Goal: Task Accomplishment & Management: Use online tool/utility

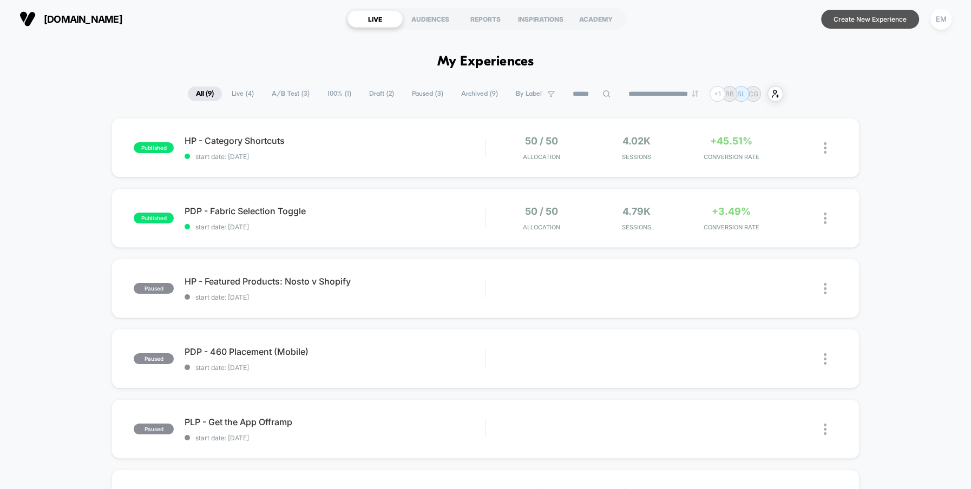
click at [863, 15] on button "Create New Experience" at bounding box center [870, 19] width 98 height 19
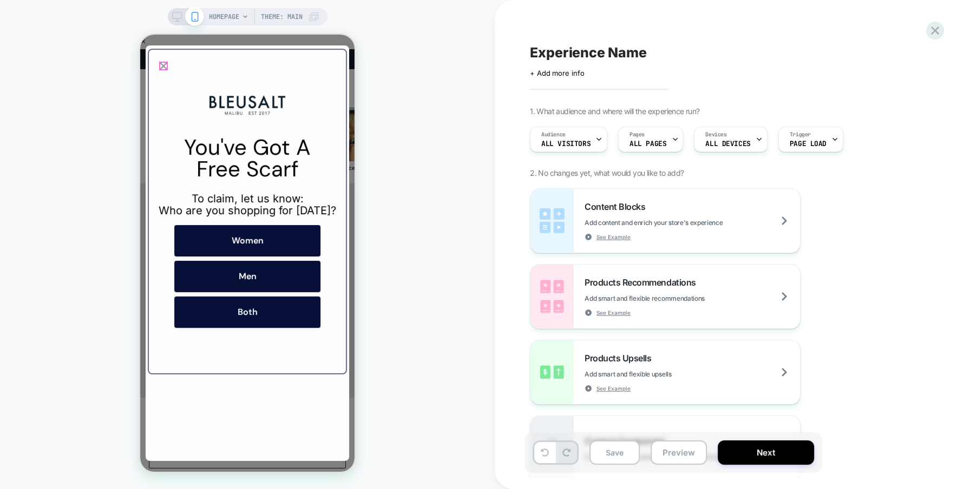
click at [163, 67] on icon "Close popup" at bounding box center [163, 65] width 15 height 15
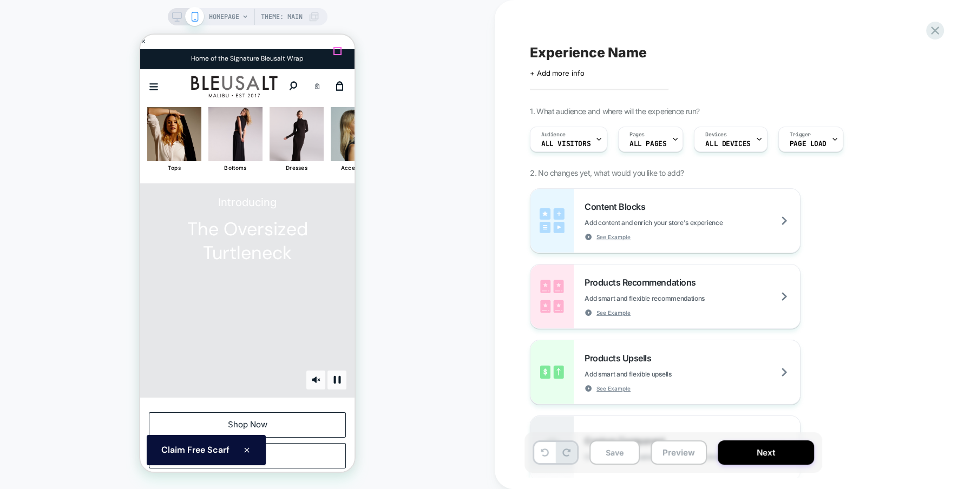
click at [532, 51] on icon "Close" at bounding box center [536, 52] width 8 height 8
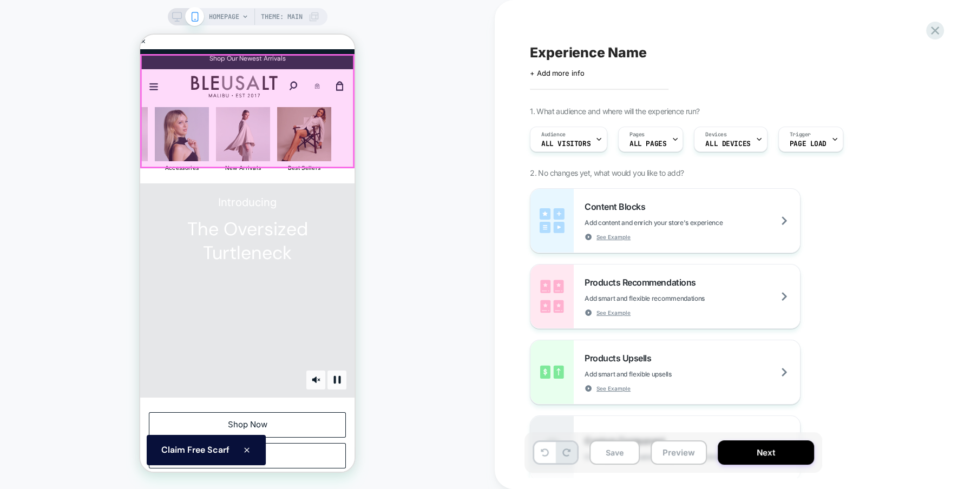
scroll to position [0, 192]
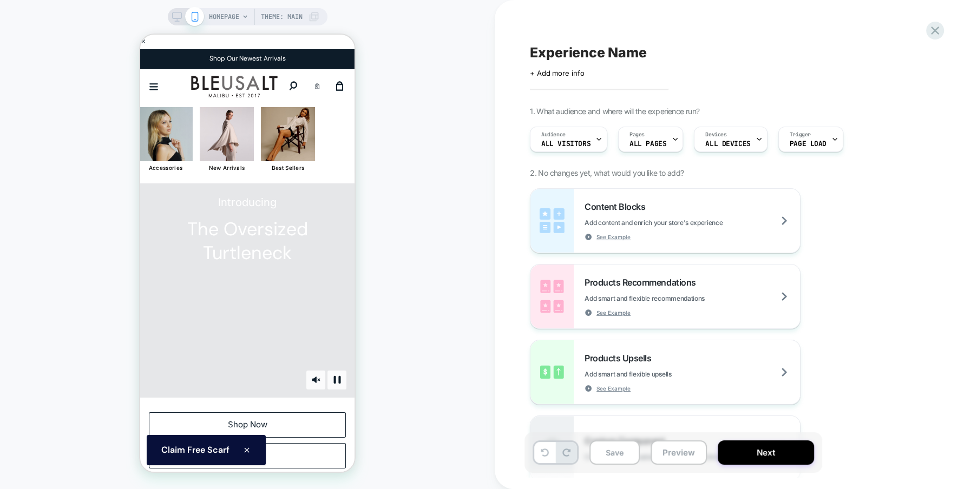
click at [428, 167] on div "HOMEPAGE Theme: MAIN" at bounding box center [247, 245] width 495 height 468
click at [155, 81] on icon "Menu" at bounding box center [154, 86] width 10 height 10
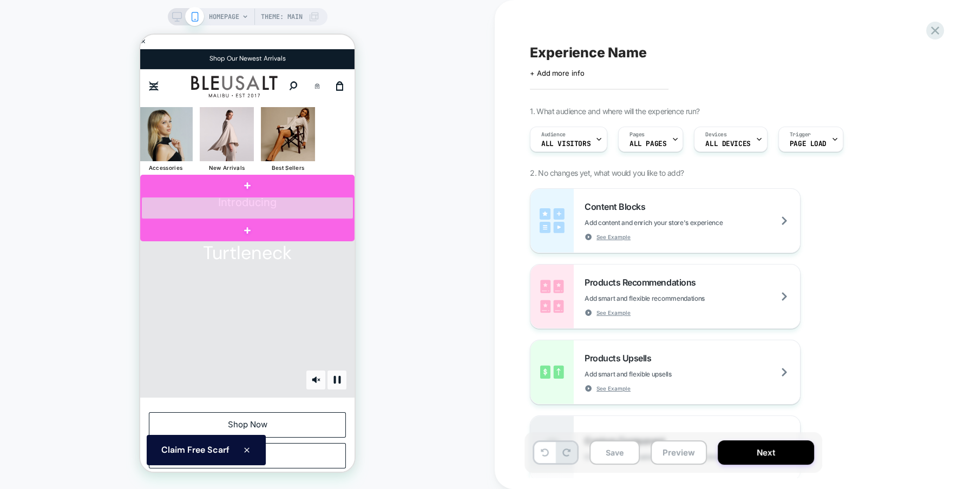
click at [175, 208] on div at bounding box center [247, 208] width 212 height 22
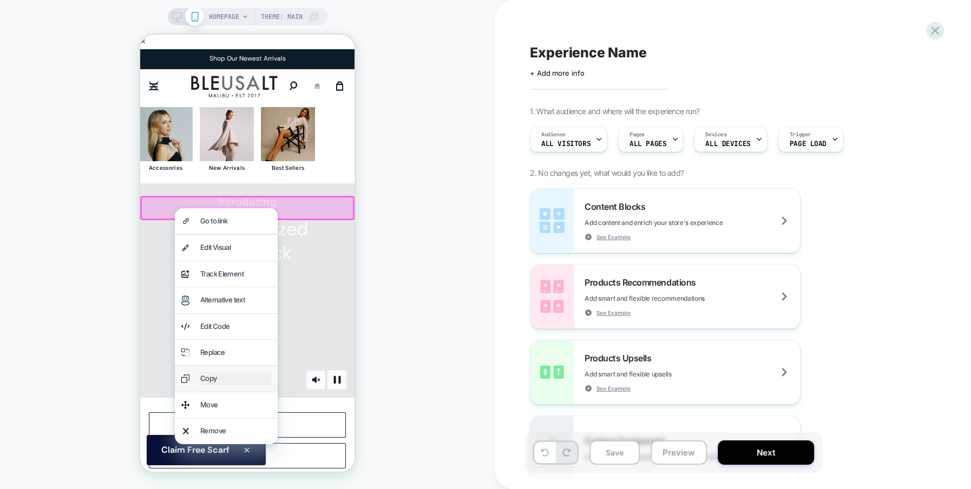
click at [222, 380] on div "Copy" at bounding box center [235, 378] width 71 height 12
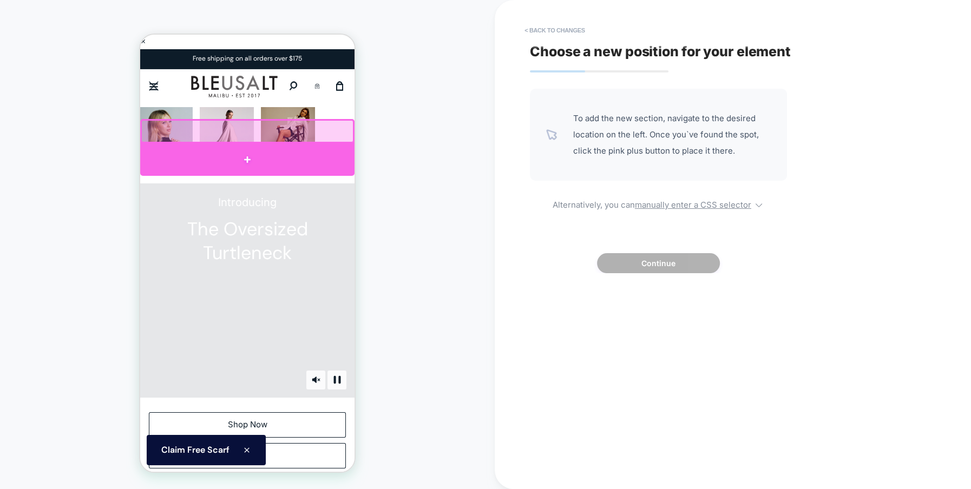
click at [199, 153] on div at bounding box center [247, 159] width 214 height 32
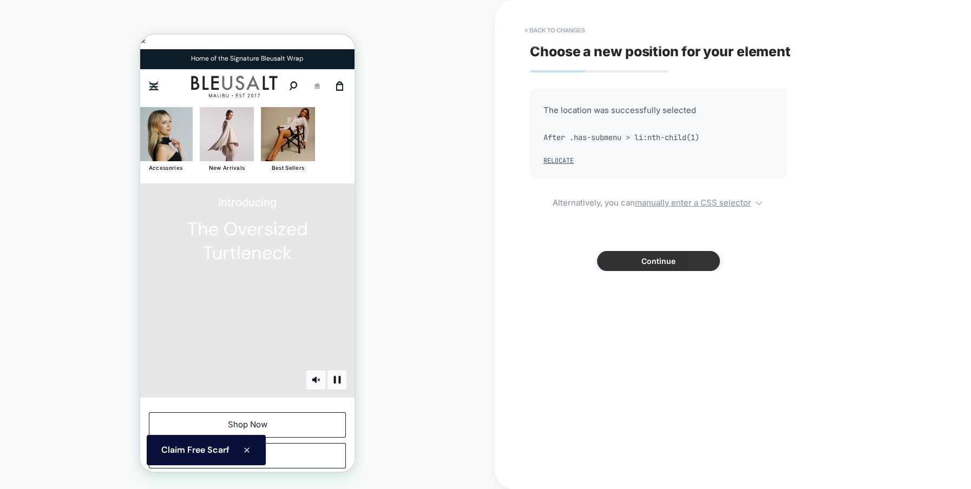
click at [634, 266] on button "Continue" at bounding box center [658, 261] width 123 height 20
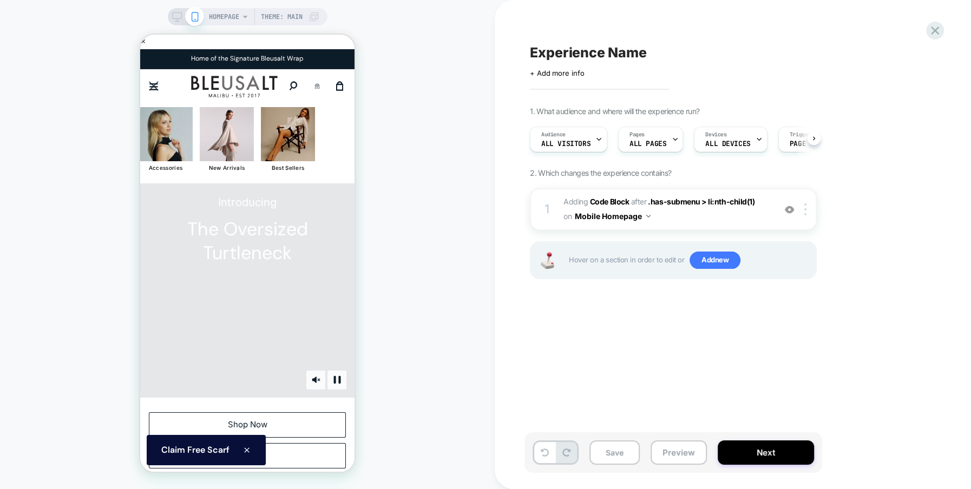
scroll to position [0, 1]
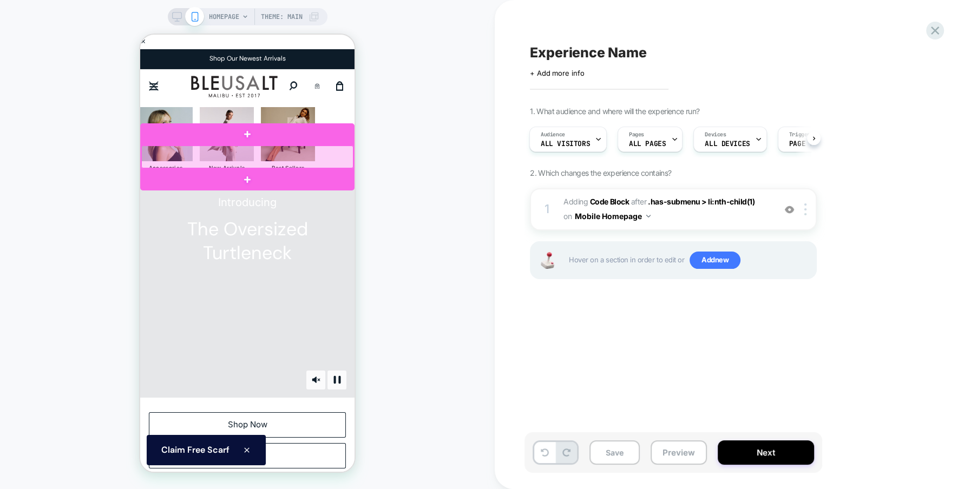
click at [214, 158] on div at bounding box center [247, 157] width 212 height 22
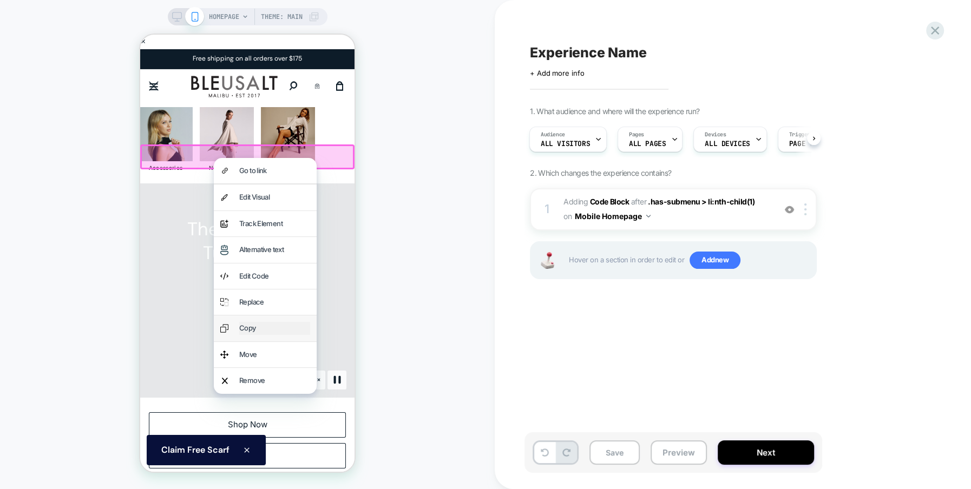
click at [265, 330] on div "Copy" at bounding box center [274, 328] width 71 height 12
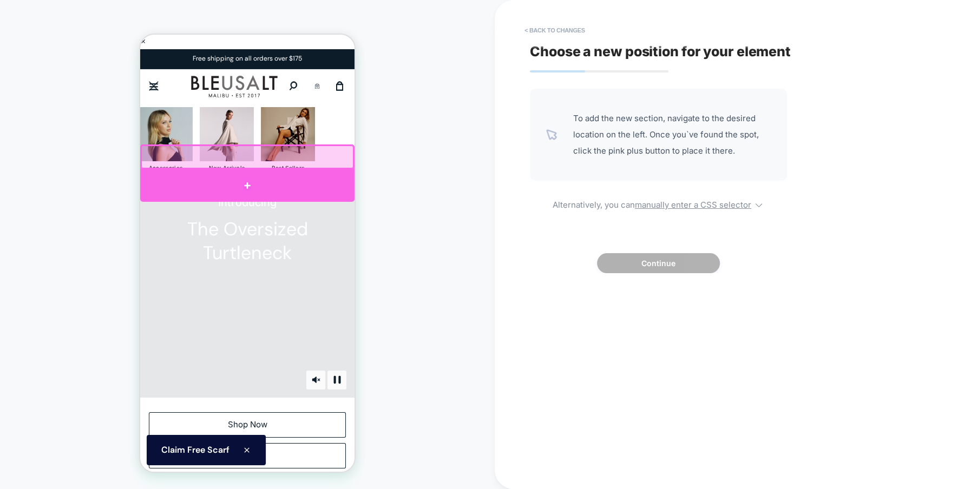
click at [237, 187] on div at bounding box center [247, 185] width 214 height 32
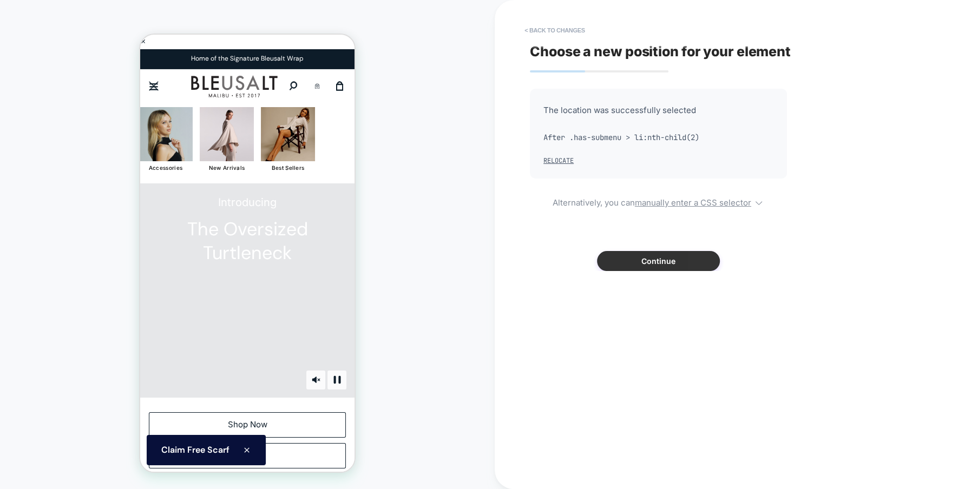
click at [671, 261] on button "Continue" at bounding box center [658, 261] width 123 height 20
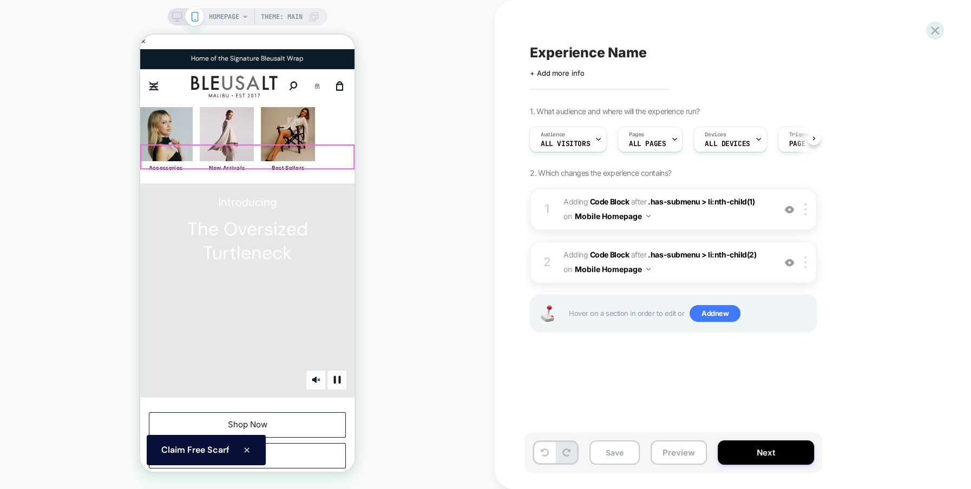
click at [140, 159] on link "OUR STORY" at bounding box center [33, 171] width 214 height 24
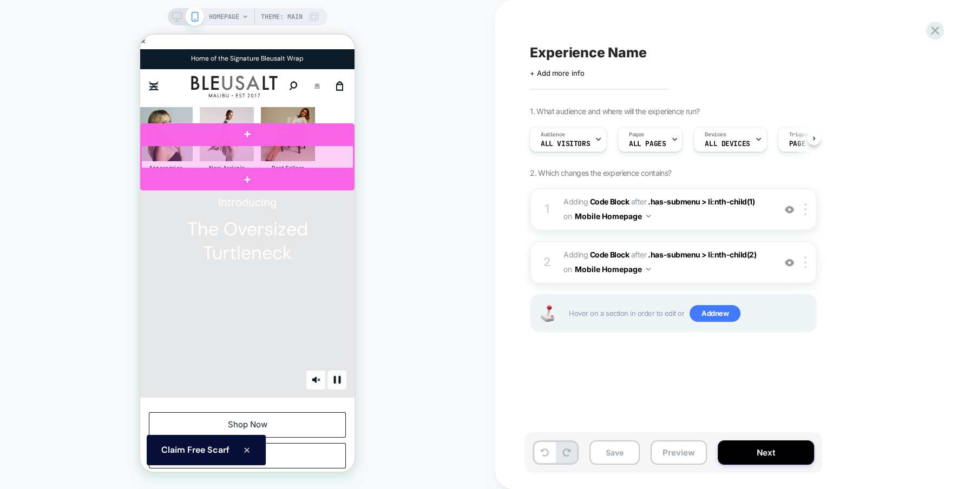
click at [280, 155] on div at bounding box center [247, 157] width 212 height 22
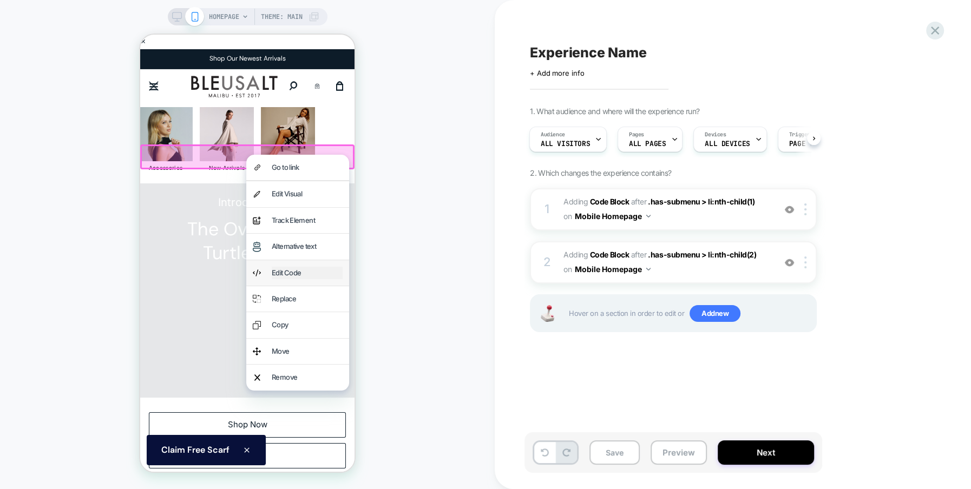
click at [298, 273] on div "Edit Code" at bounding box center [307, 273] width 71 height 12
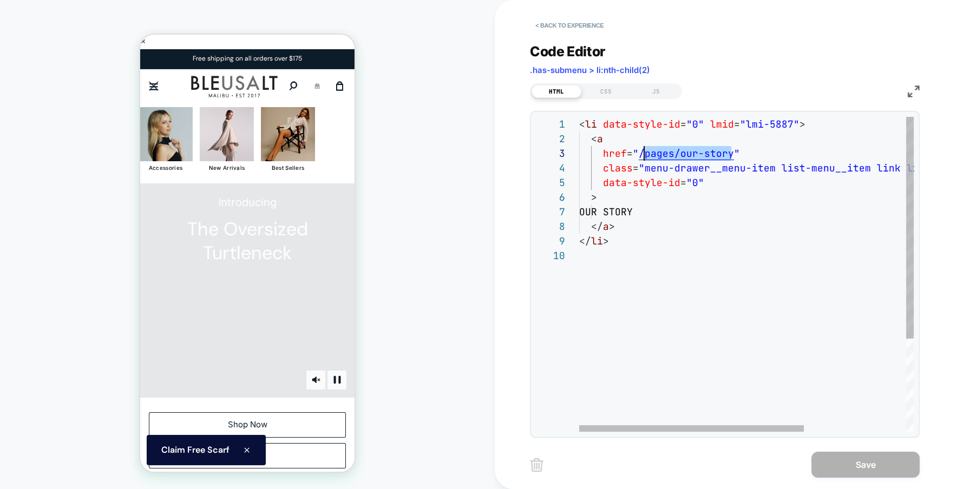
scroll to position [29, 58]
drag, startPoint x: 730, startPoint y: 154, endPoint x: 638, endPoint y: 153, distance: 92.0
click at [638, 153] on div "< li data-style-id = "0" lmid = "lmi-5887" > < a href = " /pages/our-story " cl…" at bounding box center [822, 340] width 487 height 447
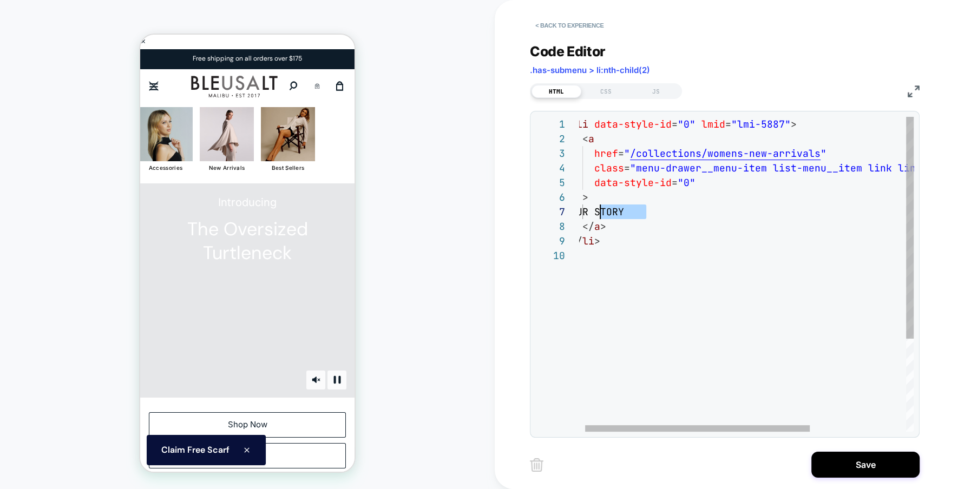
scroll to position [87, 23]
drag, startPoint x: 645, startPoint y: 211, endPoint x: 593, endPoint y: 211, distance: 52.0
click at [593, 211] on div "< li data-style-id = "0" lmid = "lmi-5887" > < a href = " /collections/womens-n…" at bounding box center [814, 340] width 487 height 447
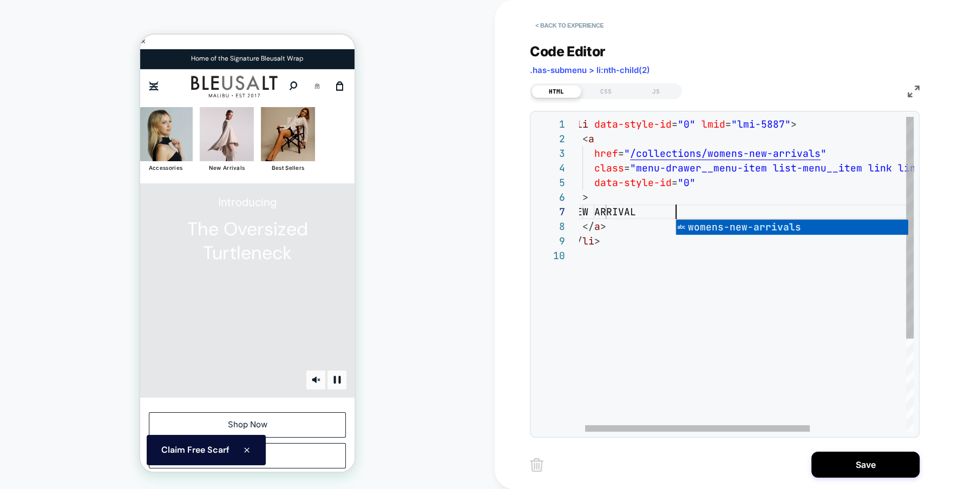
scroll to position [87, 111]
click at [646, 277] on div "< li data-style-id = "0" lmid = "lmi-5887" > < a href = " /collections/womens-n…" at bounding box center [814, 340] width 487 height 447
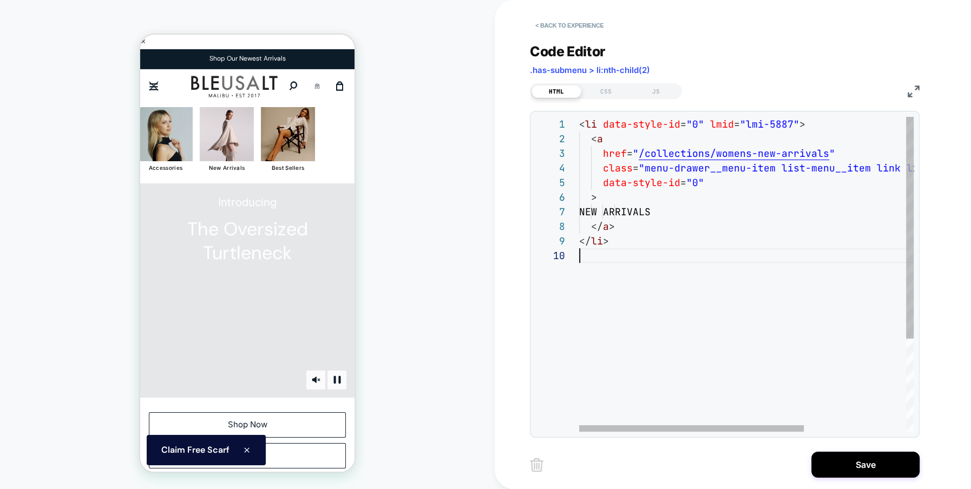
click at [618, 212] on div "< li data-style-id = "0" lmid = "lmi-5887" > < a href = " /collections/womens-n…" at bounding box center [822, 340] width 487 height 447
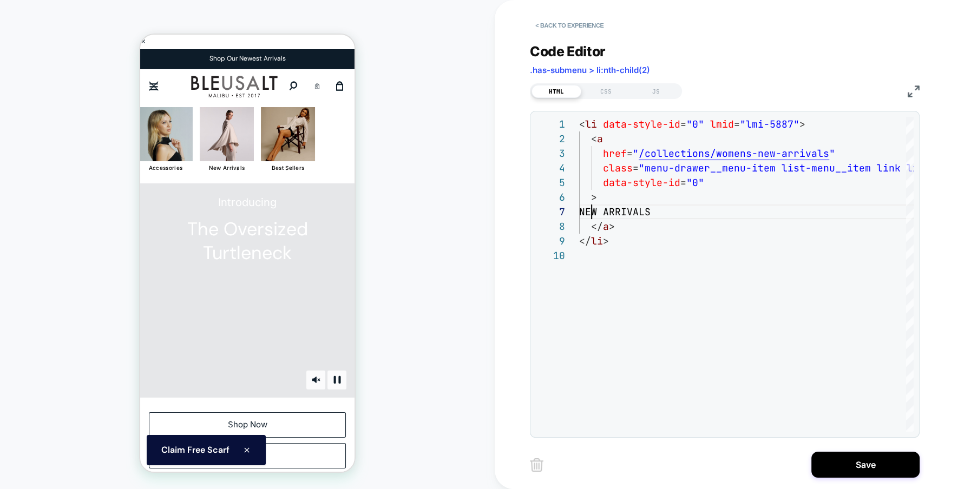
scroll to position [87, 47]
type textarea "**********"
click at [861, 468] on button "Save" at bounding box center [865, 465] width 108 height 26
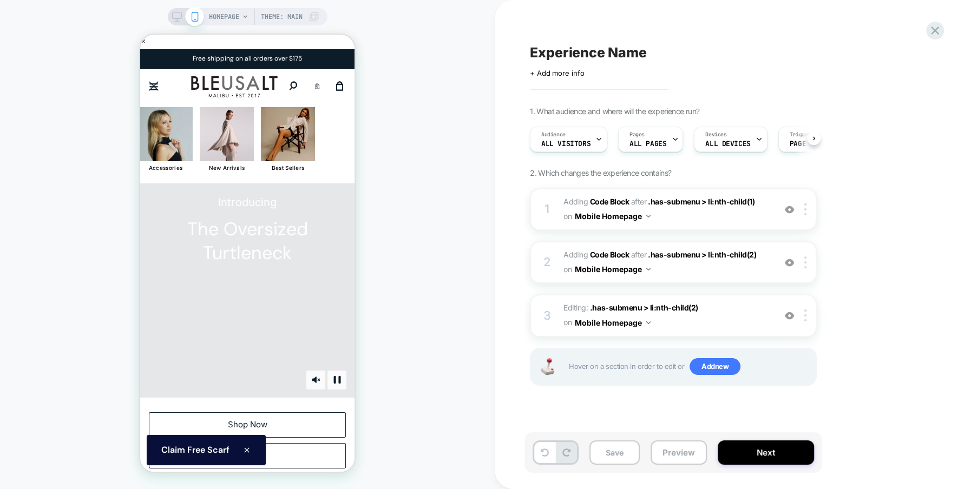
scroll to position [0, 1]
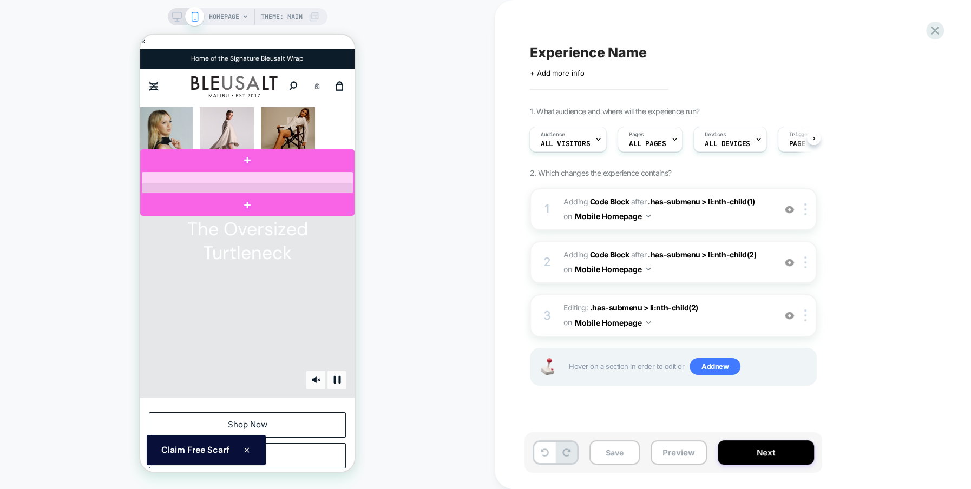
click at [298, 183] on div at bounding box center [247, 183] width 212 height 22
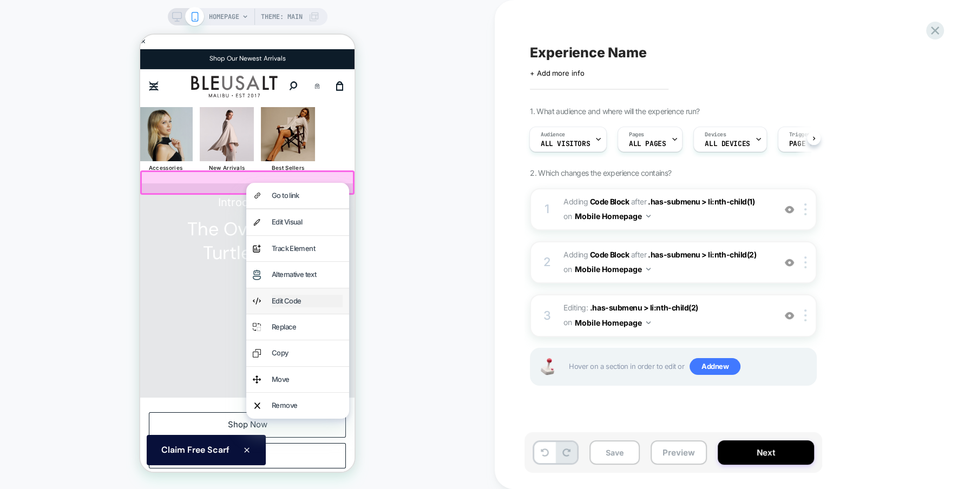
click at [285, 303] on div "Edit Code" at bounding box center [307, 301] width 71 height 12
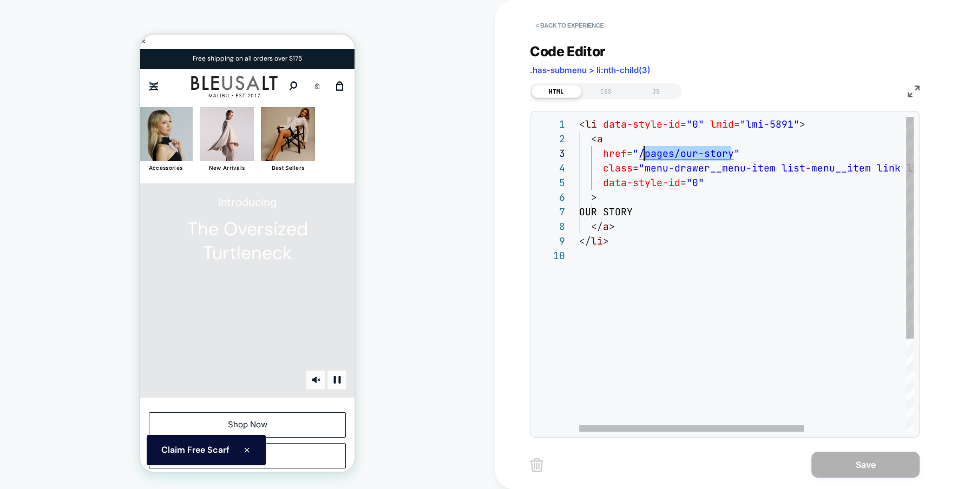
scroll to position [29, 58]
drag, startPoint x: 731, startPoint y: 152, endPoint x: 639, endPoint y: 154, distance: 92.6
click at [639, 154] on div "< li data-style-id = "0" lmid = "lmi-5891" > < a href = " /pages/our-story " cl…" at bounding box center [822, 340] width 487 height 447
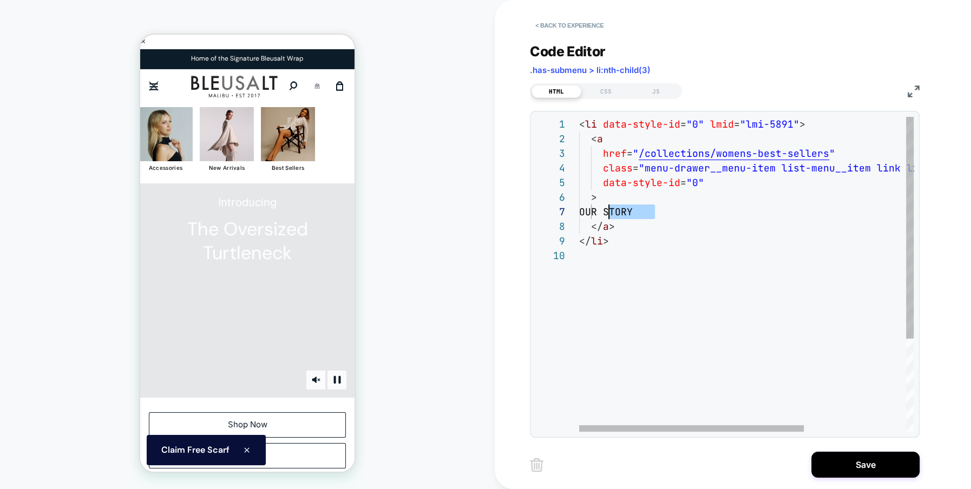
scroll to position [87, 23]
drag, startPoint x: 657, startPoint y: 209, endPoint x: 602, endPoint y: 209, distance: 54.7
click at [602, 209] on div "< li data-style-id = "0" lmid = "lmi-5891" > < a href = " /collections/womens-b…" at bounding box center [822, 340] width 487 height 447
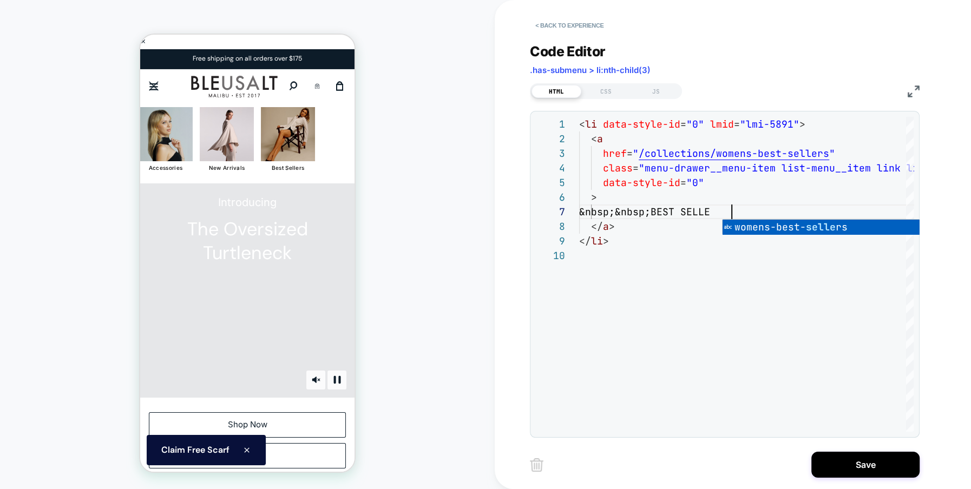
scroll to position [87, 163]
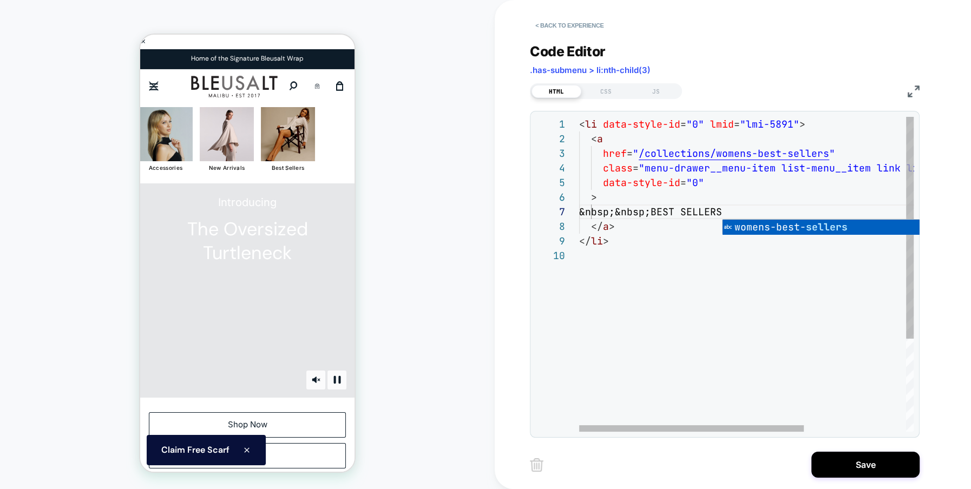
click at [778, 385] on div "< li data-style-id = "0" lmid = "lmi-5891" > < a href = " /collections/womens-b…" at bounding box center [822, 340] width 487 height 447
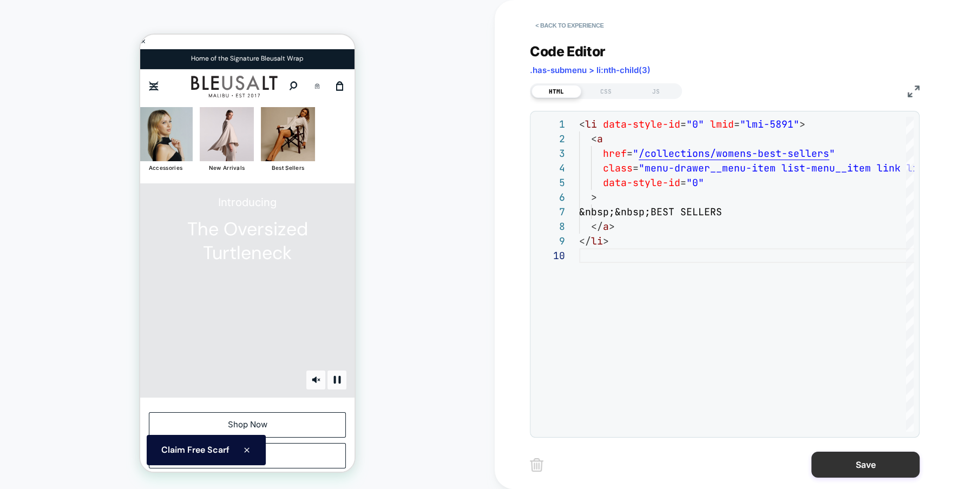
type textarea "**********"
click at [874, 462] on button "Save" at bounding box center [865, 465] width 108 height 26
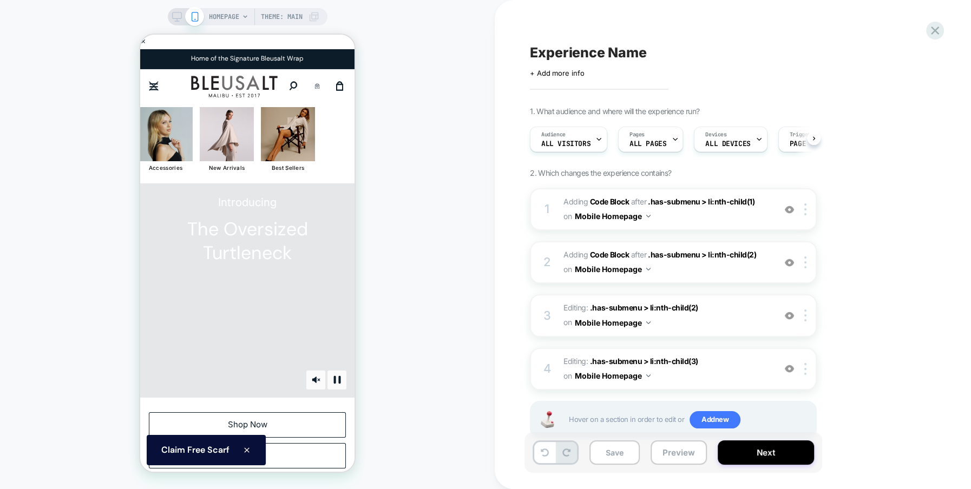
scroll to position [0, 1]
click at [730, 142] on span "ALL DEVICES" at bounding box center [727, 144] width 45 height 8
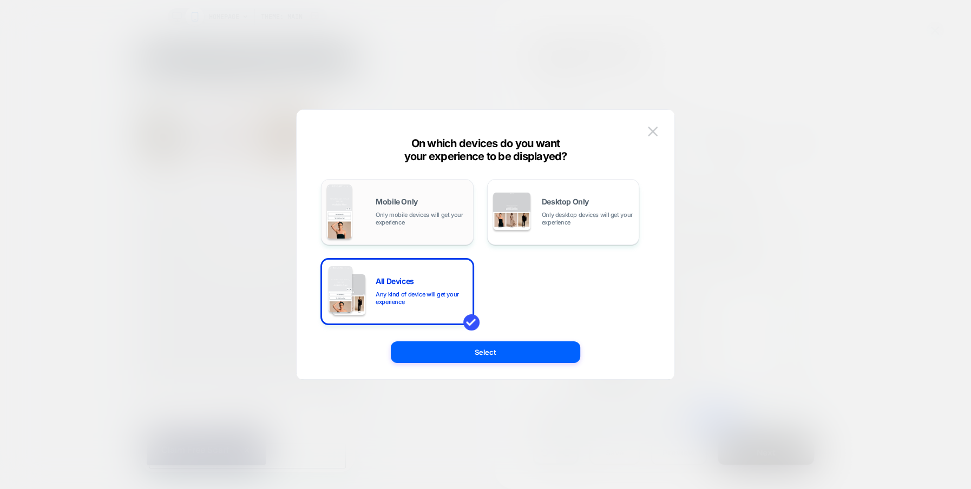
click at [410, 215] on span "Only mobile devices will get your experience" at bounding box center [422, 218] width 92 height 15
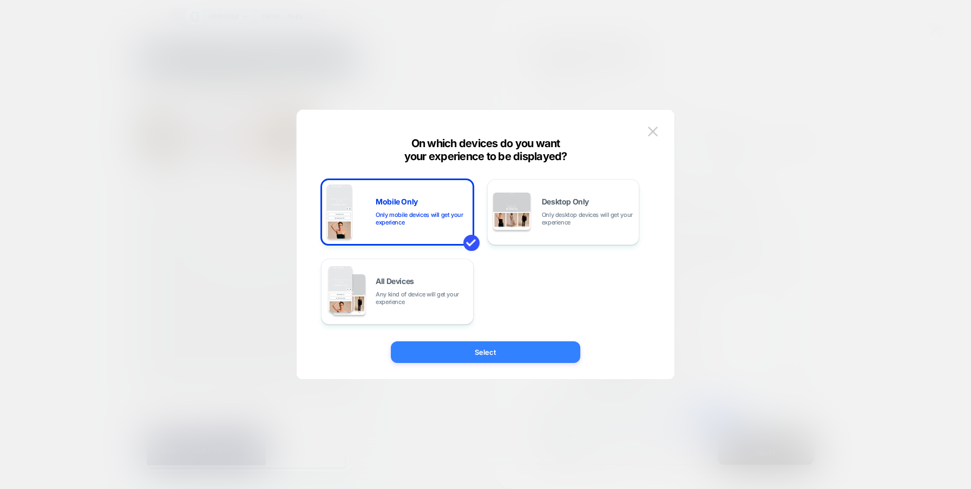
click at [477, 349] on button "Select" at bounding box center [485, 353] width 189 height 22
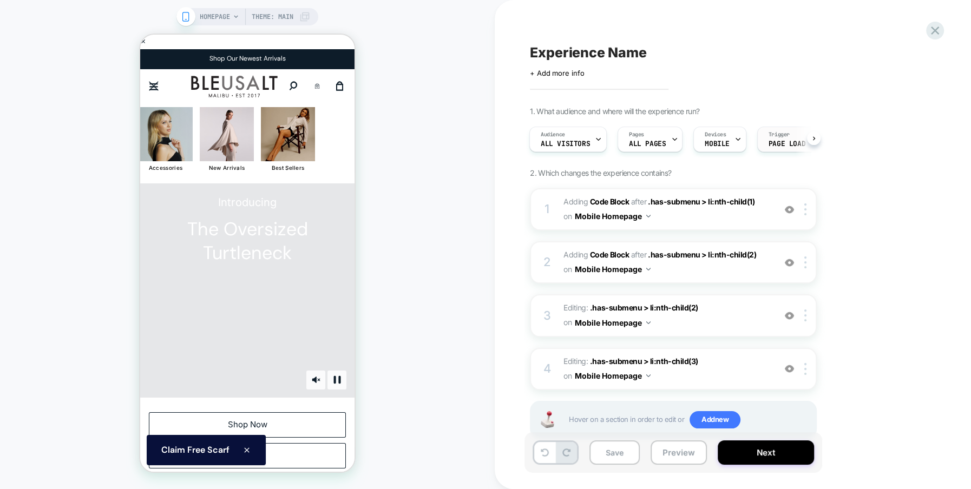
click at [771, 139] on div "Trigger Page Load" at bounding box center [787, 139] width 58 height 24
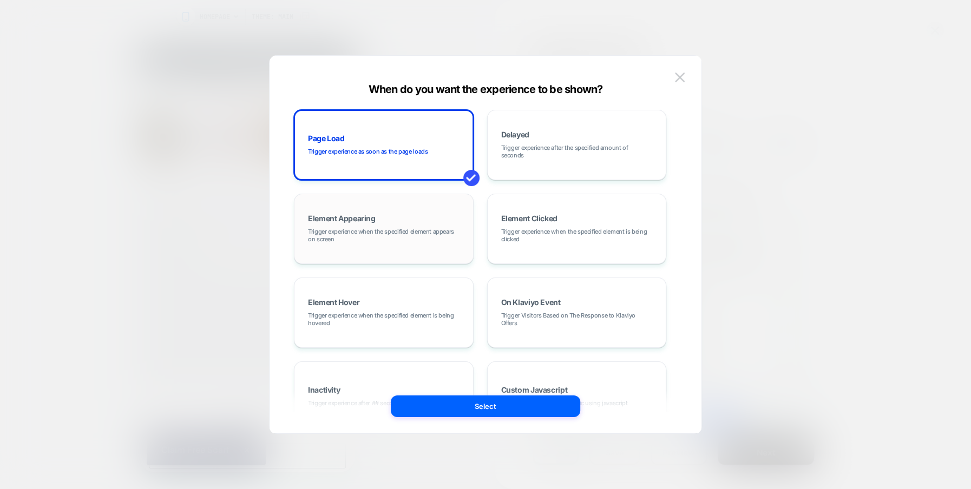
click at [351, 242] on span "Trigger experience when the specified element appears on screen" at bounding box center [384, 235] width 152 height 15
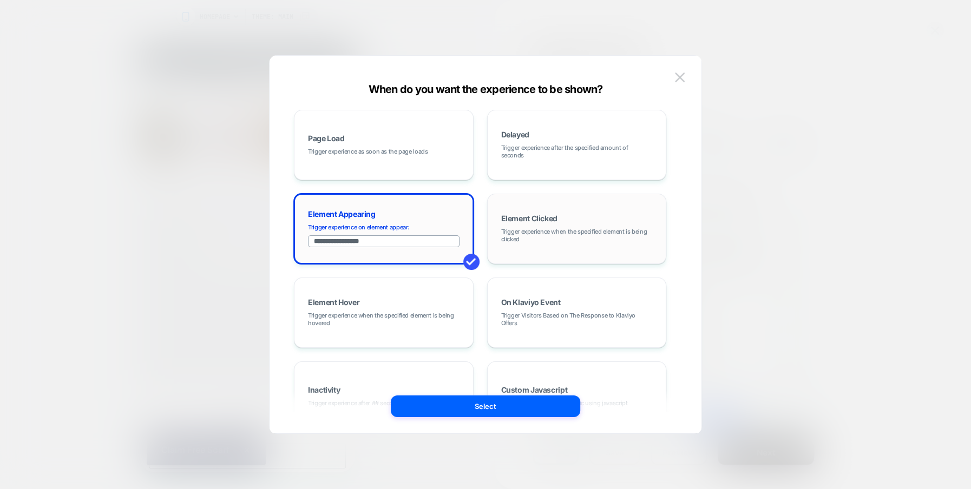
click at [536, 246] on div "Element Clicked Trigger experience when the specified element is being clicked" at bounding box center [577, 229] width 168 height 58
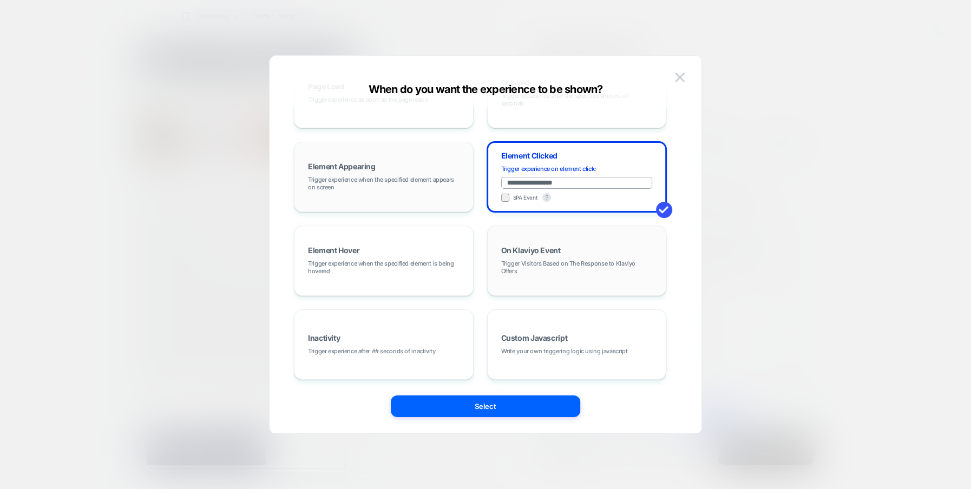
scroll to position [0, 0]
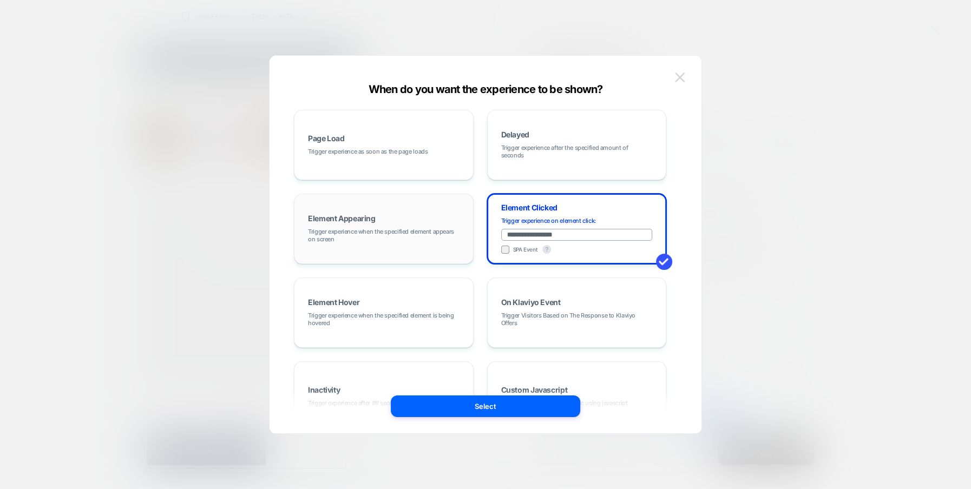
click at [682, 72] on button at bounding box center [680, 77] width 16 height 16
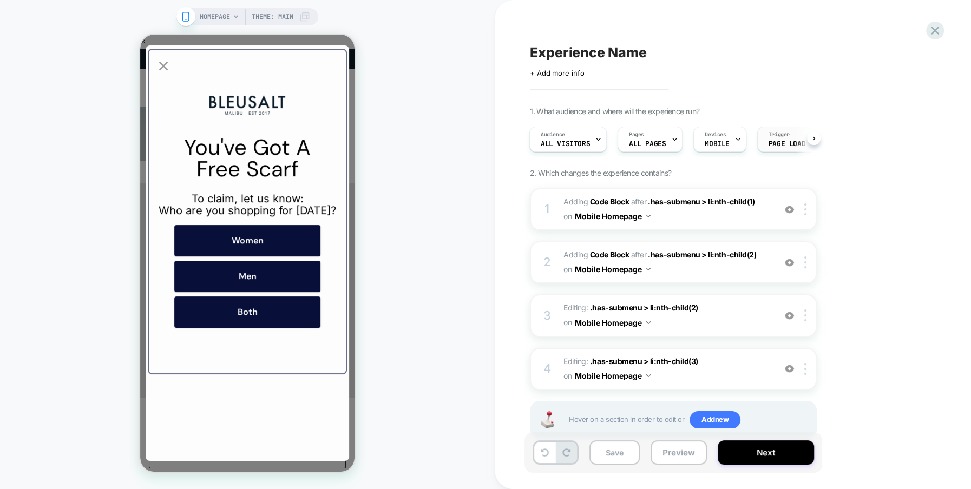
click at [769, 141] on span "Page Load" at bounding box center [787, 144] width 37 height 8
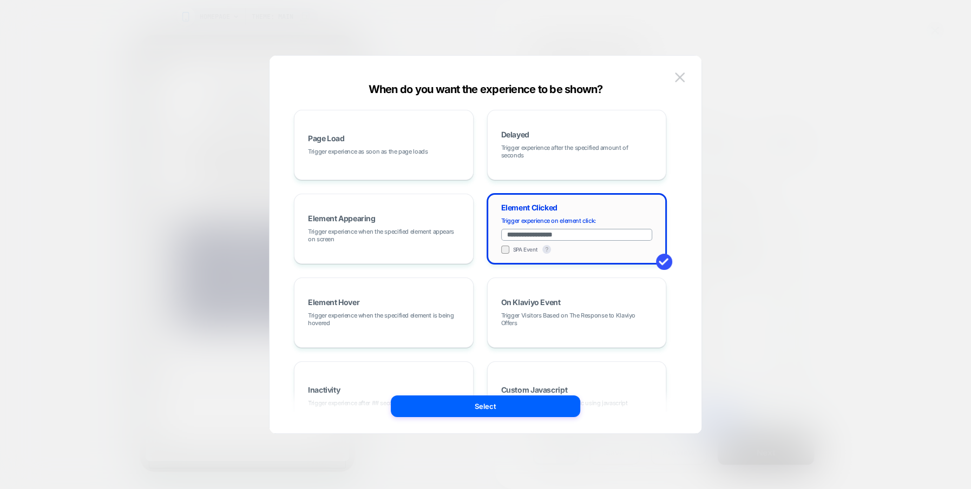
click at [542, 237] on input "**********" at bounding box center [577, 235] width 152 height 12
paste input "**********"
type input "**********"
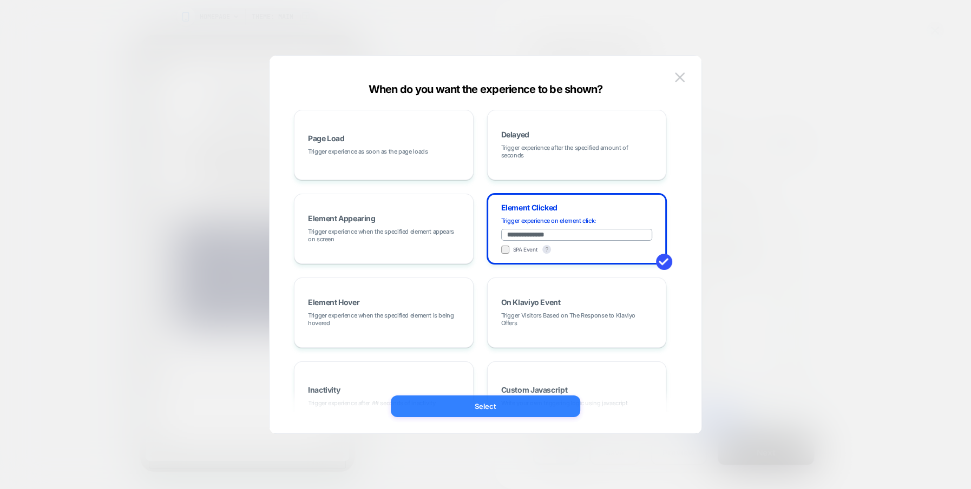
click at [483, 403] on button "Select" at bounding box center [485, 407] width 189 height 22
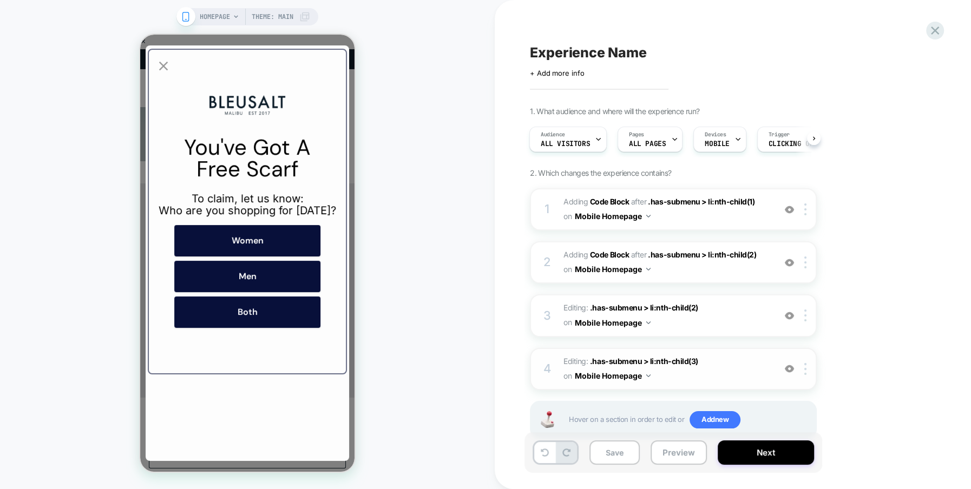
scroll to position [30, 0]
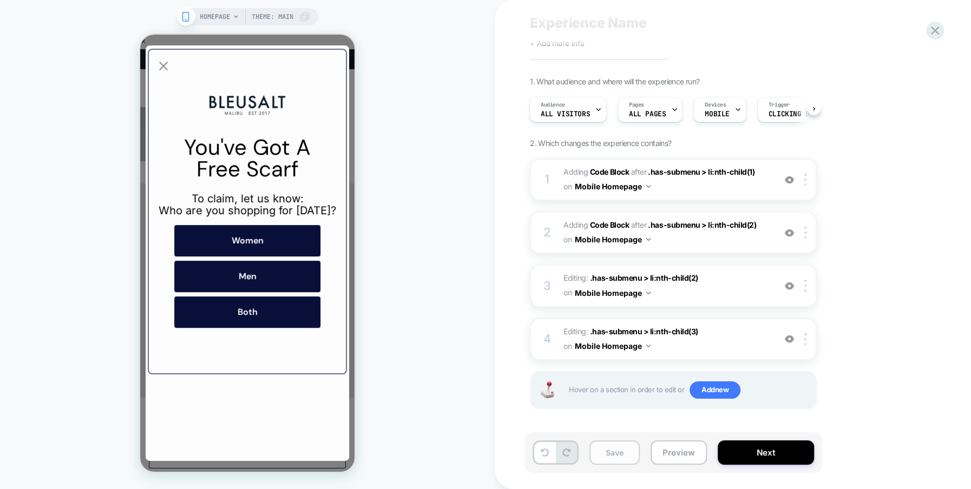
click at [617, 458] on button "Save" at bounding box center [614, 453] width 50 height 24
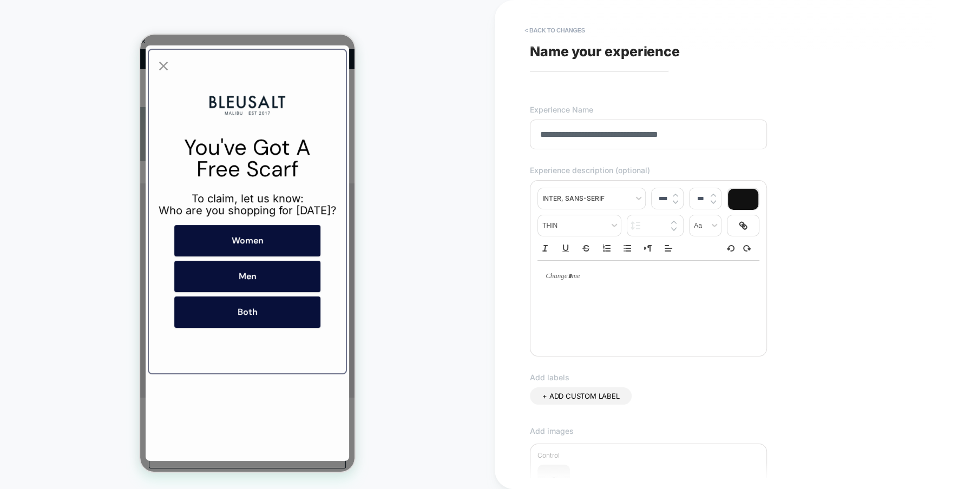
scroll to position [199, 0]
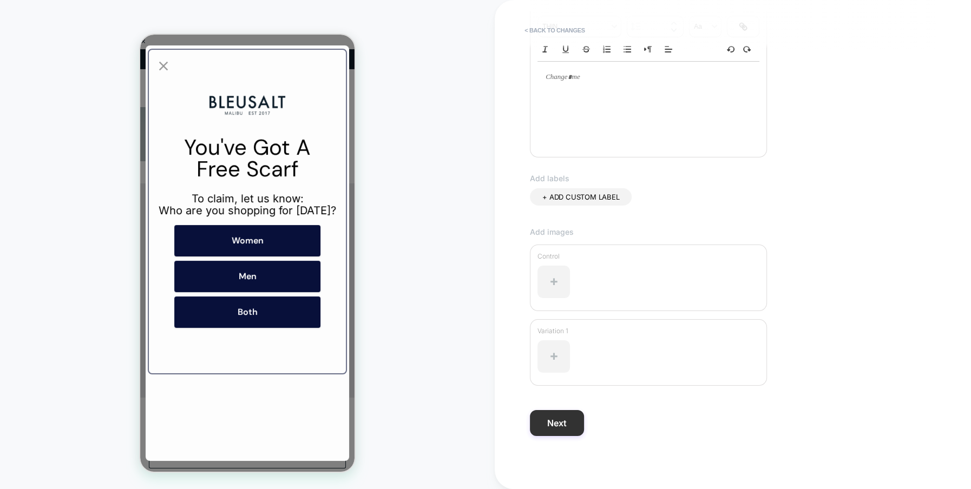
type input "**********"
click at [543, 430] on button "Next" at bounding box center [557, 423] width 54 height 26
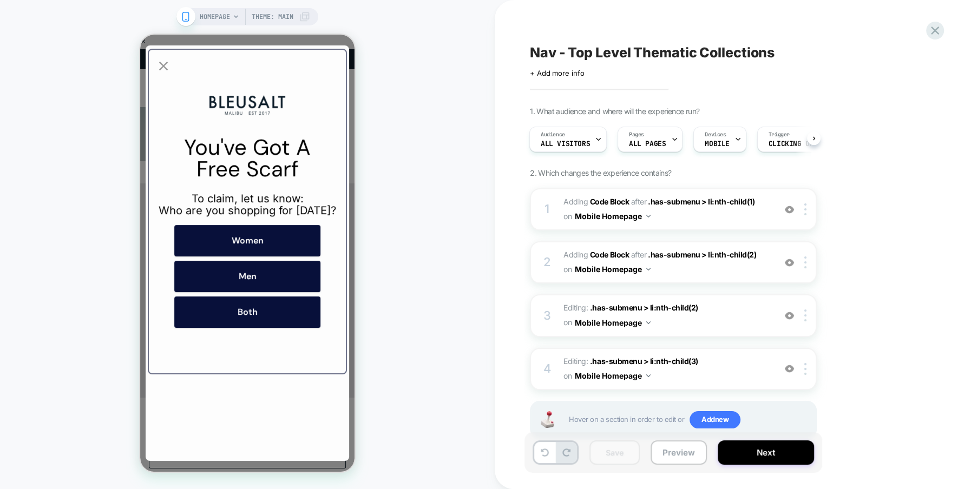
scroll to position [30, 0]
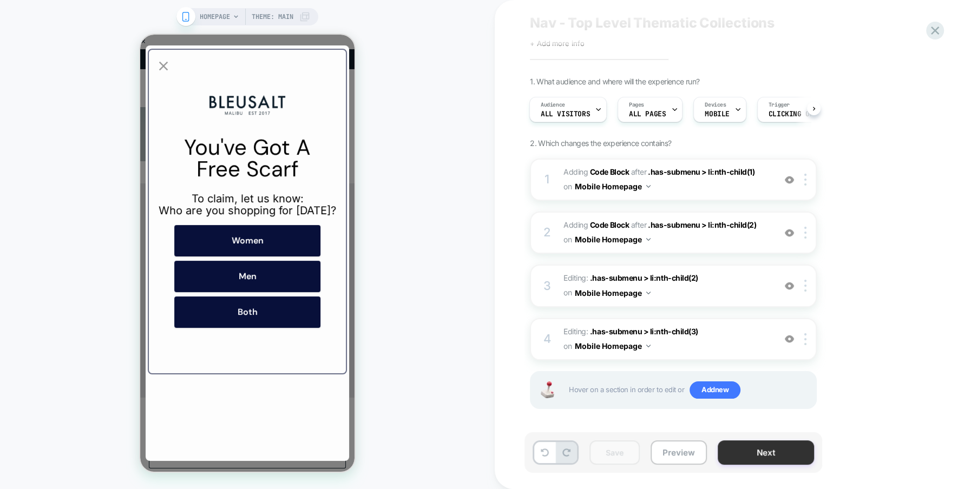
click at [737, 457] on button "Next" at bounding box center [766, 453] width 96 height 24
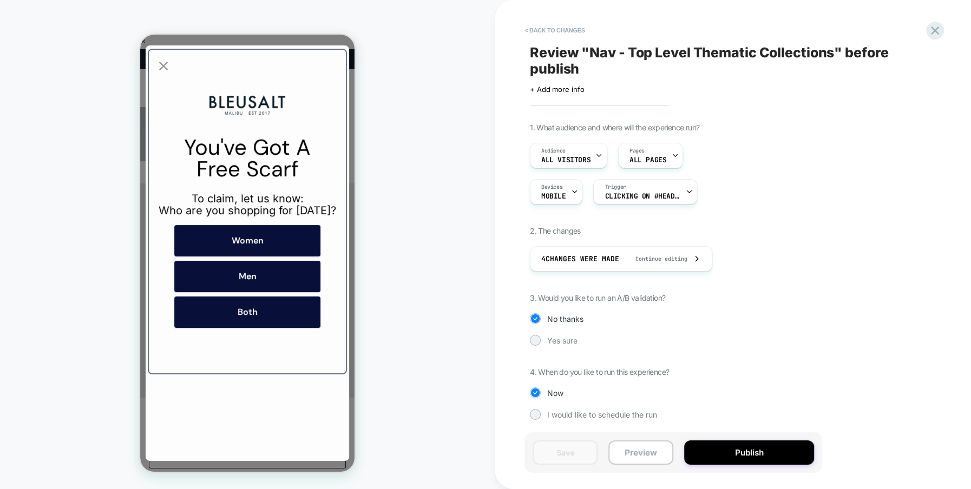
scroll to position [1, 0]
click at [535, 341] on div at bounding box center [535, 340] width 8 height 8
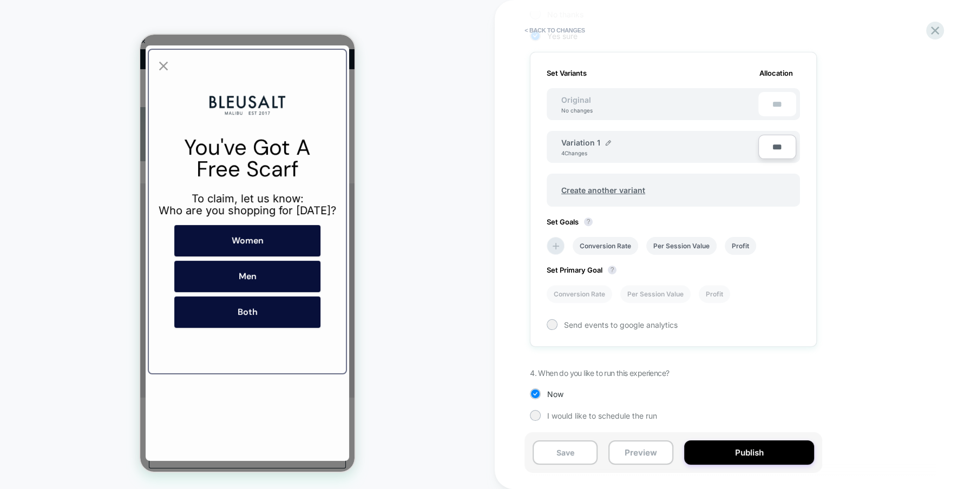
scroll to position [306, 0]
click at [773, 148] on input "***" at bounding box center [777, 146] width 38 height 24
type input "**"
type input "***"
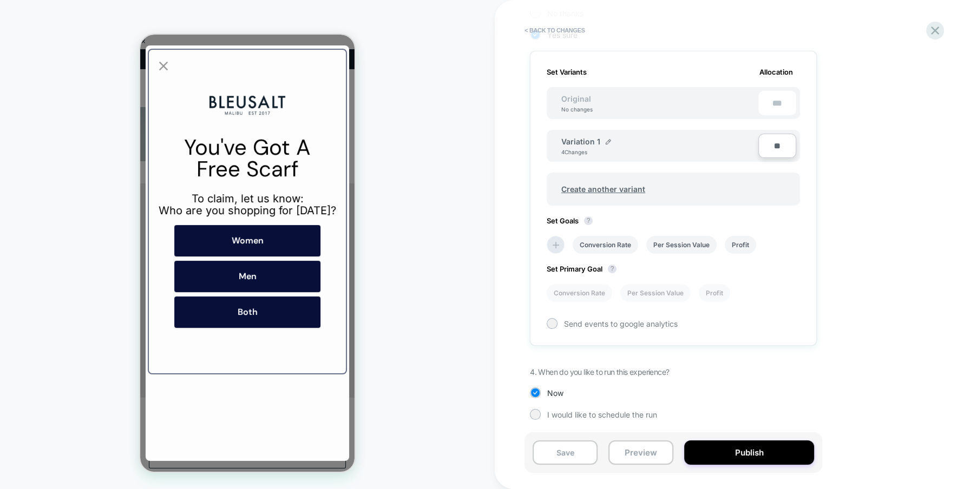
type input "***"
type input "**"
type input "****"
click at [830, 310] on div "1. What audience and where will the experience run? Audience All Visitors Pages…" at bounding box center [727, 126] width 395 height 619
click at [752, 451] on button "Publish" at bounding box center [749, 453] width 130 height 24
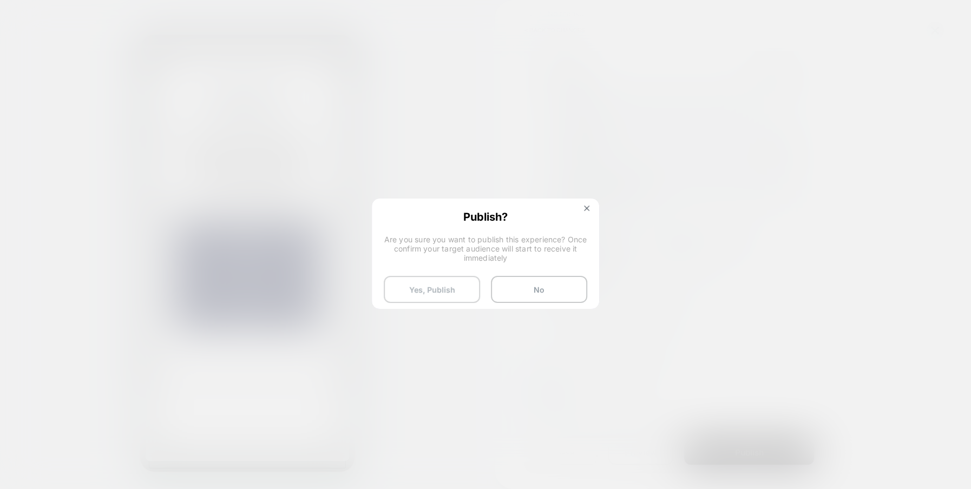
click at [430, 284] on button "Yes, Publish" at bounding box center [432, 289] width 96 height 27
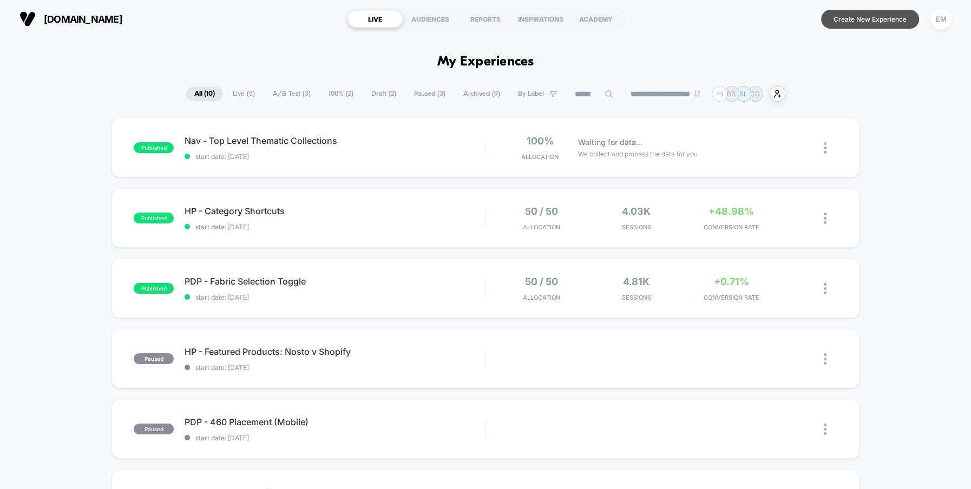
click at [866, 17] on button "Create New Experience" at bounding box center [870, 19] width 98 height 19
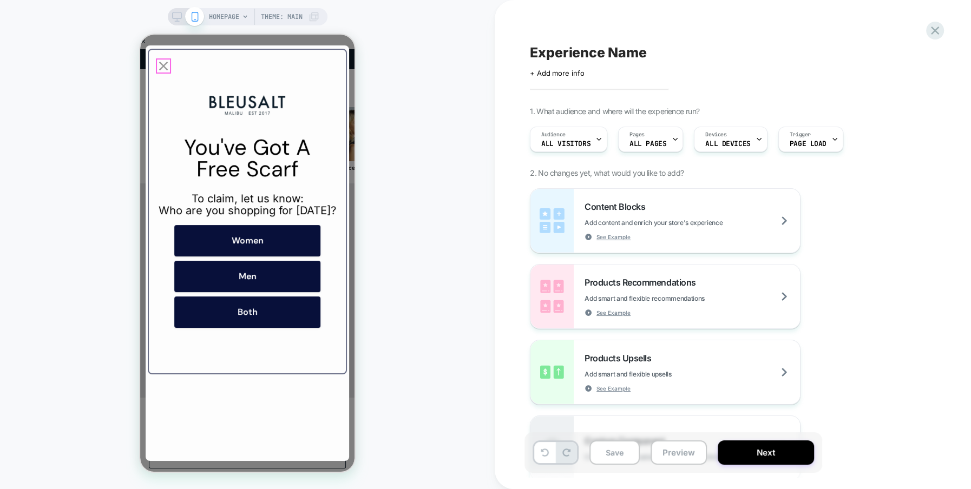
click at [162, 67] on icon "Close popup" at bounding box center [163, 65] width 15 height 15
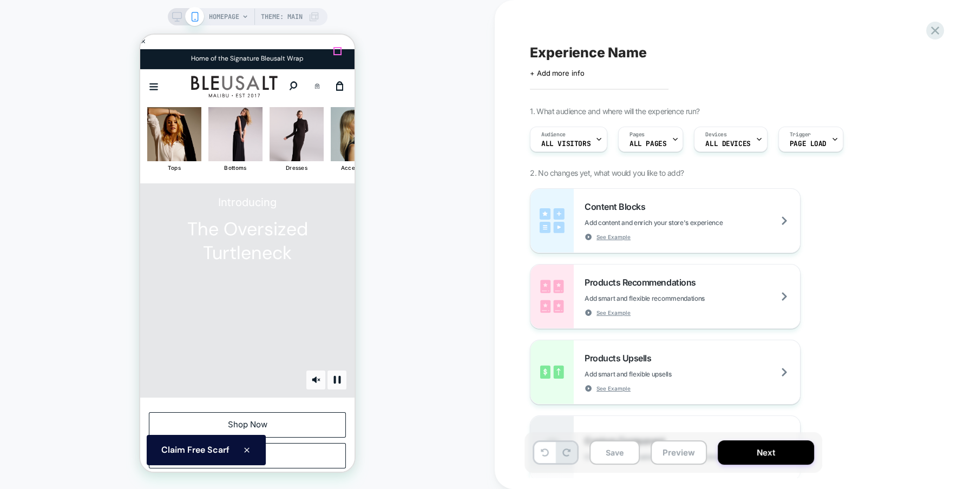
click at [532, 53] on icon "Close" at bounding box center [536, 51] width 8 height 8
click at [642, 133] on div "Pages ALL PAGES" at bounding box center [648, 139] width 58 height 24
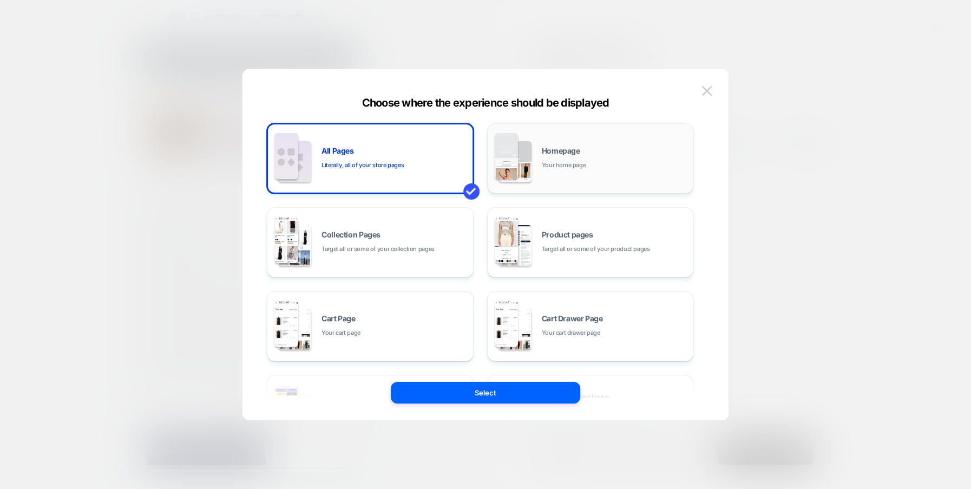
click at [587, 186] on div "Homepage Your home page" at bounding box center [590, 159] width 195 height 60
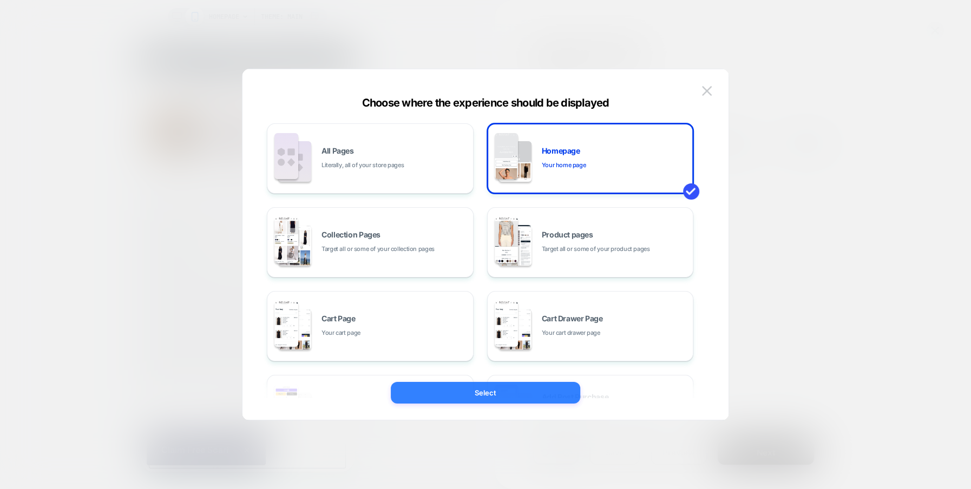
click at [489, 396] on button "Select" at bounding box center [485, 393] width 189 height 22
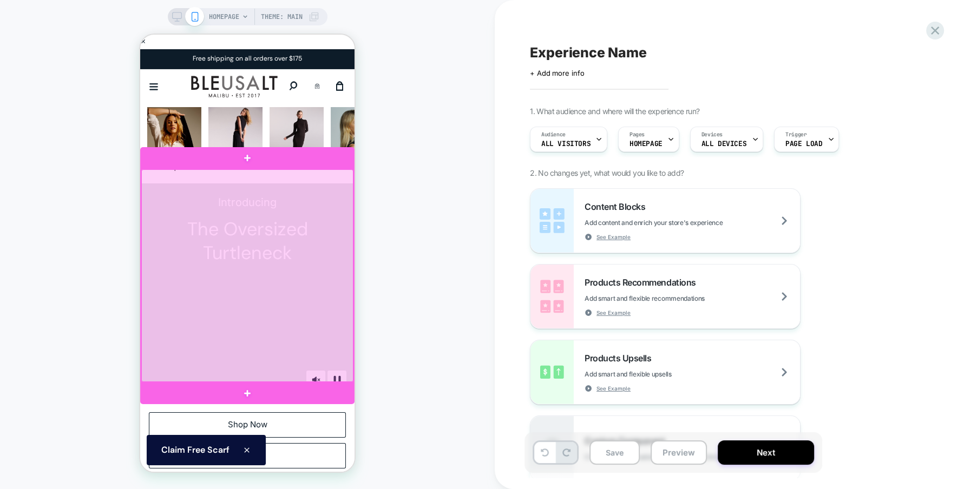
click at [336, 228] on div at bounding box center [247, 275] width 212 height 212
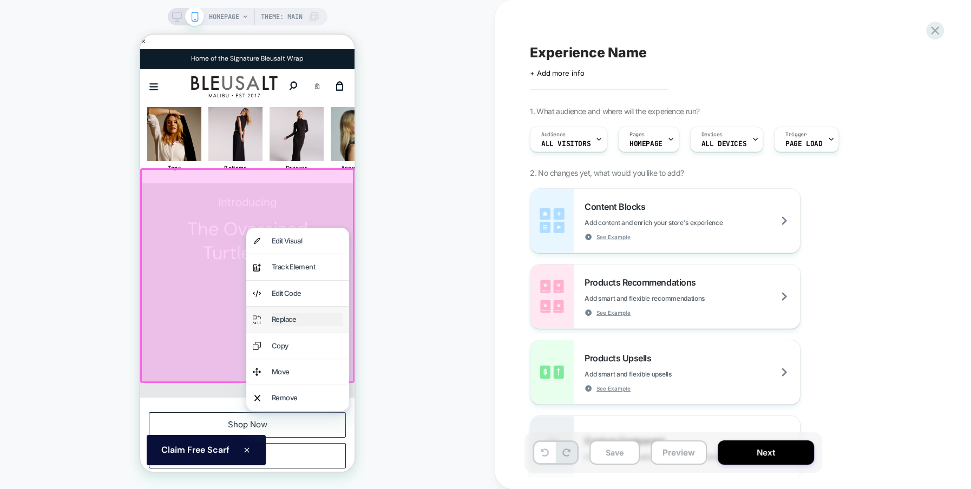
click at [301, 317] on div "Replace" at bounding box center [307, 319] width 71 height 12
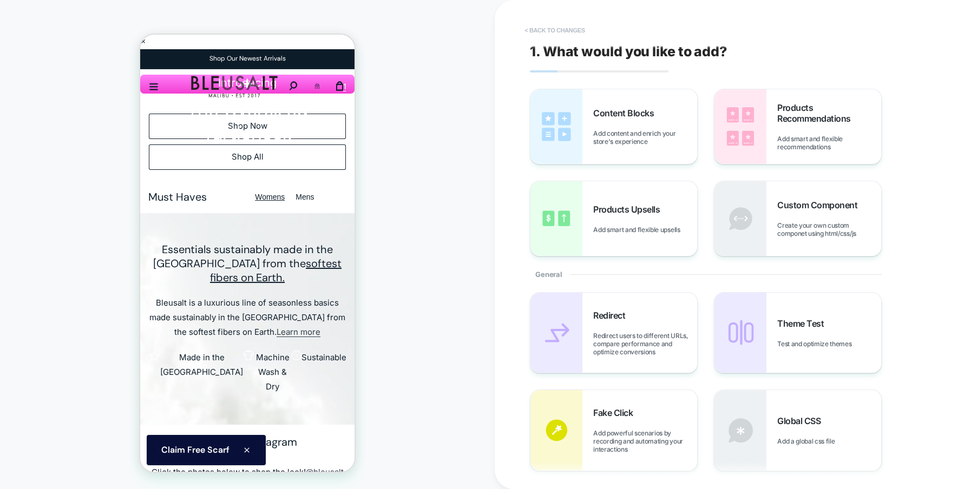
click at [566, 29] on button "< Back to changes" at bounding box center [554, 30] width 71 height 17
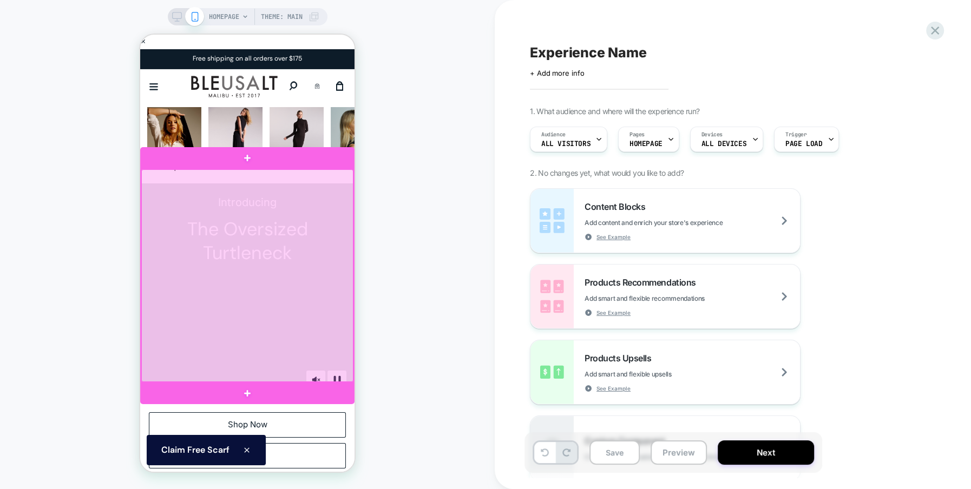
click at [342, 219] on div at bounding box center [247, 275] width 212 height 212
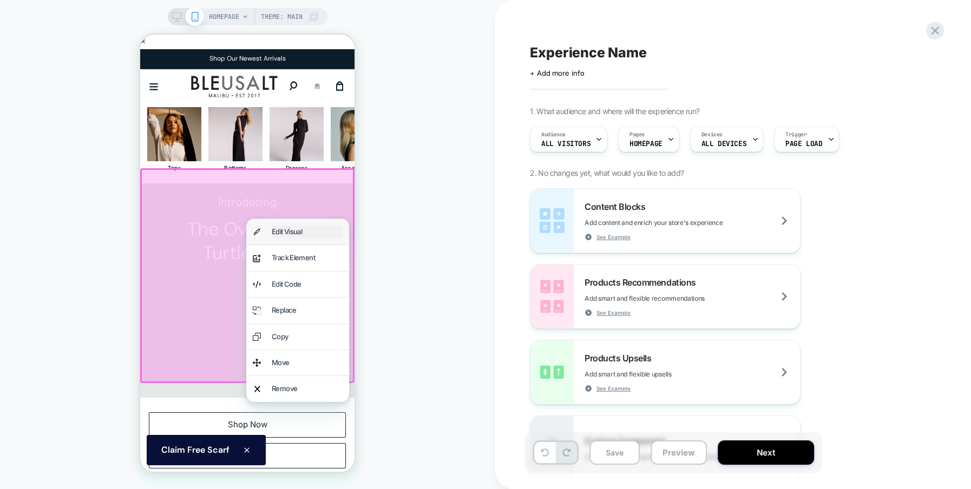
click at [302, 233] on div "Edit Visual" at bounding box center [307, 232] width 71 height 12
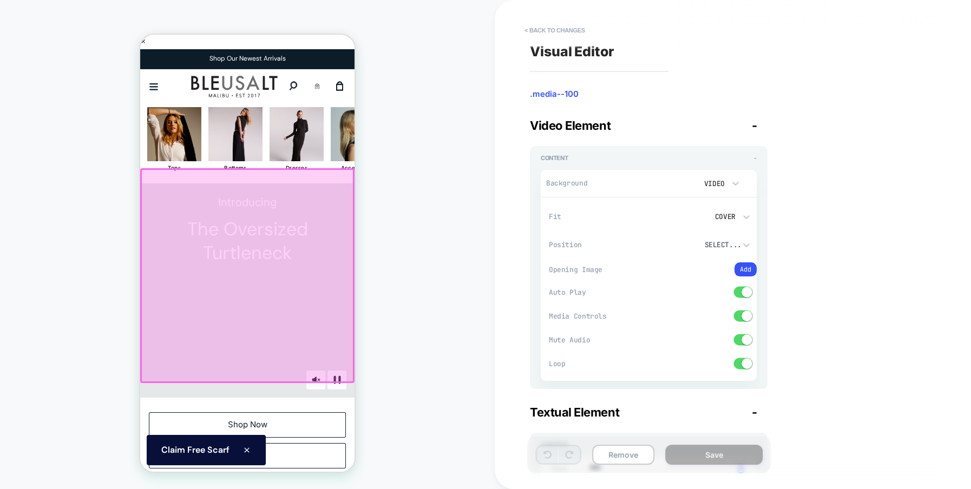
scroll to position [16, 0]
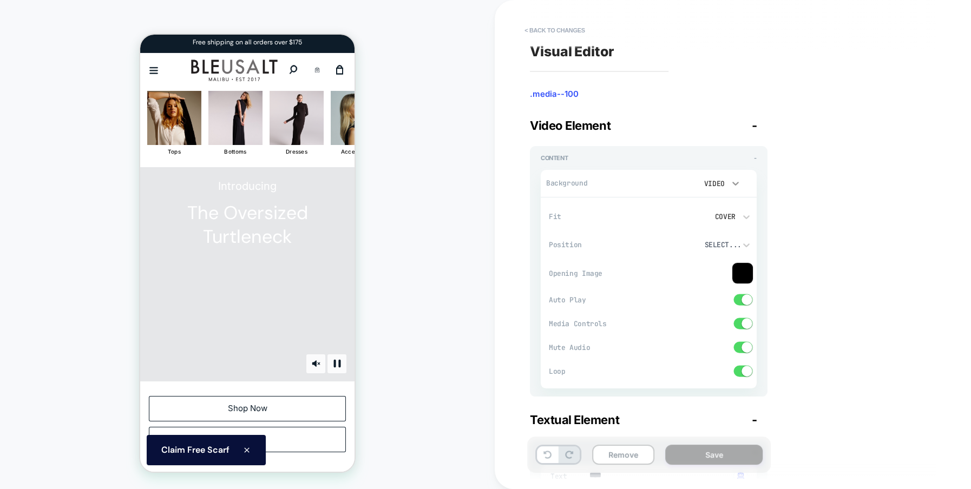
click at [730, 183] on icon at bounding box center [735, 183] width 11 height 11
click at [715, 256] on div "Image" at bounding box center [718, 257] width 45 height 23
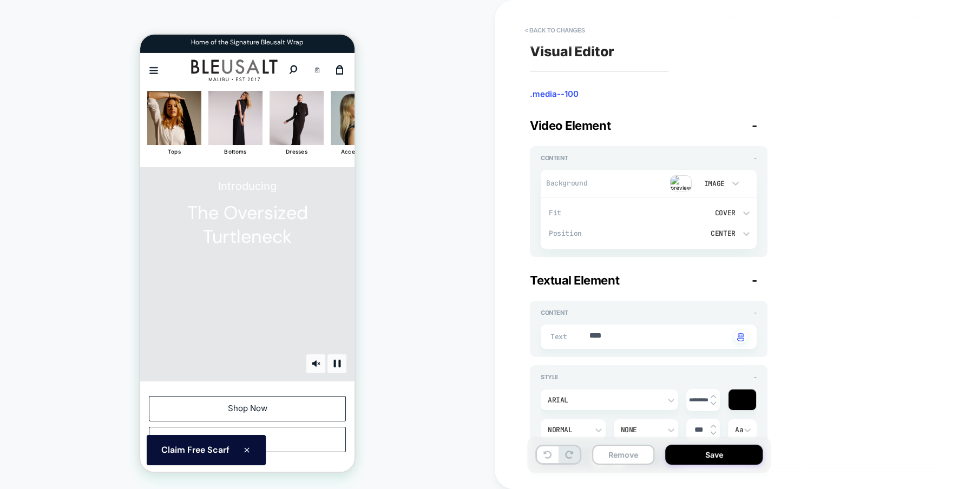
click at [676, 180] on img at bounding box center [681, 183] width 22 height 16
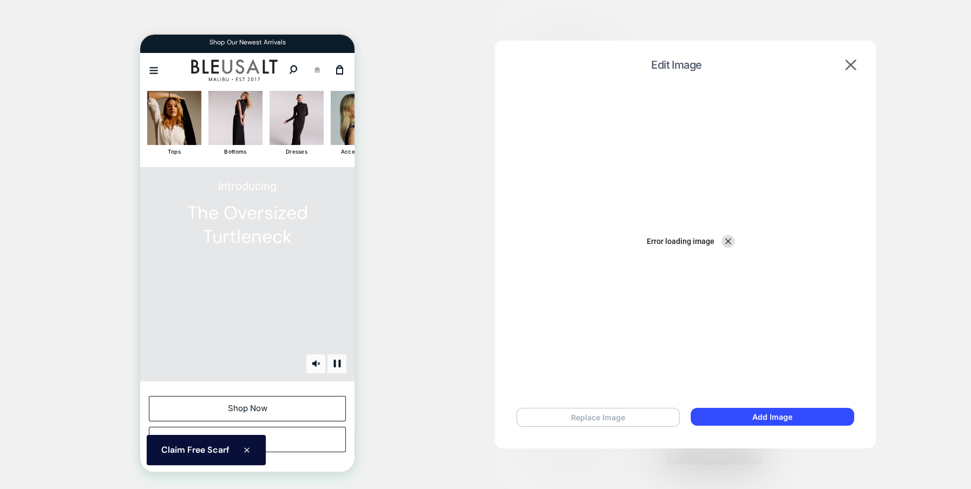
click at [620, 413] on button "Replace Image" at bounding box center [598, 417] width 164 height 19
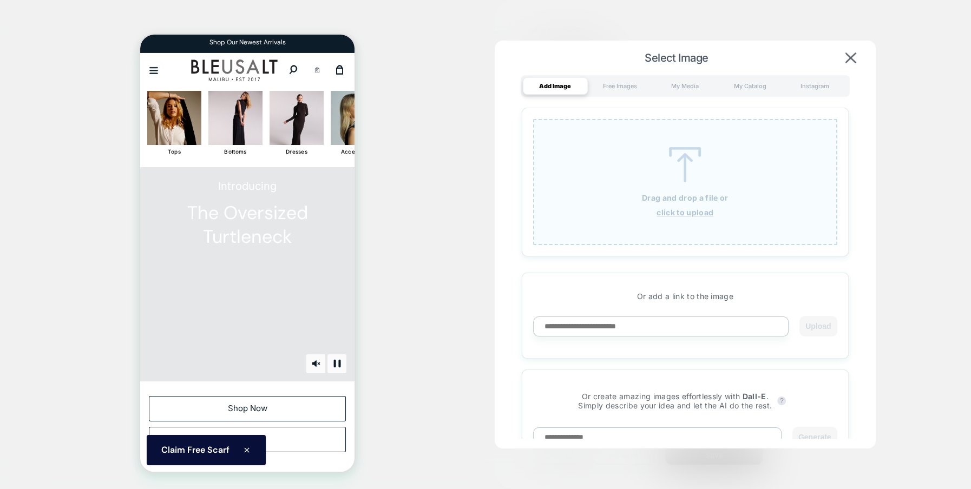
click at [681, 211] on u "click to upload" at bounding box center [685, 212] width 57 height 9
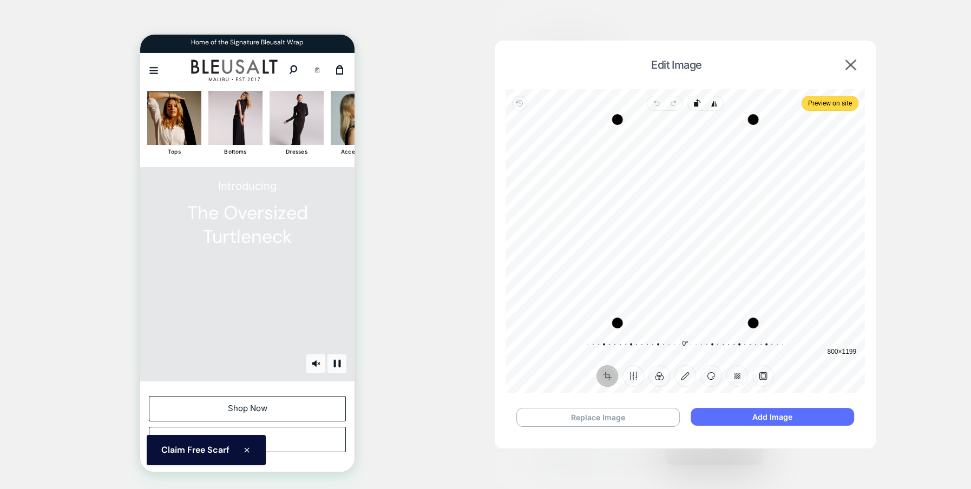
click at [769, 421] on button "Add Image" at bounding box center [772, 417] width 163 height 18
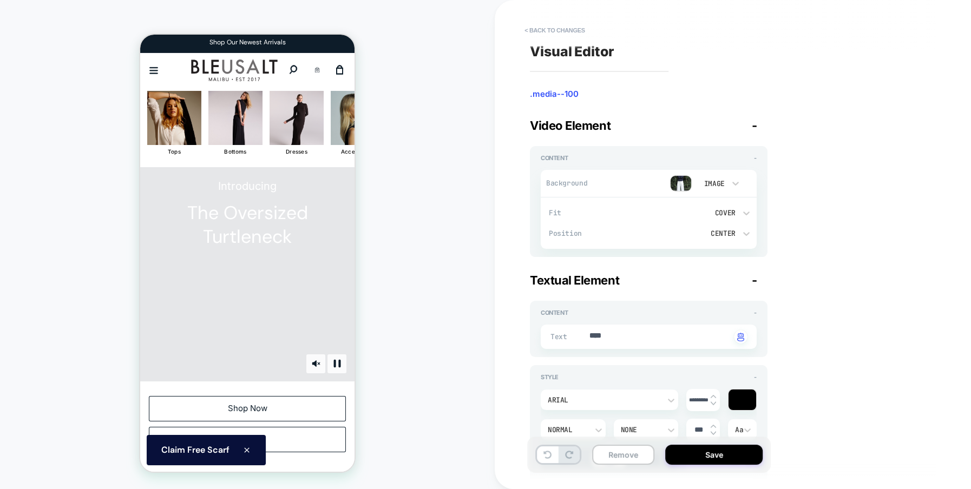
click at [732, 214] on div "Cover" at bounding box center [699, 212] width 73 height 9
click at [700, 266] on div "Contain" at bounding box center [704, 263] width 95 height 23
click at [725, 215] on div "Contain" at bounding box center [699, 212] width 73 height 9
click at [687, 293] on div "Cover" at bounding box center [704, 286] width 95 height 23
click at [714, 454] on button "Save" at bounding box center [713, 455] width 97 height 20
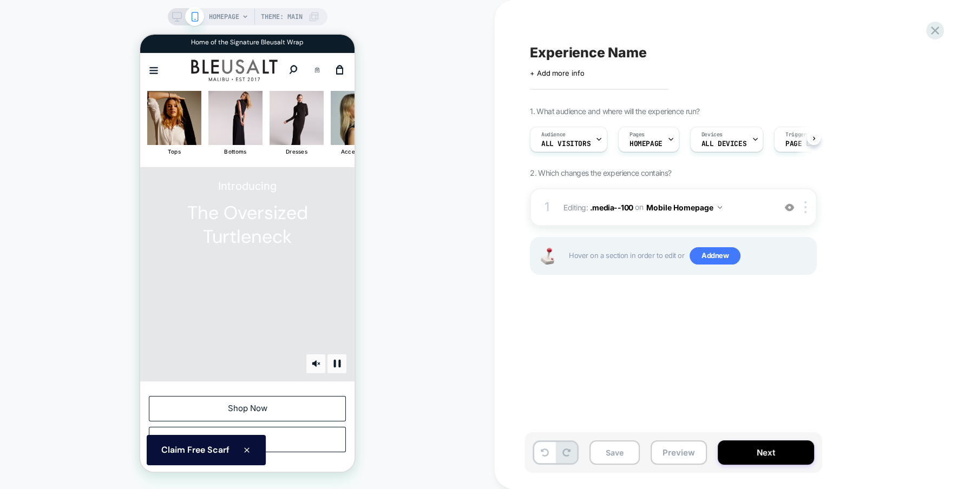
scroll to position [0, 1]
click at [806, 212] on img at bounding box center [805, 207] width 2 height 12
click at [614, 206] on span ".media--100" at bounding box center [611, 206] width 43 height 9
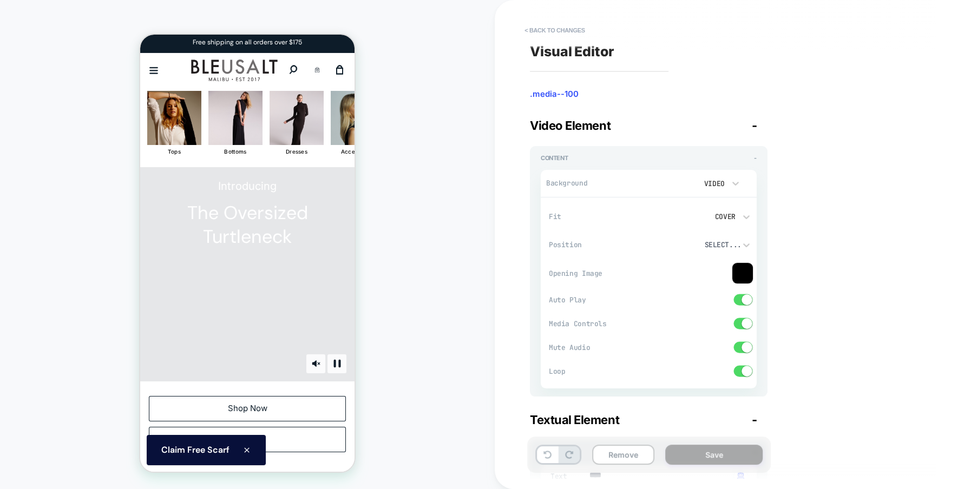
click at [744, 273] on img at bounding box center [743, 274] width 22 height 22
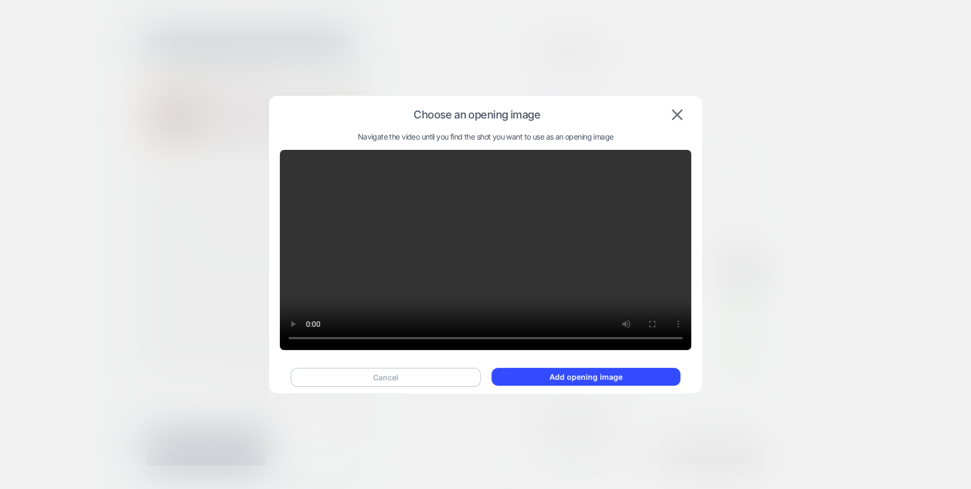
click at [429, 377] on button "Cancel" at bounding box center [386, 377] width 190 height 19
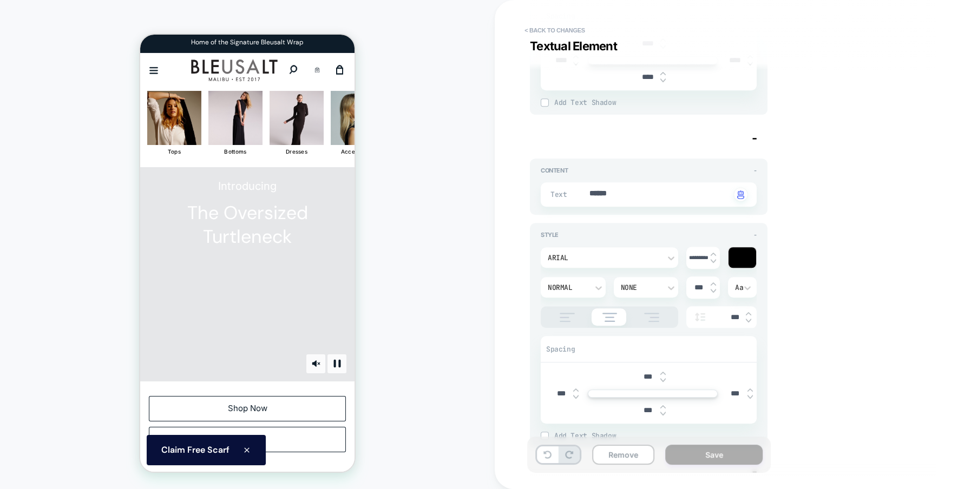
scroll to position [0, 0]
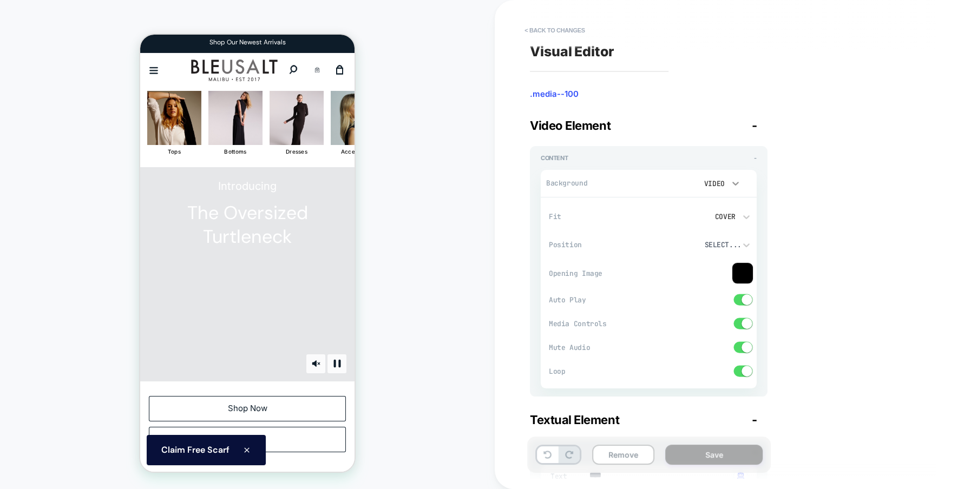
click at [731, 184] on icon at bounding box center [735, 183] width 11 height 11
click at [714, 260] on div "Image" at bounding box center [718, 257] width 45 height 23
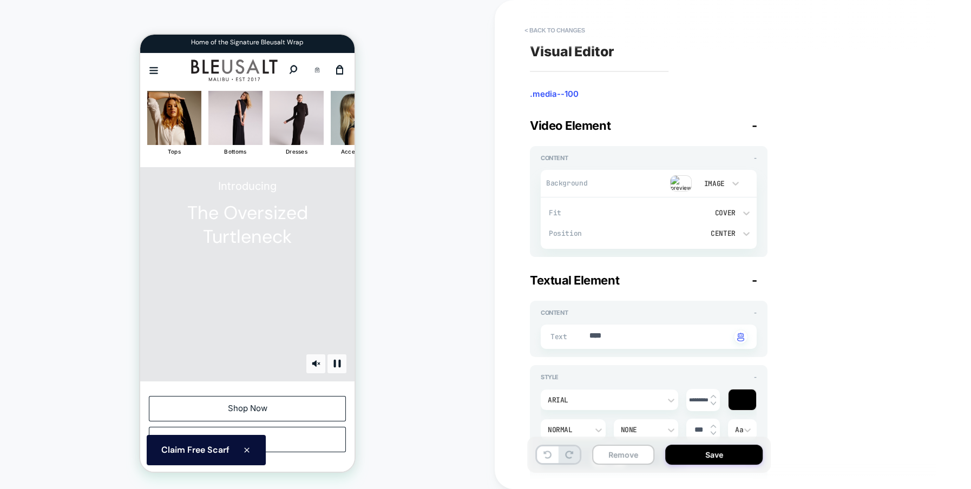
click at [680, 183] on img at bounding box center [681, 183] width 22 height 16
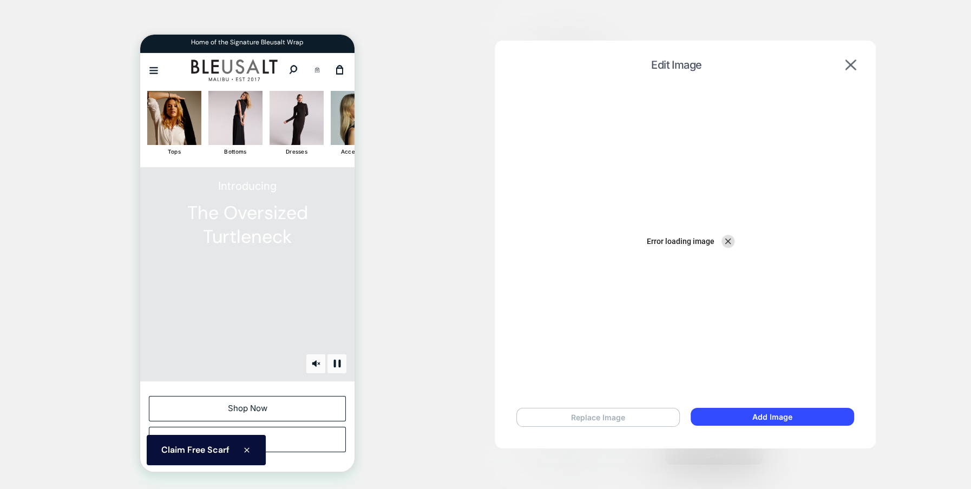
click at [628, 419] on button "Replace Image" at bounding box center [598, 417] width 164 height 19
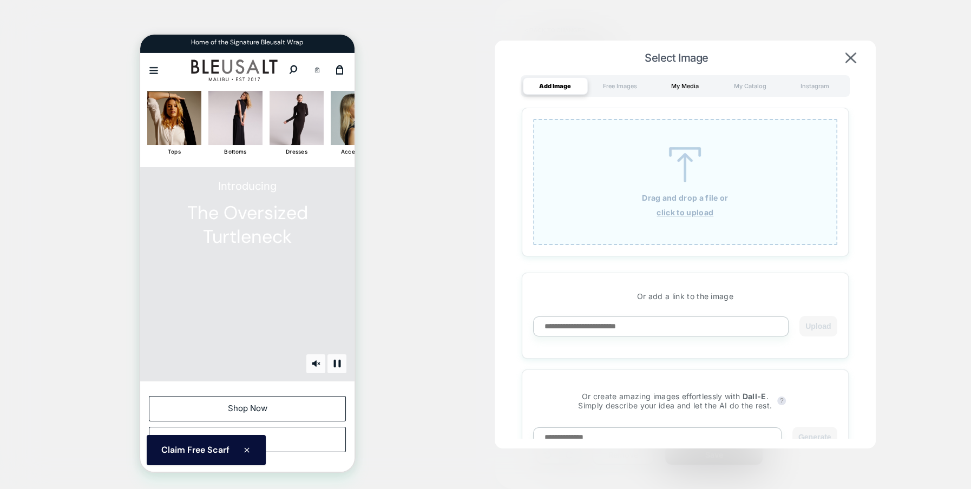
click at [672, 91] on div "My Media" at bounding box center [685, 85] width 65 height 17
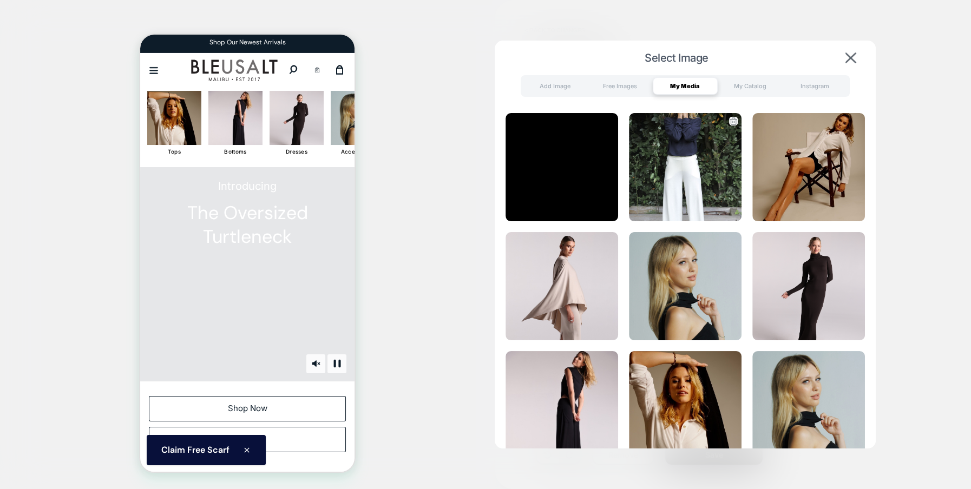
click at [670, 166] on img at bounding box center [685, 167] width 113 height 108
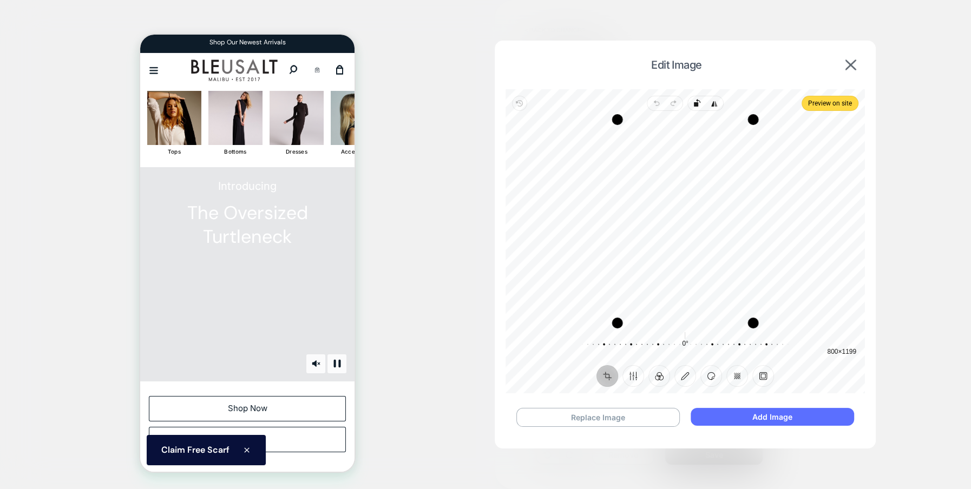
click at [757, 421] on button "Add Image" at bounding box center [772, 417] width 163 height 18
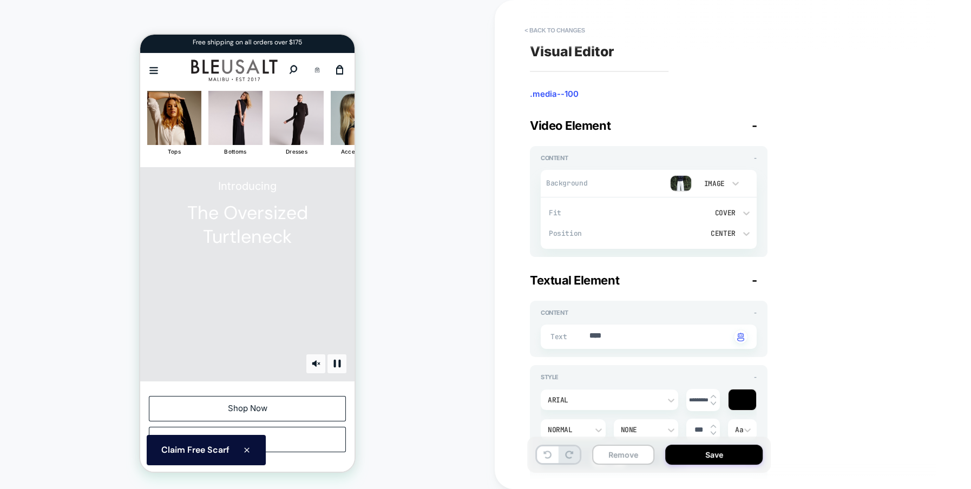
click at [803, 281] on div "Visual Editor .media--100 Video Element - Content - Background Image Fit Cover …" at bounding box center [727, 245] width 406 height 468
click at [710, 458] on button "Save" at bounding box center [713, 455] width 97 height 20
type textarea "*"
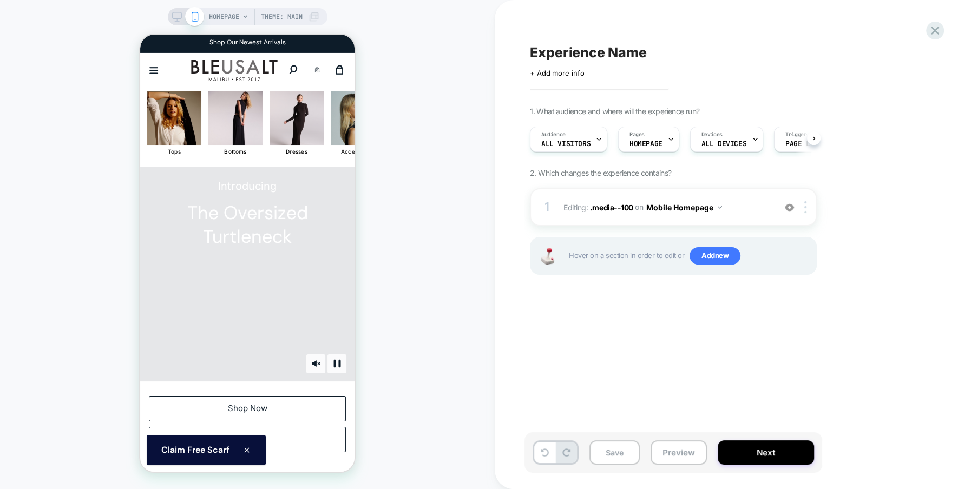
scroll to position [0, 1]
click at [805, 209] on img at bounding box center [805, 207] width 2 height 12
click at [782, 287] on div "Delete" at bounding box center [806, 292] width 96 height 29
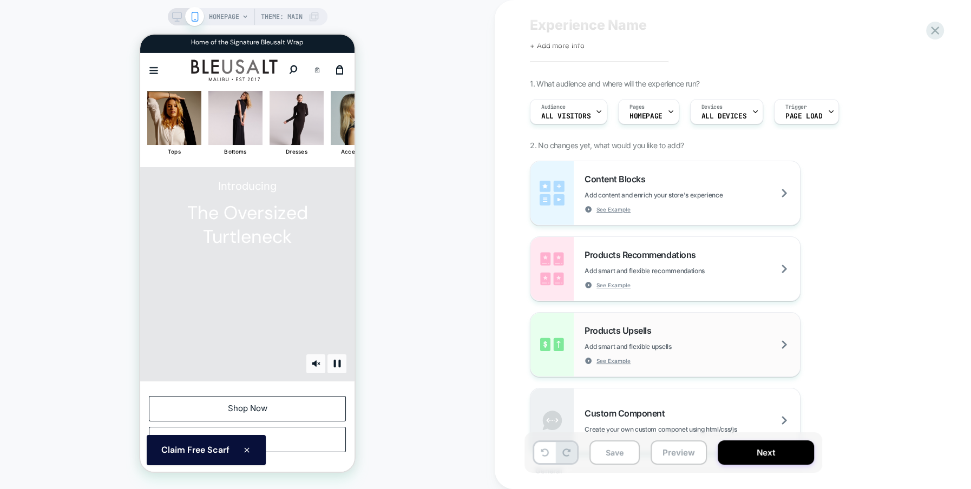
scroll to position [0, 0]
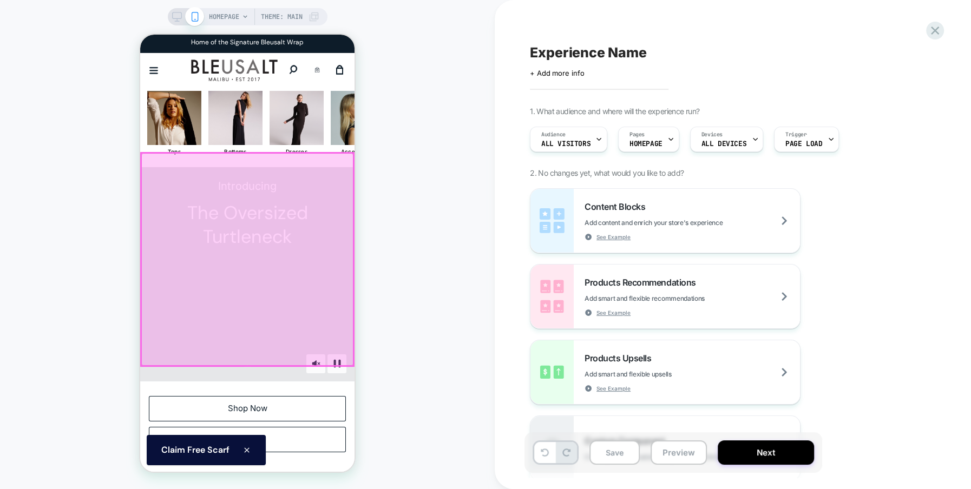
click at [326, 191] on div at bounding box center [247, 259] width 212 height 212
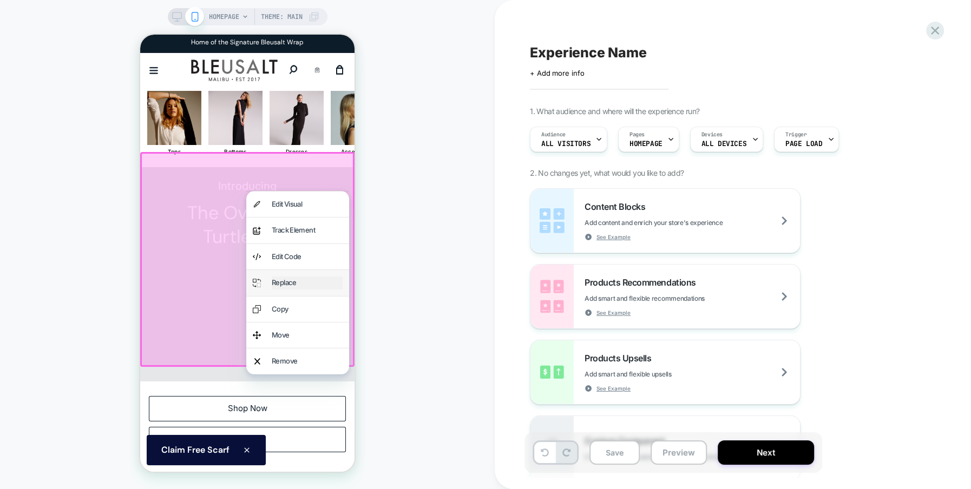
click at [296, 278] on div "Replace" at bounding box center [307, 283] width 71 height 12
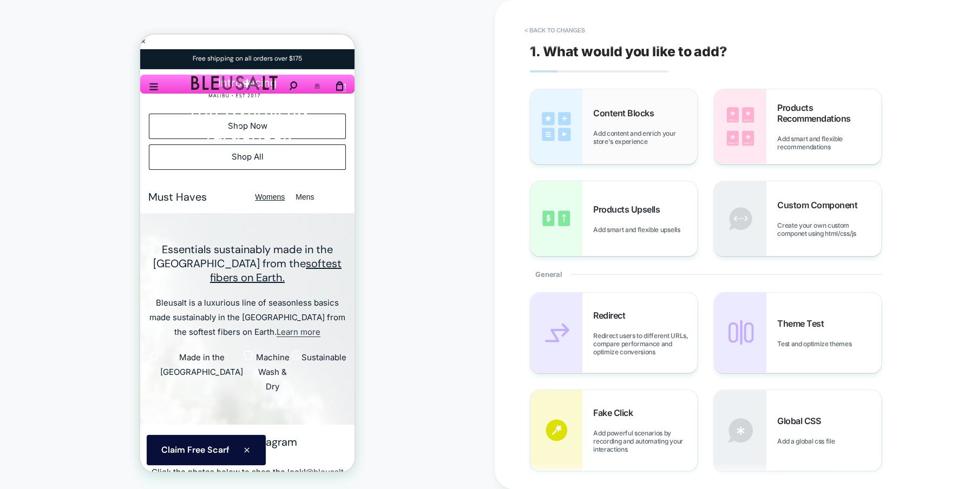
click at [611, 127] on div "Content Blocks Add content and enrich your store's experience" at bounding box center [645, 127] width 104 height 38
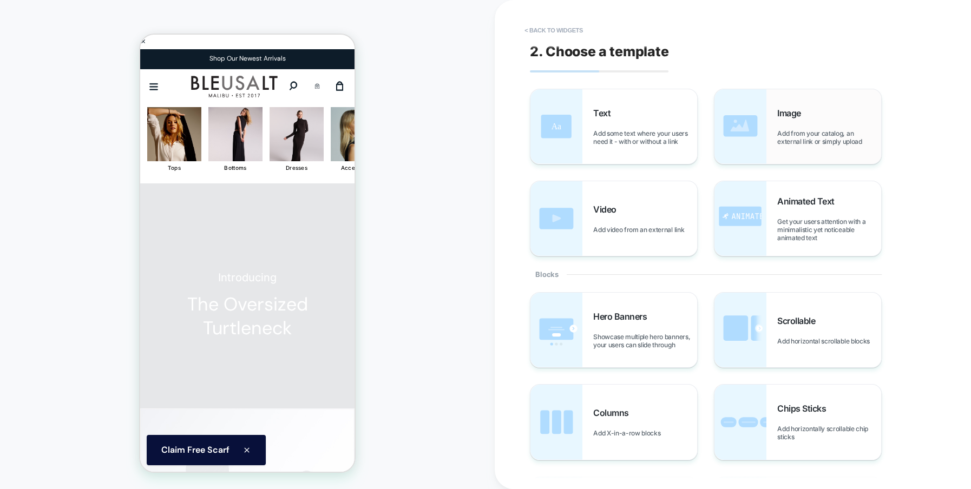
click at [810, 122] on div "Image Add from your catalog, an external link or simply upload" at bounding box center [829, 127] width 104 height 38
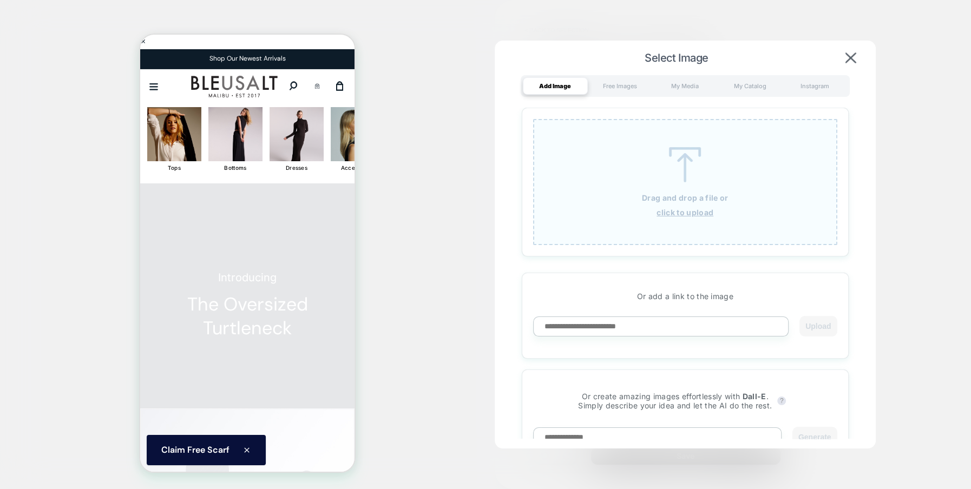
click at [688, 208] on u "click to upload" at bounding box center [685, 212] width 57 height 9
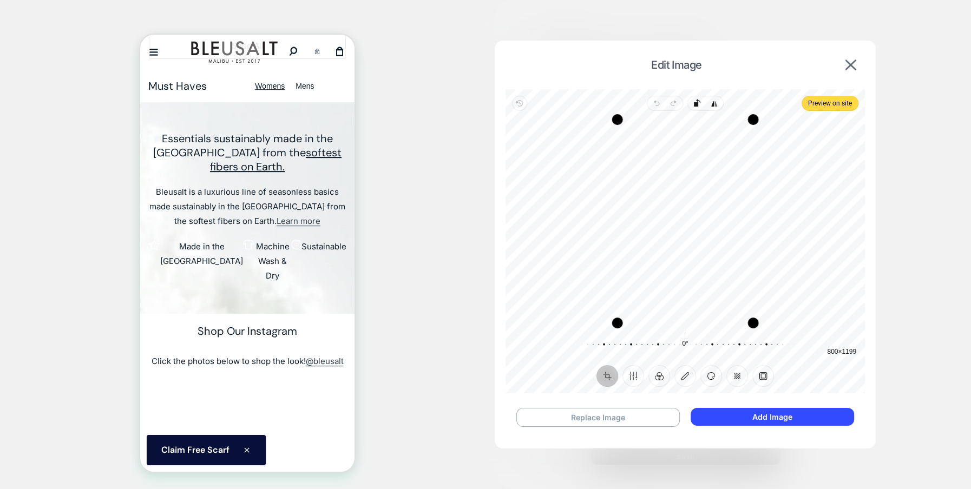
scroll to position [445, 0]
click at [746, 420] on button "Add Image" at bounding box center [772, 417] width 163 height 18
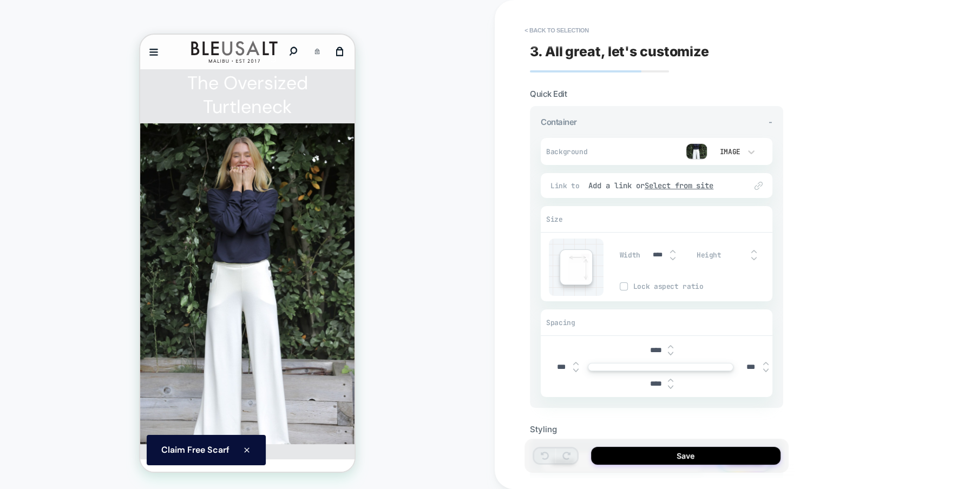
scroll to position [299, 0]
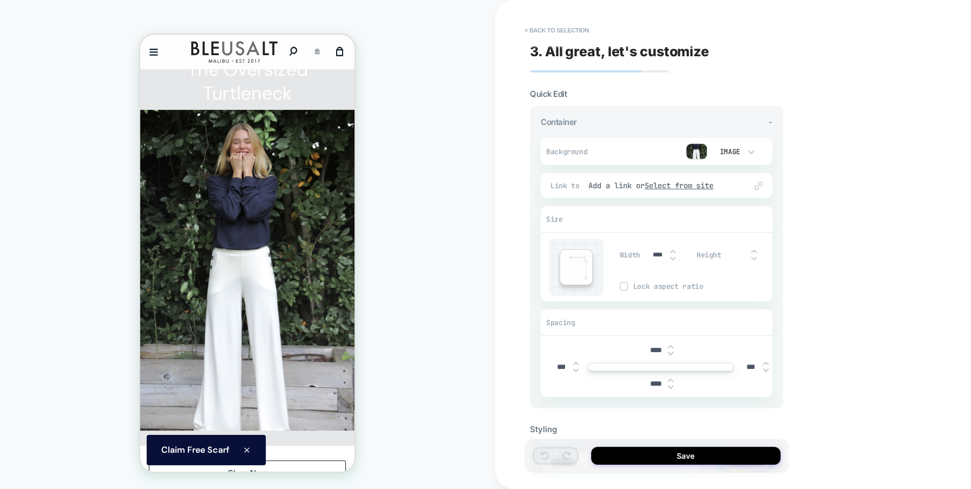
drag, startPoint x: 652, startPoint y: 350, endPoint x: 646, endPoint y: 350, distance: 6.5
click at [646, 350] on input "****" at bounding box center [656, 350] width 24 height 9
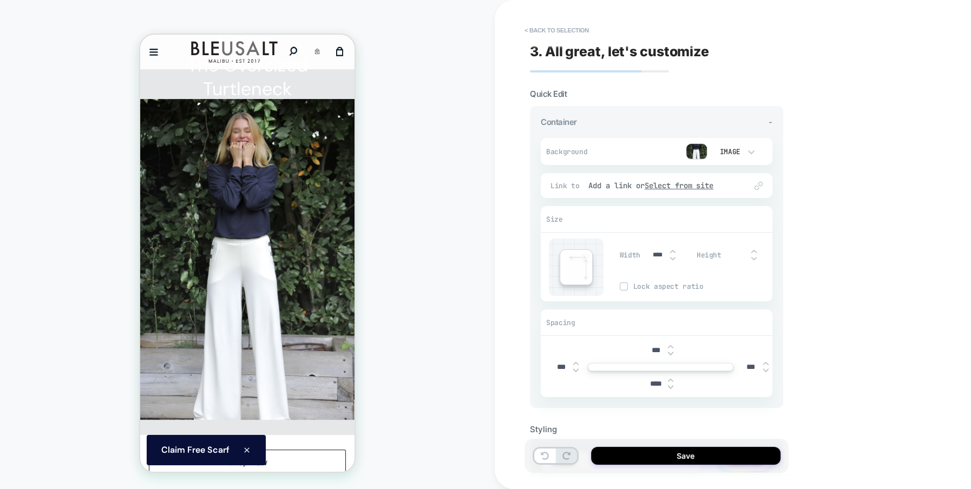
type input "***"
click at [652, 381] on input "****" at bounding box center [656, 383] width 24 height 9
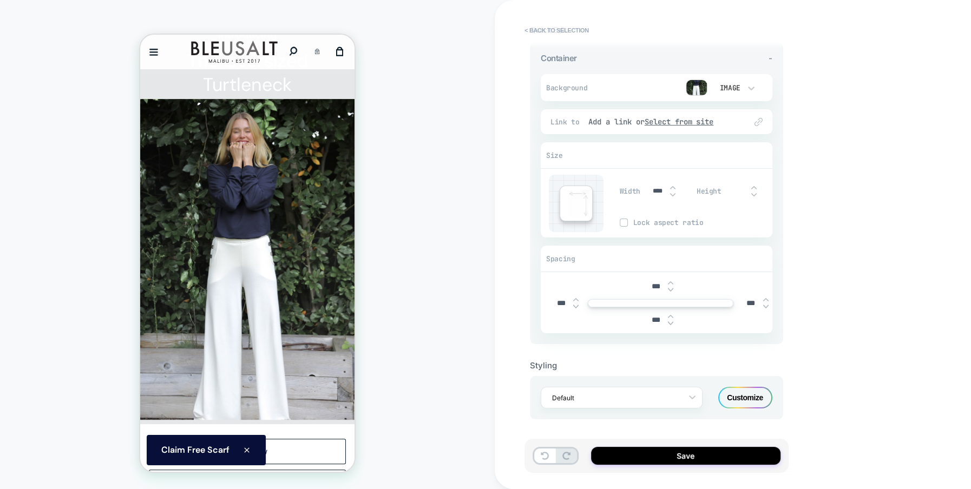
type input "***"
click at [750, 399] on div "Customize" at bounding box center [745, 398] width 54 height 22
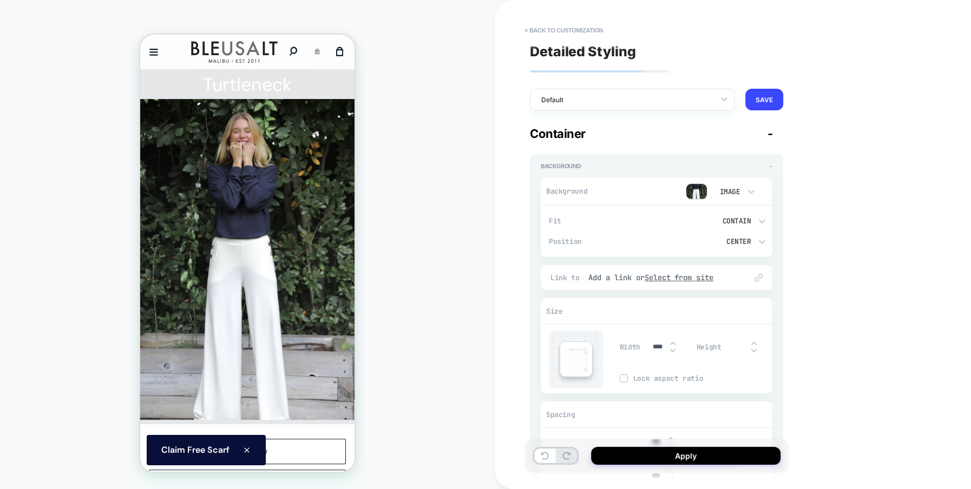
click at [749, 220] on div "Contain" at bounding box center [711, 221] width 80 height 9
click at [706, 294] on div "Cover" at bounding box center [716, 294] width 103 height 23
click at [757, 218] on icon at bounding box center [762, 221] width 11 height 11
click at [696, 273] on div "Contain" at bounding box center [716, 271] width 103 height 23
click at [884, 399] on div "< Back to customization Detailed Styling Default RENAME SAVE Container - Backgr…" at bounding box center [733, 244] width 476 height 489
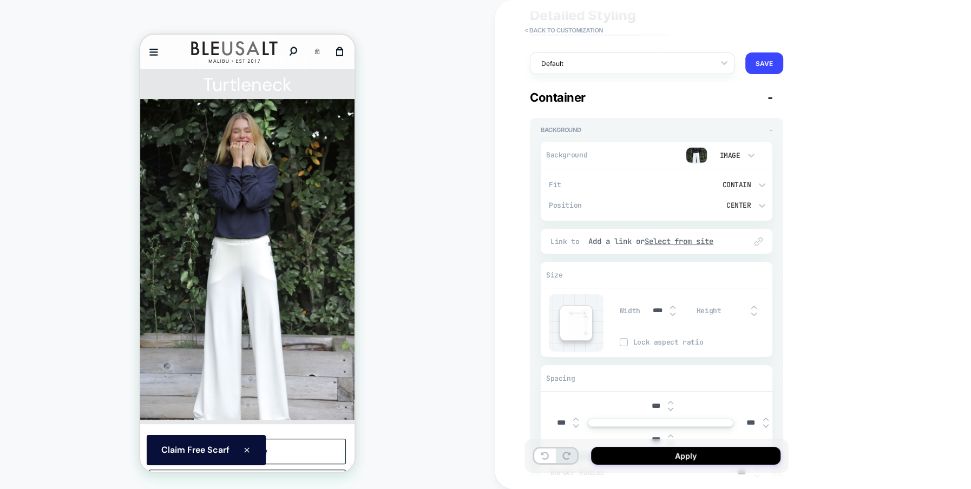
scroll to position [39, 0]
click at [808, 329] on div "< Back to customization Detailed Styling Default RENAME SAVE Container - Backgr…" at bounding box center [733, 244] width 476 height 489
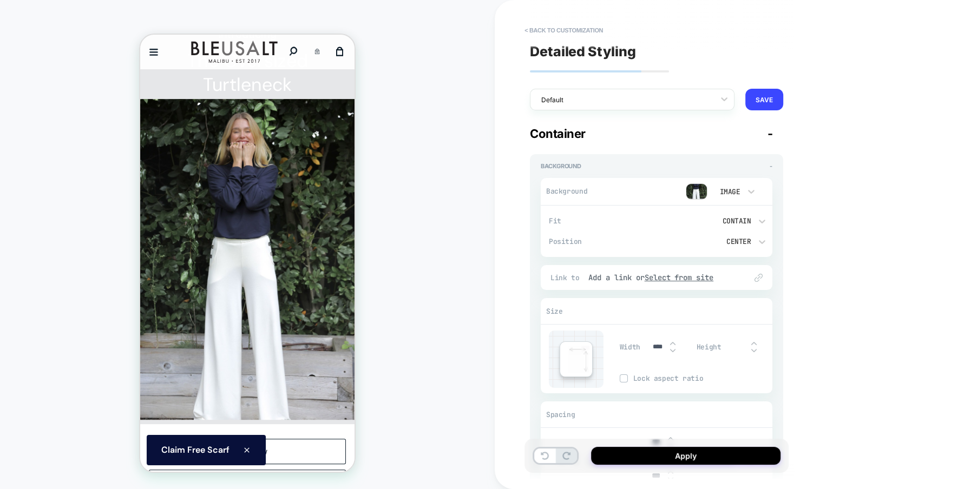
scroll to position [142, 0]
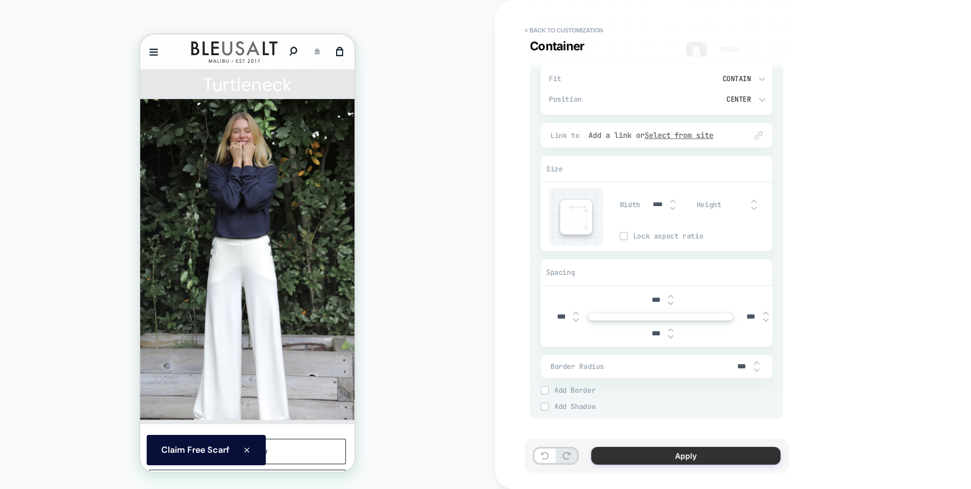
click at [642, 458] on button "Apply" at bounding box center [685, 456] width 189 height 18
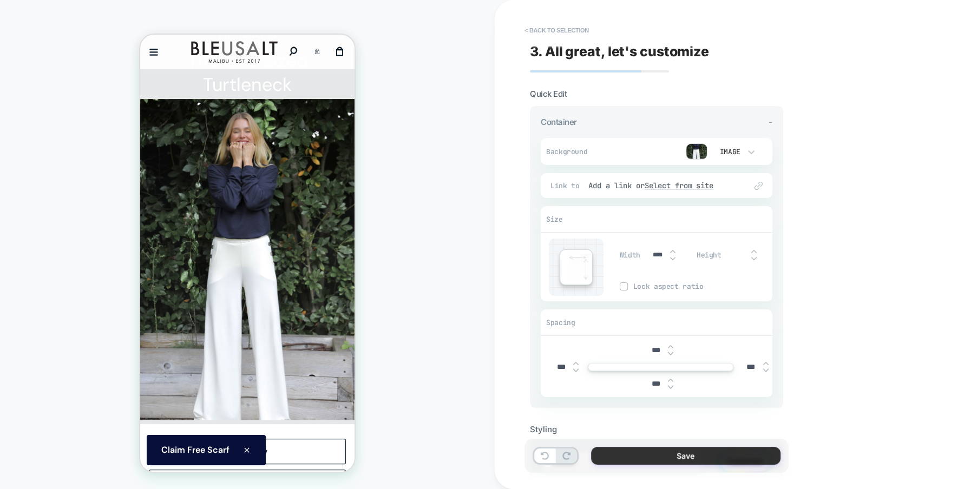
click at [696, 454] on button "Save" at bounding box center [685, 456] width 189 height 18
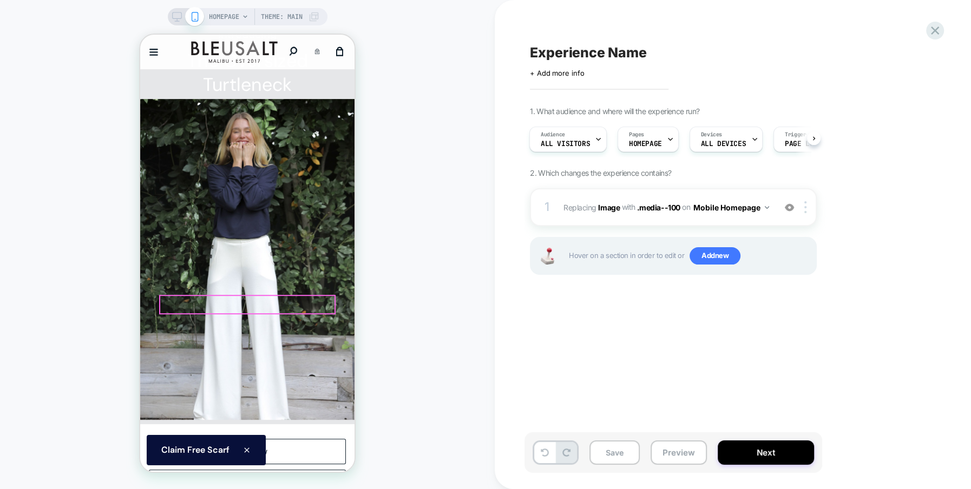
scroll to position [0, 0]
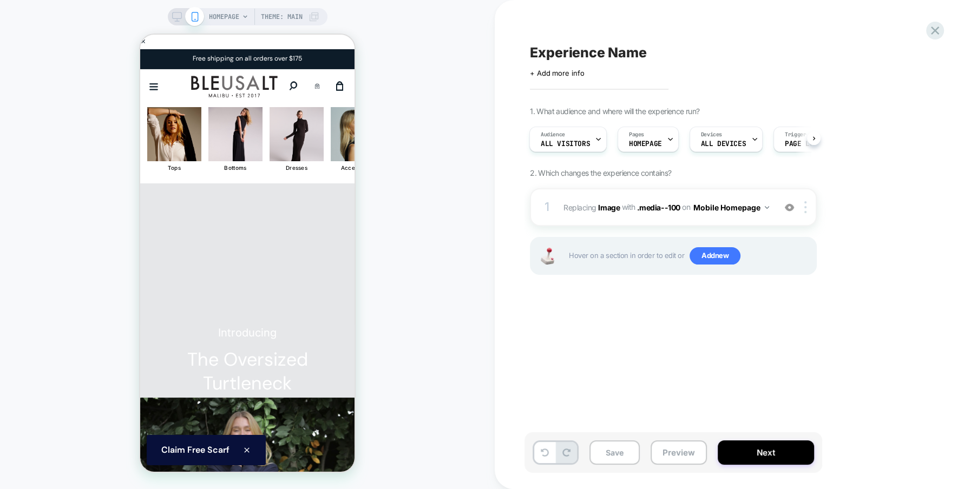
click at [324, 211] on div "Mute Unmute Play Pause" at bounding box center [247, 453] width 214 height 540
click at [254, 274] on div "Mute Unmute Play Pause" at bounding box center [247, 453] width 214 height 540
click at [688, 457] on button "Preview" at bounding box center [679, 453] width 56 height 24
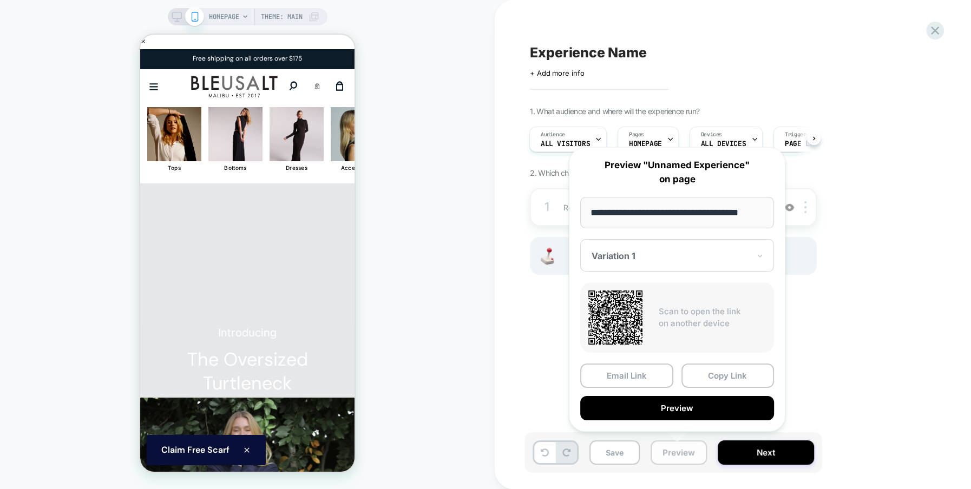
scroll to position [0, 3]
click at [715, 377] on button "Copy Link" at bounding box center [727, 376] width 93 height 24
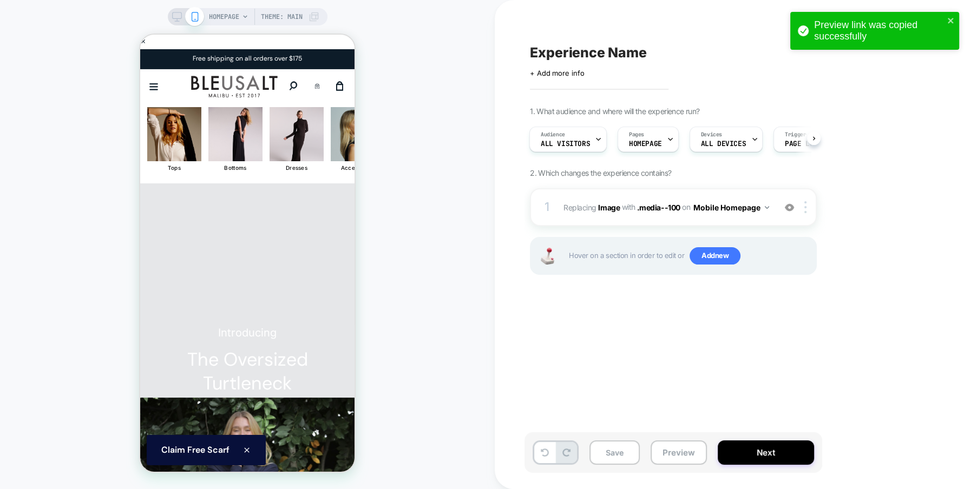
click at [257, 296] on div "Mute Unmute Play Pause" at bounding box center [247, 453] width 214 height 540
click at [611, 358] on div "Experience Name Click to edit experience details + Add more info 1. What audien…" at bounding box center [727, 245] width 406 height 468
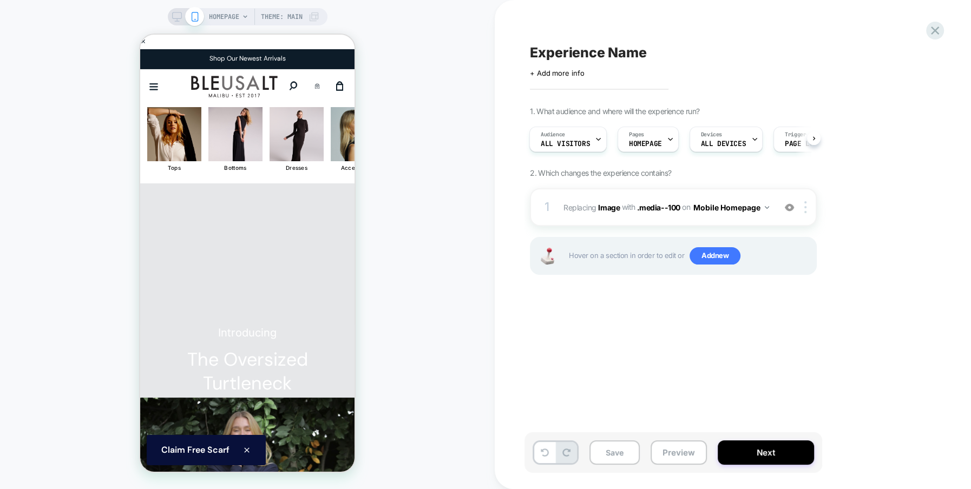
click at [750, 338] on div "Experience Name Click to edit experience details + Add more info 1. What audien…" at bounding box center [727, 245] width 406 height 468
click at [609, 450] on button "Save" at bounding box center [614, 453] width 50 height 24
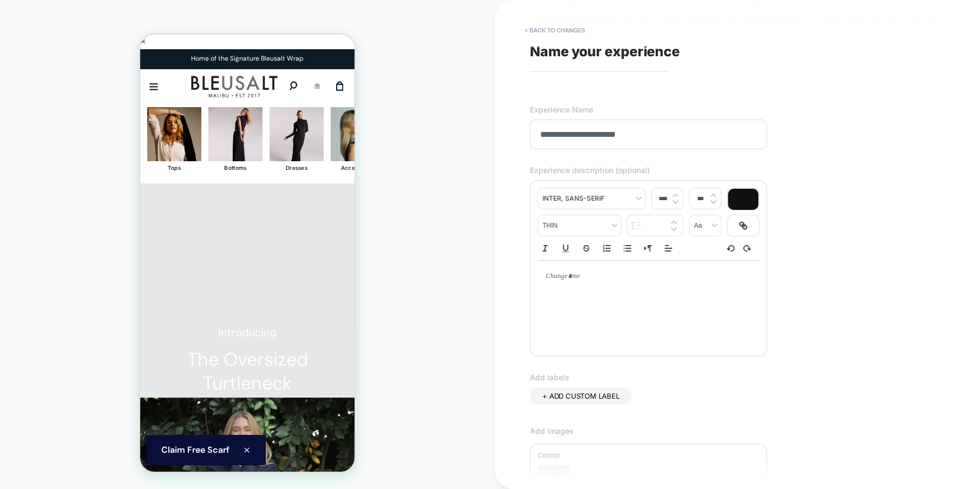
scroll to position [199, 0]
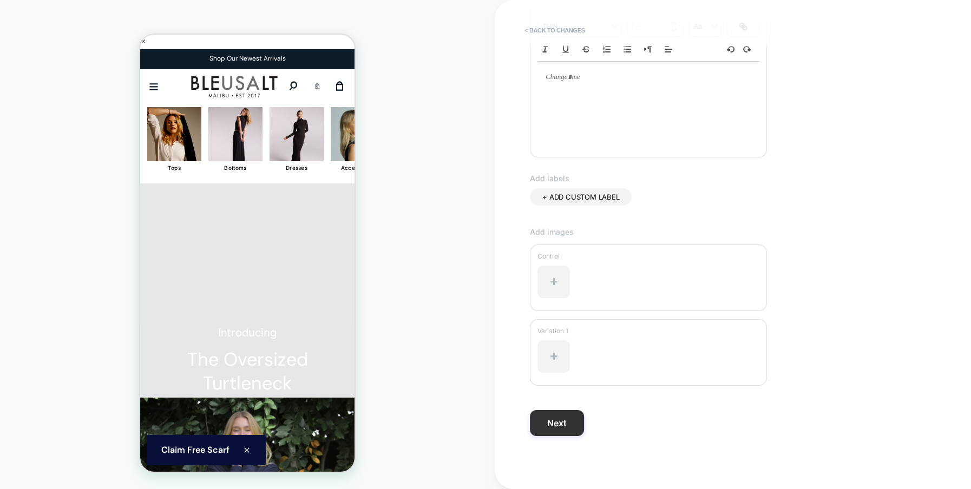
type input "**********"
click at [546, 419] on button "Next" at bounding box center [557, 423] width 54 height 26
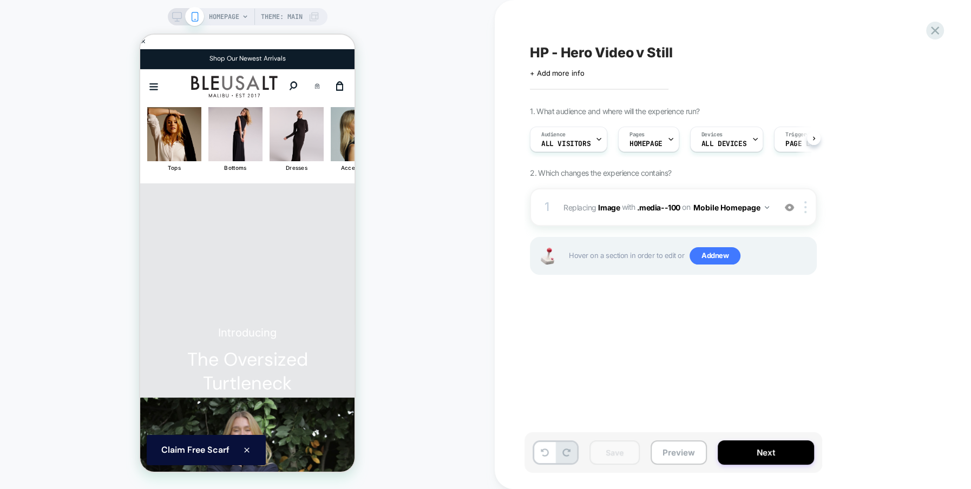
scroll to position [0, 1]
click at [429, 265] on div "HOMEPAGE Theme: MAIN" at bounding box center [247, 245] width 495 height 468
click at [264, 264] on div "Mute Unmute Play Pause" at bounding box center [247, 453] width 214 height 540
click at [724, 153] on div "Audience All Visitors Pages HOMEPAGE Devices ALL DEVICES Trigger Page Load" at bounding box center [667, 139] width 287 height 36
click at [176, 15] on icon at bounding box center [177, 17] width 10 height 10
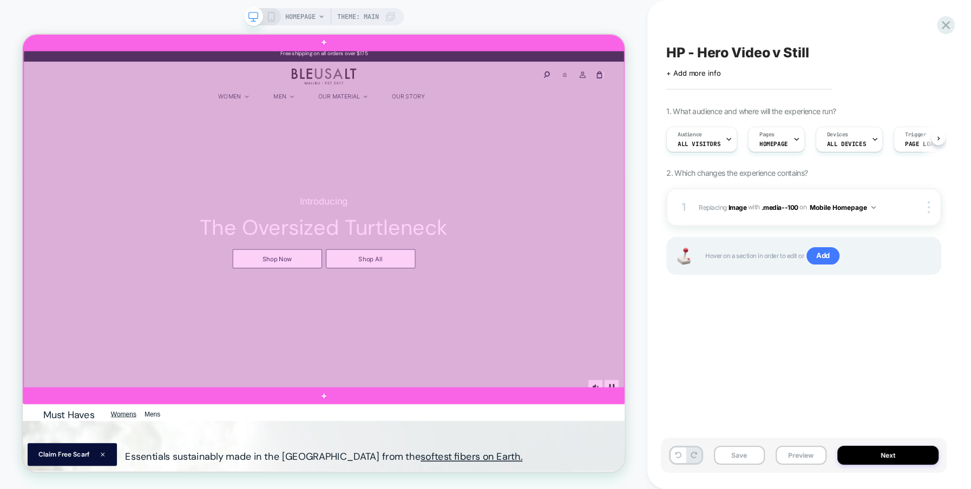
scroll to position [0, 1]
click at [737, 345] on div at bounding box center [424, 281] width 801 height 450
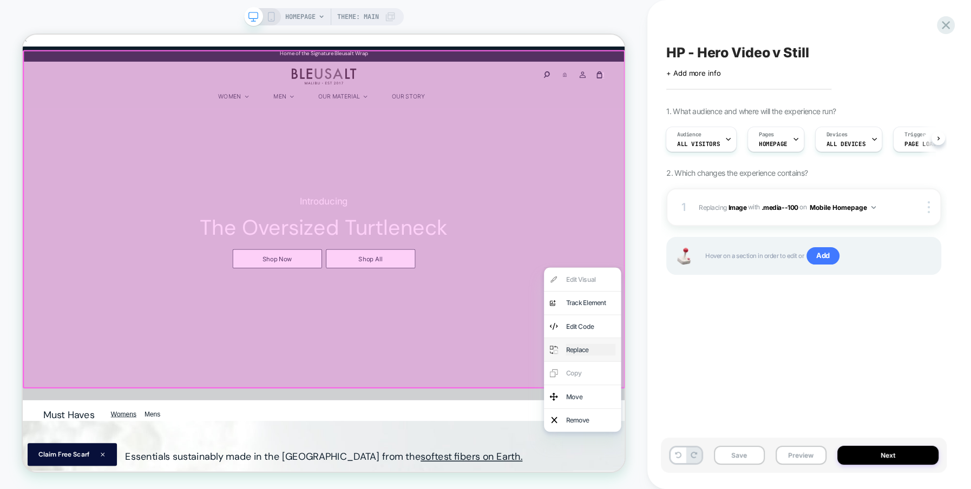
click at [758, 459] on div "Replace" at bounding box center [780, 455] width 66 height 16
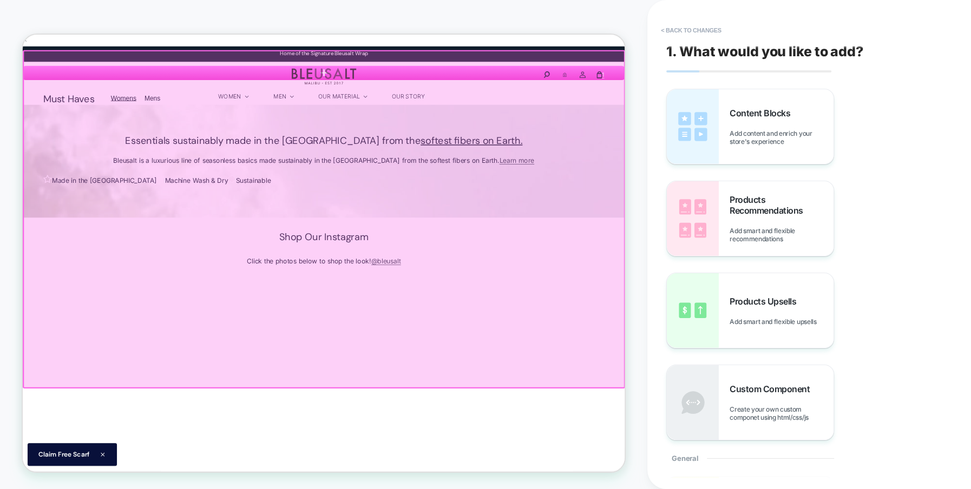
scroll to position [0, 0]
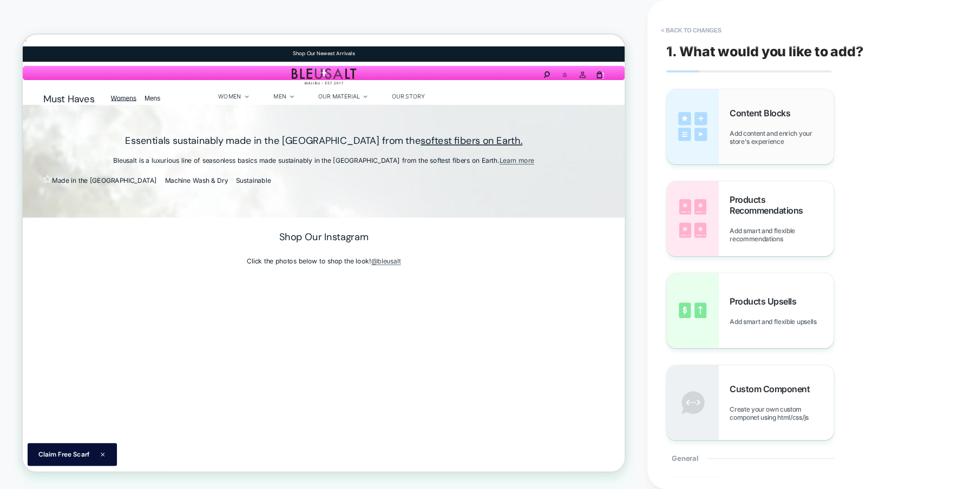
click at [750, 129] on div "Content Blocks Add content and enrich your store's experience" at bounding box center [782, 127] width 104 height 38
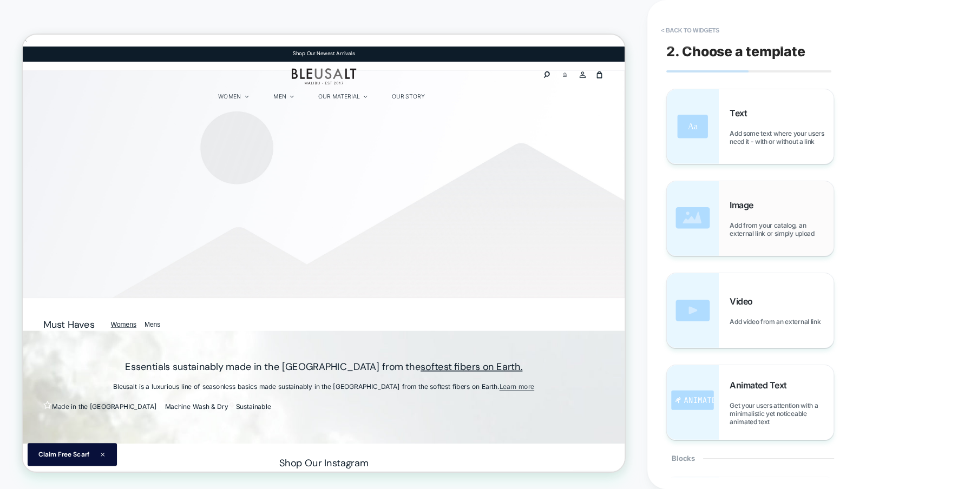
click at [745, 226] on span "Add from your catalog, an external link or simply upload" at bounding box center [782, 229] width 104 height 16
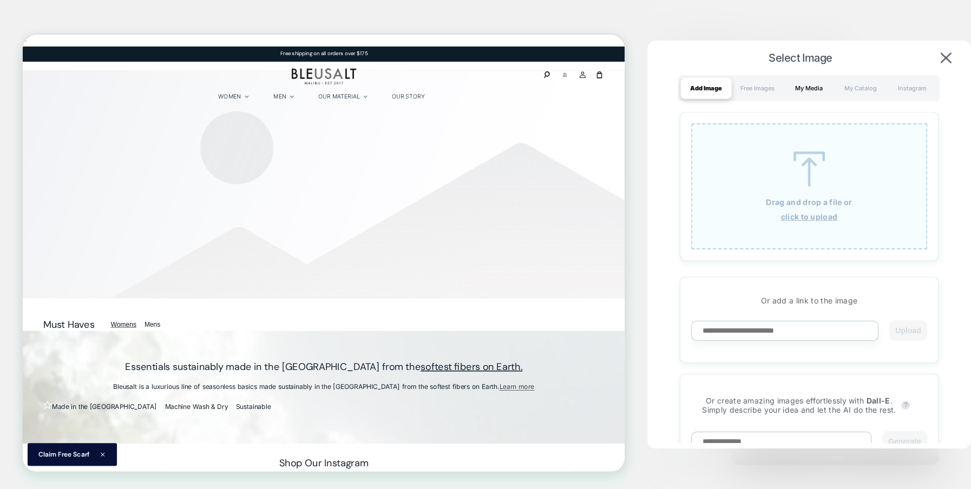
click at [802, 84] on div "My Media" at bounding box center [808, 88] width 51 height 22
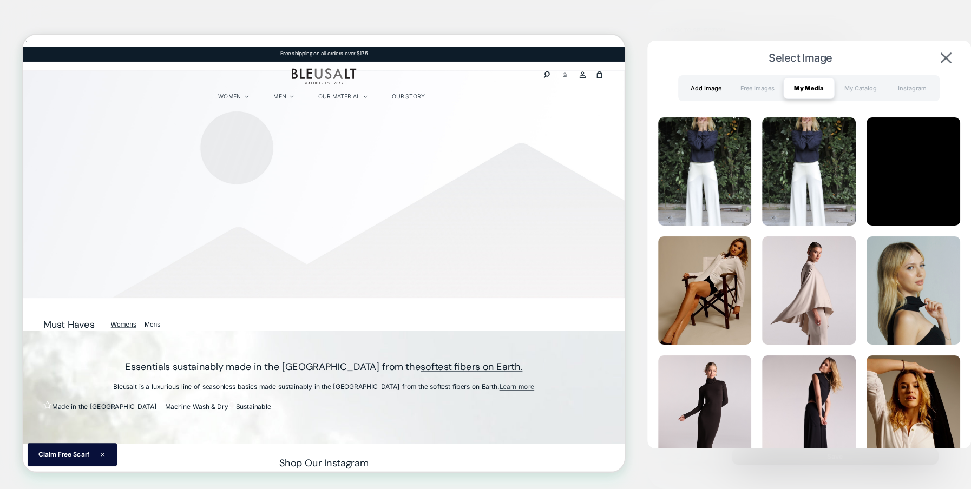
click at [698, 89] on div "Add Image" at bounding box center [705, 88] width 51 height 22
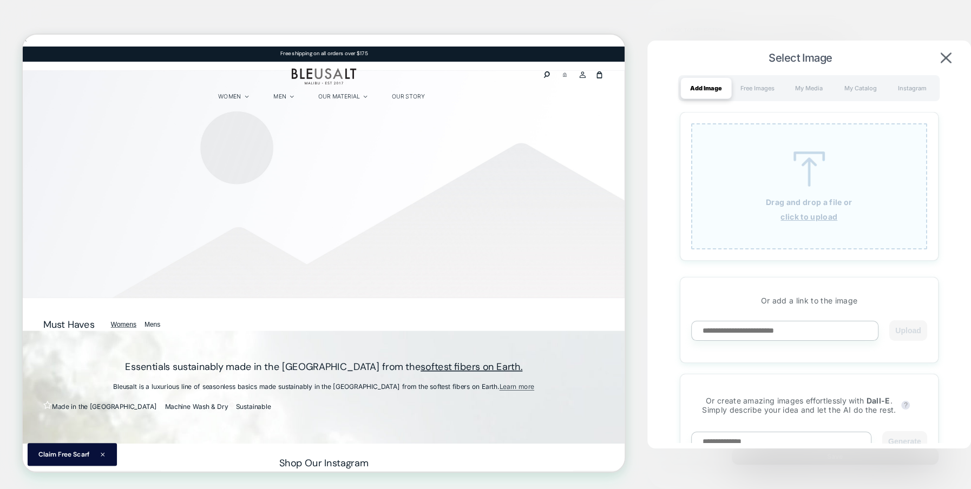
click at [806, 218] on u "click to upload" at bounding box center [809, 216] width 57 height 9
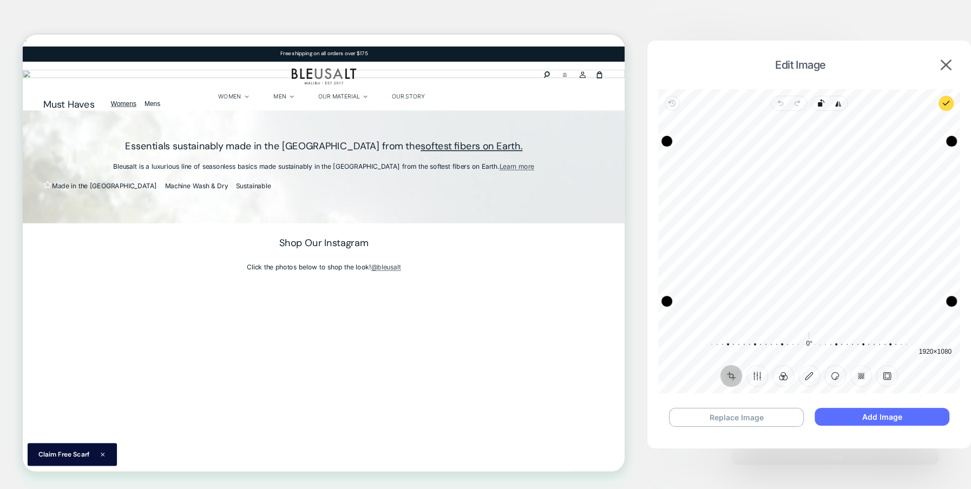
click at [871, 413] on button "Add Image" at bounding box center [882, 417] width 134 height 18
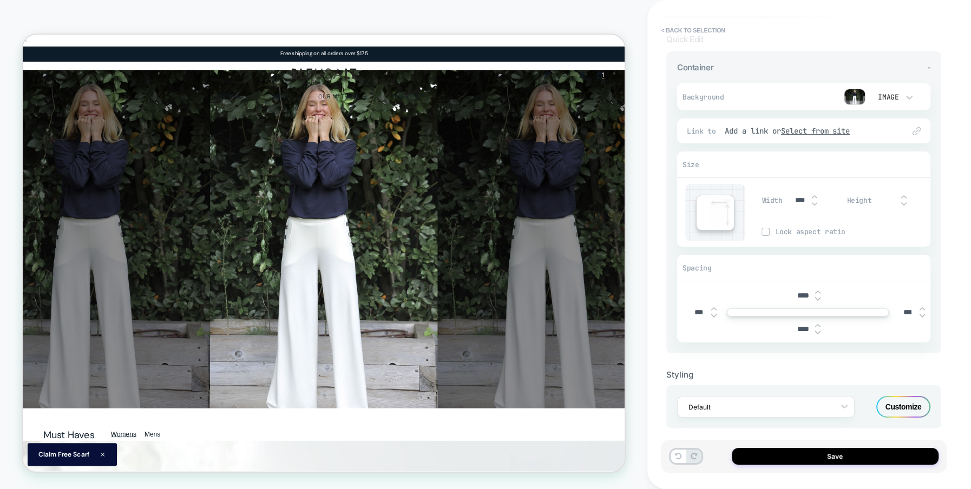
scroll to position [64, 0]
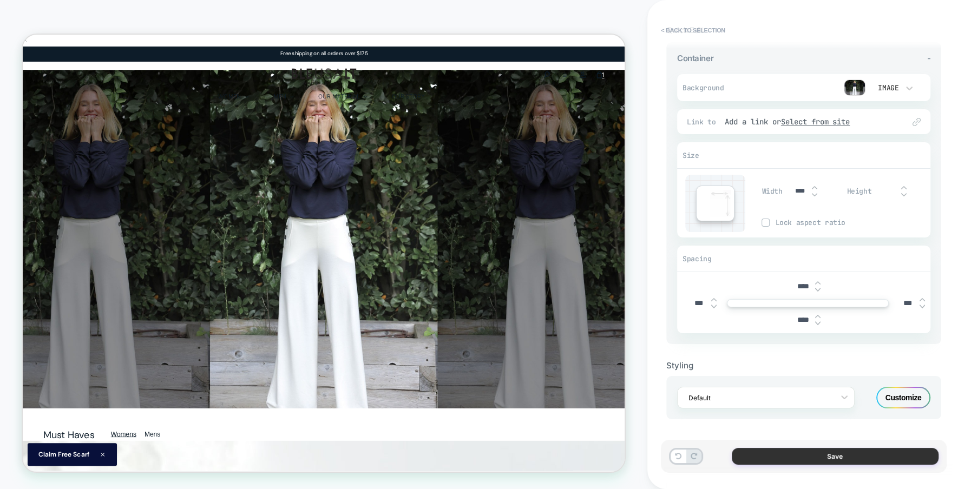
click at [864, 460] on button "Save" at bounding box center [835, 456] width 207 height 17
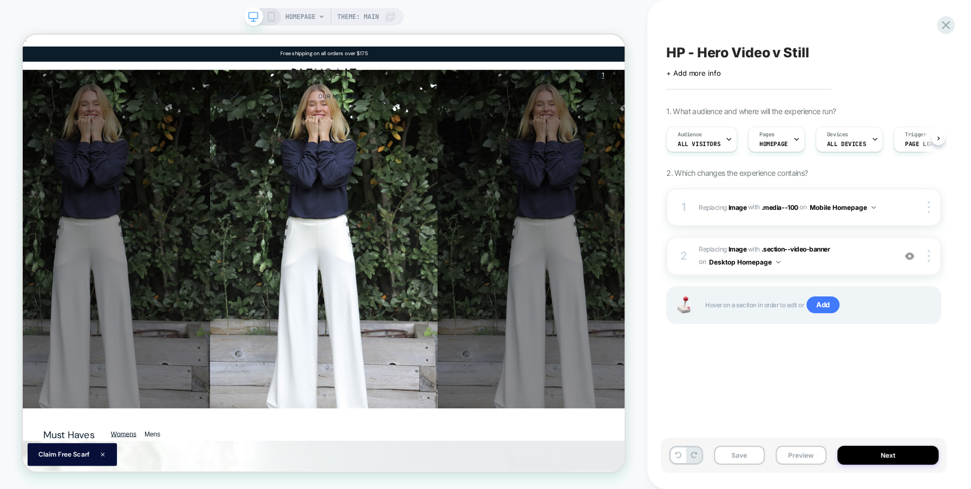
scroll to position [0, 1]
click at [744, 252] on b "Image" at bounding box center [737, 249] width 18 height 8
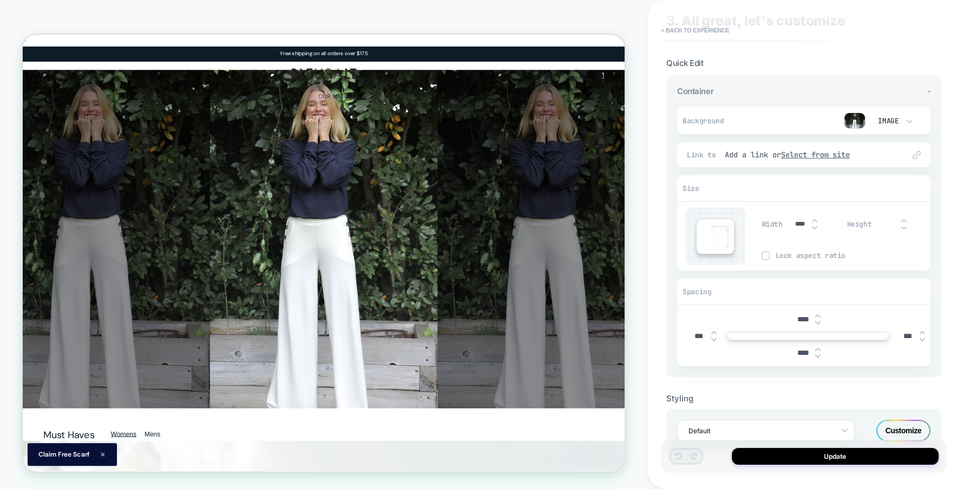
scroll to position [46, 0]
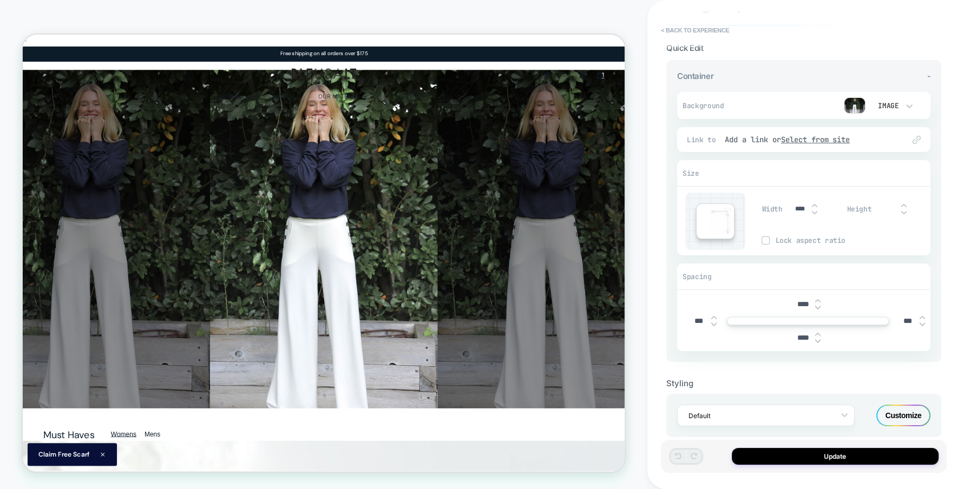
drag, startPoint x: 798, startPoint y: 304, endPoint x: 788, endPoint y: 304, distance: 9.7
click at [788, 304] on div "****" at bounding box center [807, 304] width 245 height 22
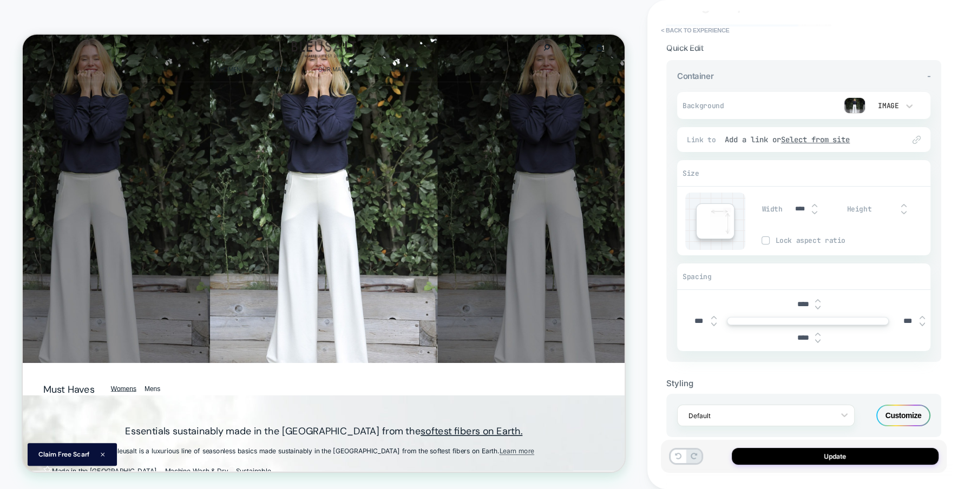
scroll to position [0, 0]
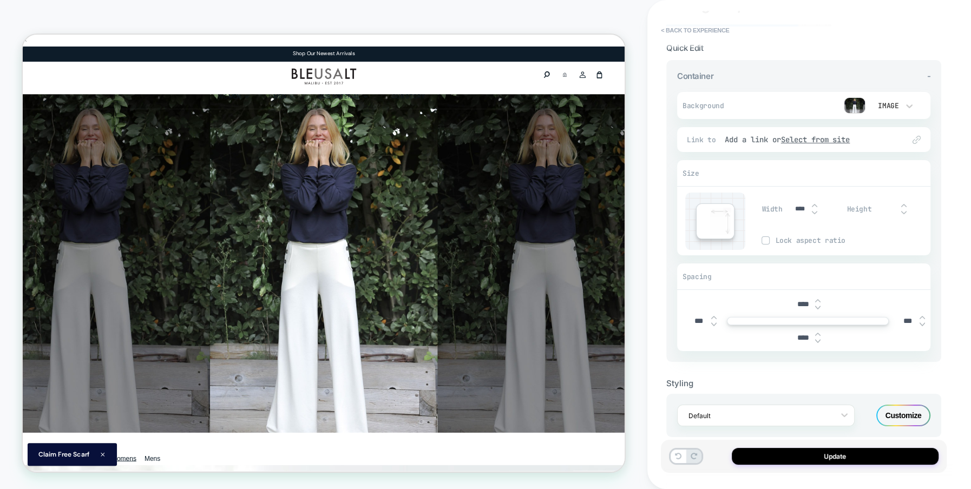
click at [797, 303] on input "****" at bounding box center [803, 304] width 24 height 9
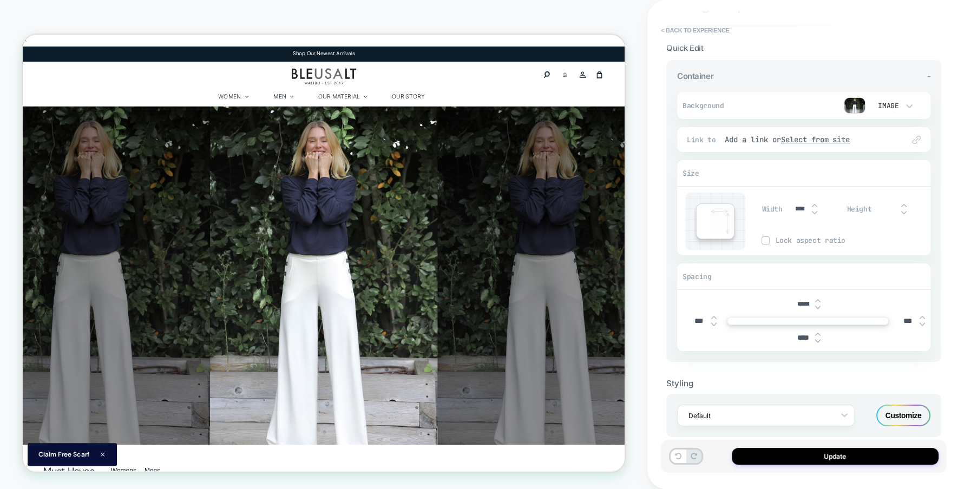
type input "*****"
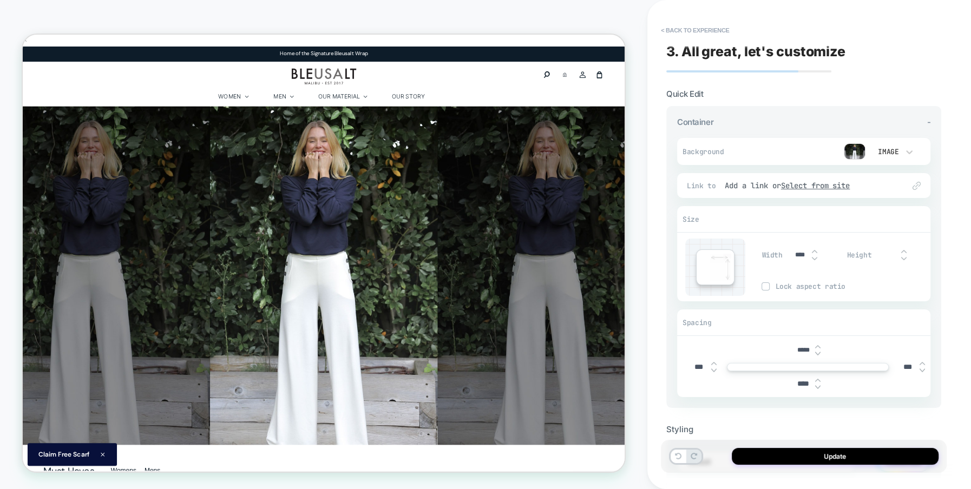
click at [439, 370] on img at bounding box center [424, 355] width 803 height 451
click at [697, 32] on button "< Back to experience" at bounding box center [694, 30] width 79 height 17
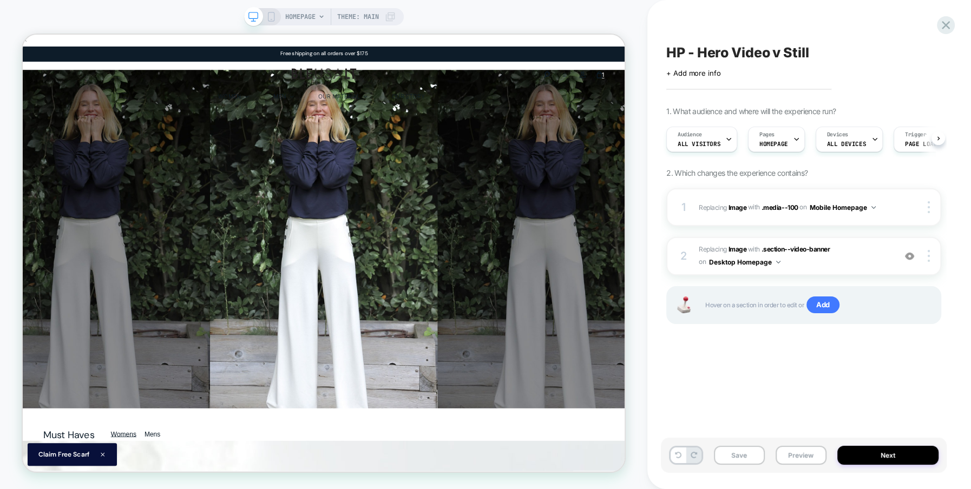
scroll to position [0, 1]
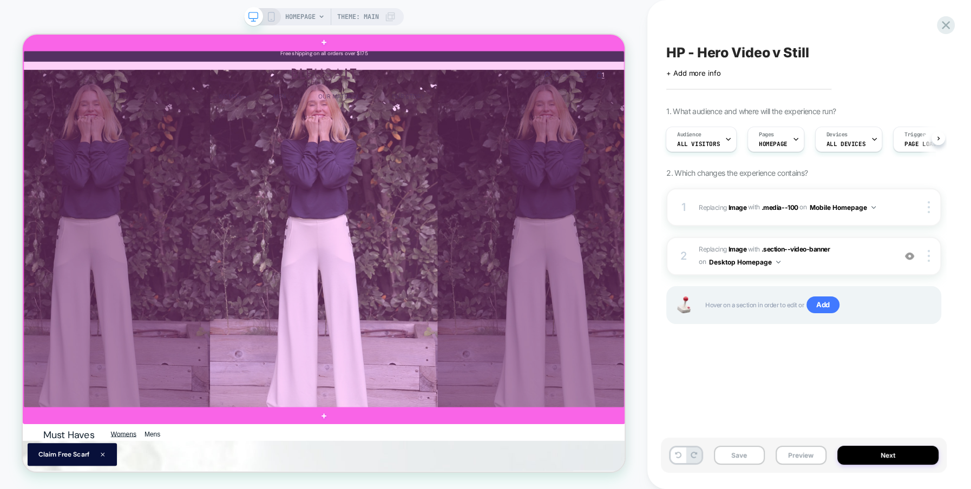
click at [563, 305] on div at bounding box center [424, 294] width 801 height 476
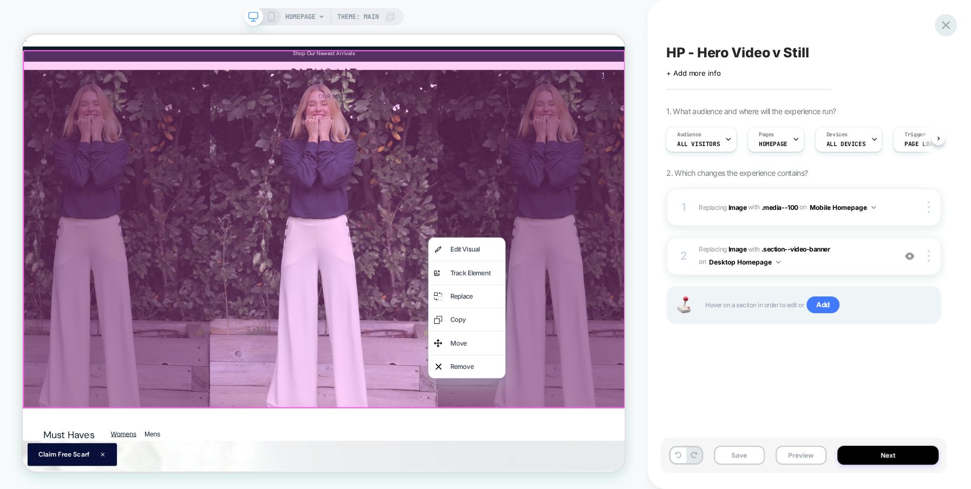
click at [943, 24] on icon at bounding box center [946, 25] width 15 height 15
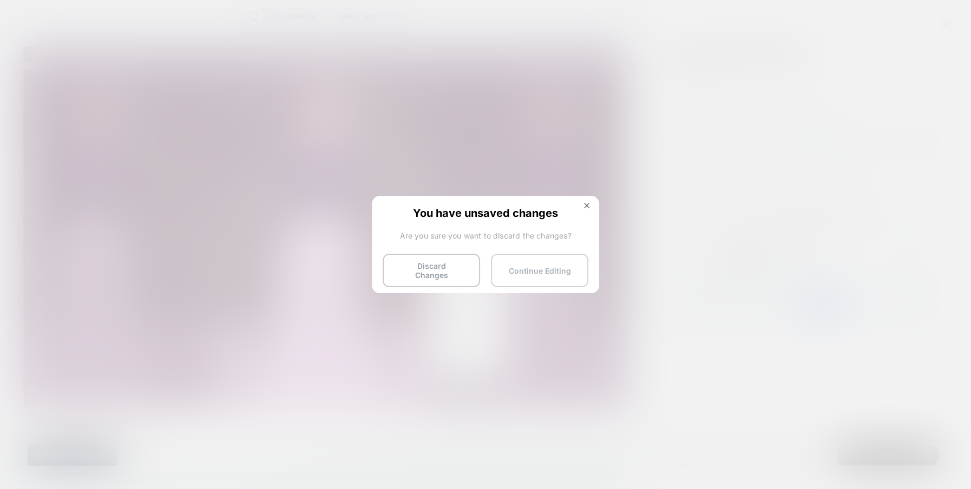
click at [558, 259] on button "Continue Editing" at bounding box center [539, 271] width 97 height 34
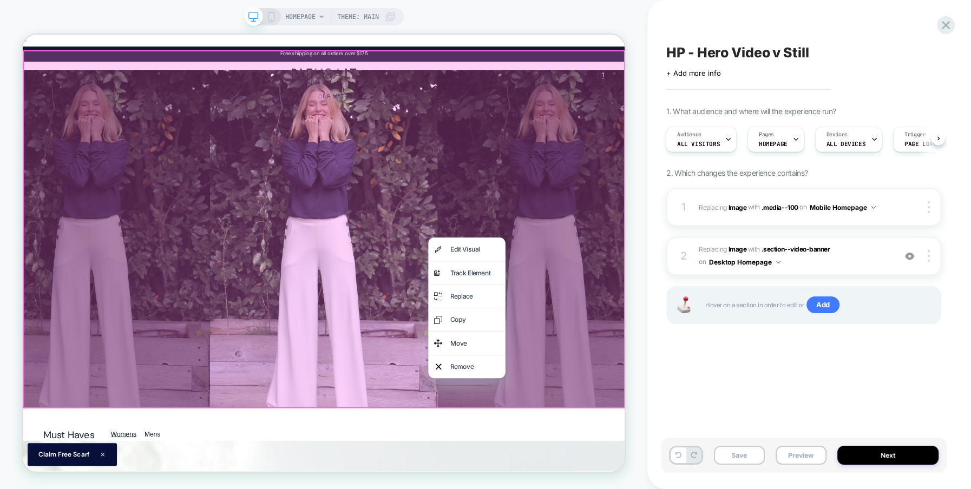
click at [660, 401] on div "HP - Hero Video v Still Click to edit experience details + Add more info 1. Wha…" at bounding box center [809, 244] width 324 height 489
click at [602, 476] on div "Remove" at bounding box center [626, 478] width 66 height 16
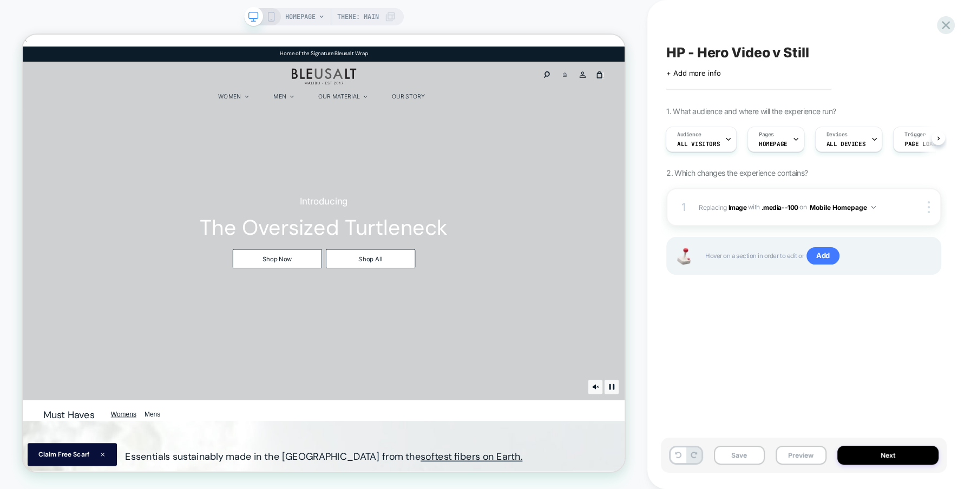
click at [633, 182] on div "HOMEPAGE Theme: MAIN" at bounding box center [323, 245] width 647 height 468
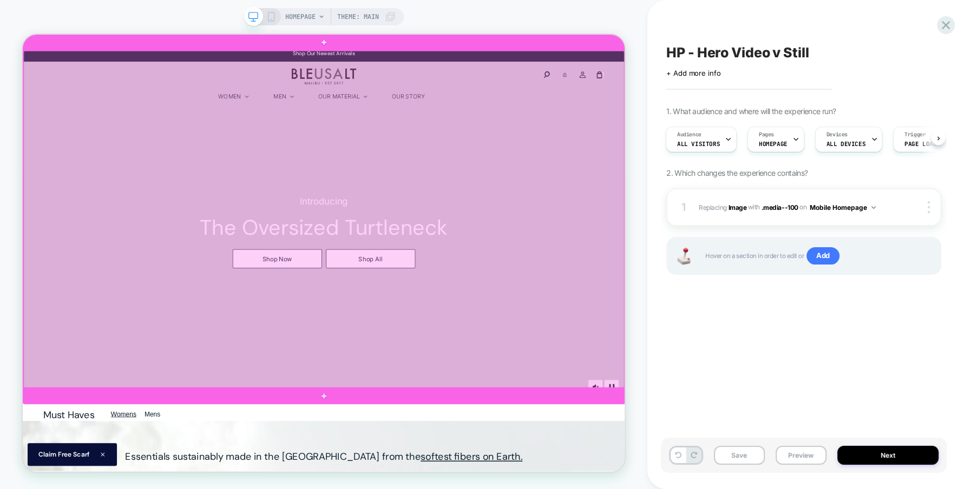
click at [789, 221] on div at bounding box center [424, 281] width 801 height 450
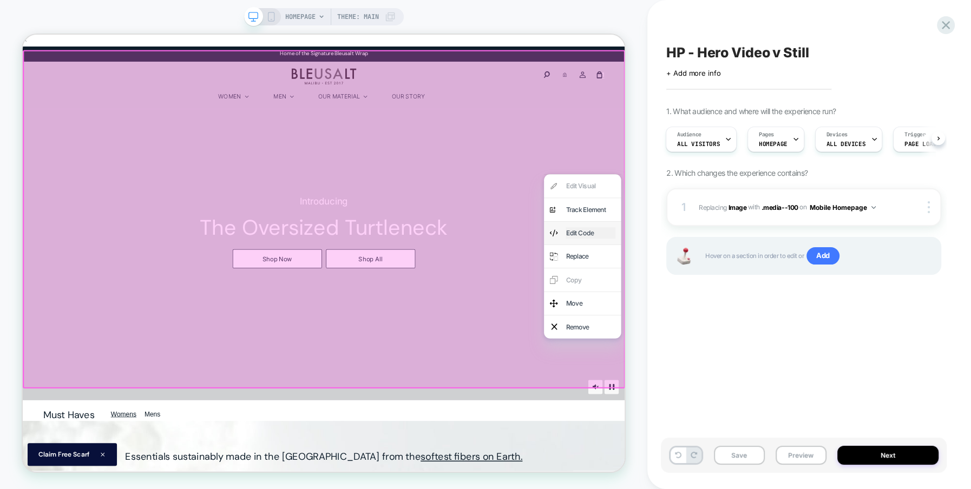
click at [778, 301] on div "Edit Code" at bounding box center [780, 300] width 66 height 16
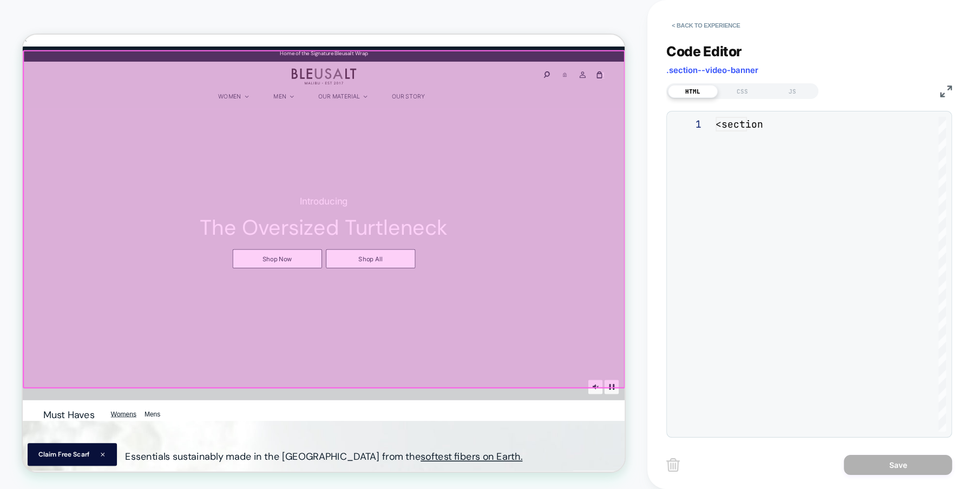
scroll to position [132, 0]
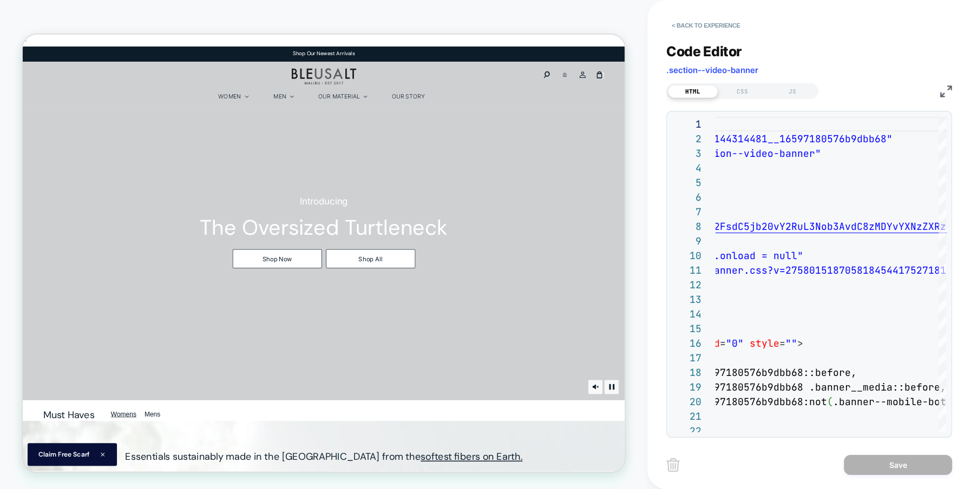
click at [943, 91] on img at bounding box center [946, 92] width 12 height 12
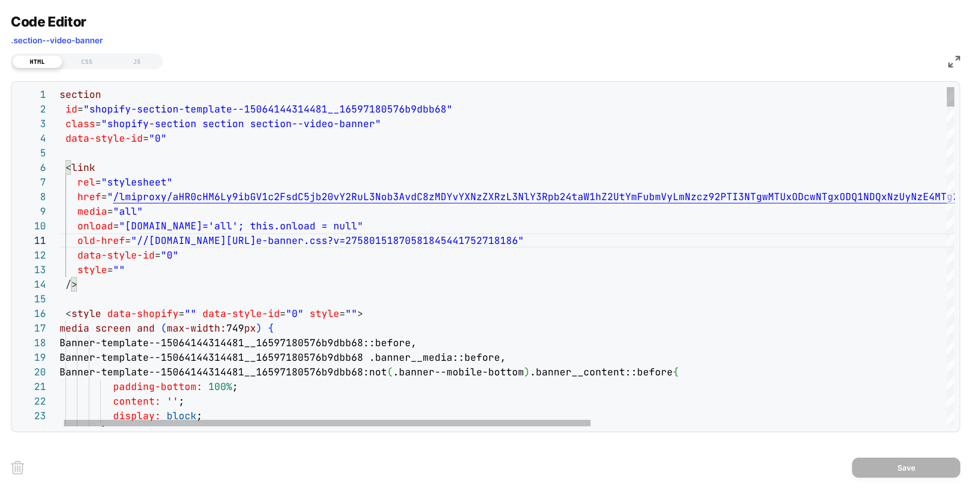
scroll to position [0, 169]
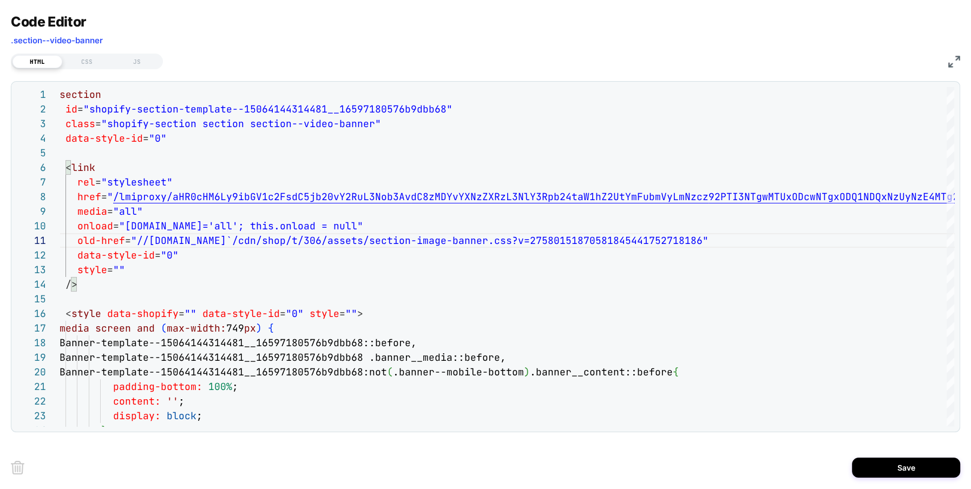
type textarea "**********"
click at [954, 64] on img at bounding box center [954, 62] width 12 height 12
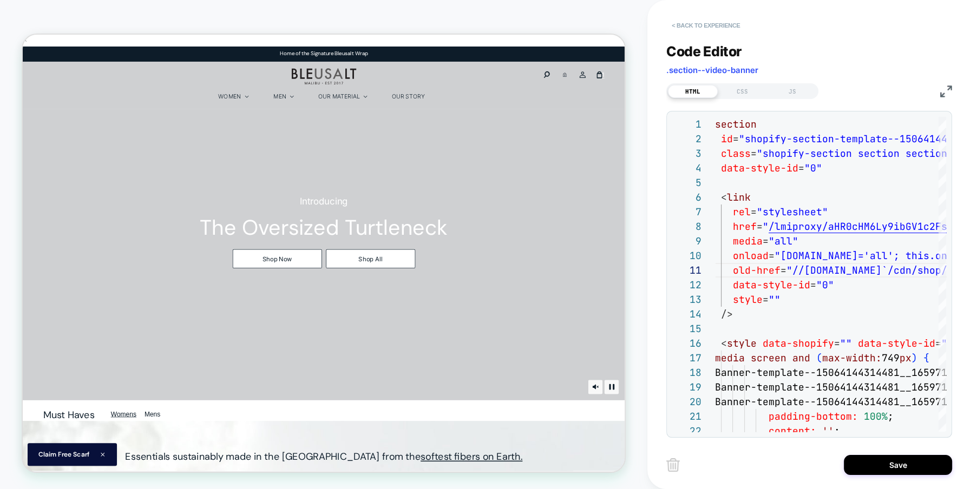
click at [714, 25] on button "< Back to experience" at bounding box center [705, 25] width 79 height 17
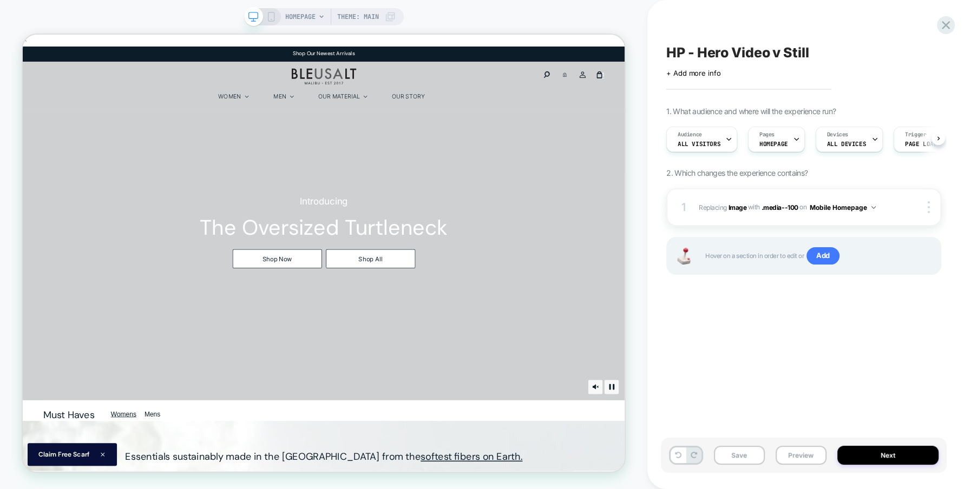
scroll to position [0, 1]
click at [849, 144] on span "ALL DEVICES" at bounding box center [846, 144] width 39 height 8
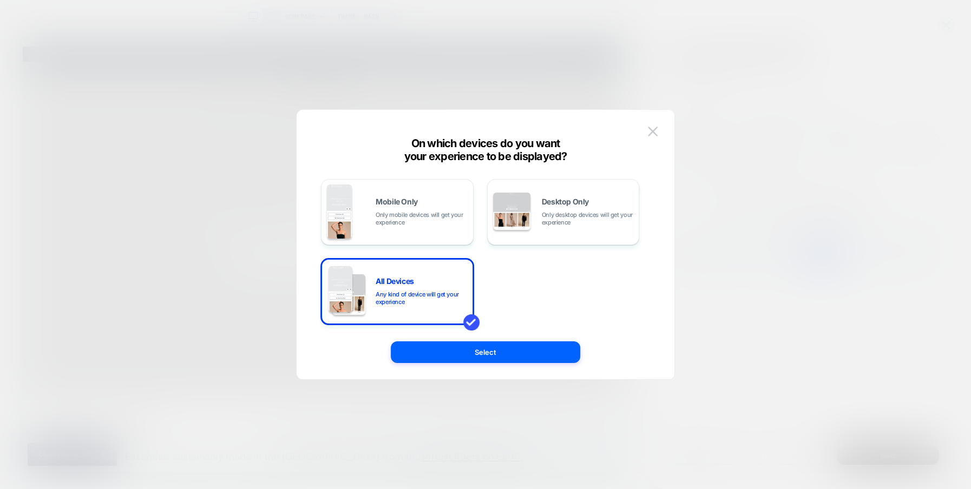
click at [730, 279] on div at bounding box center [485, 244] width 971 height 489
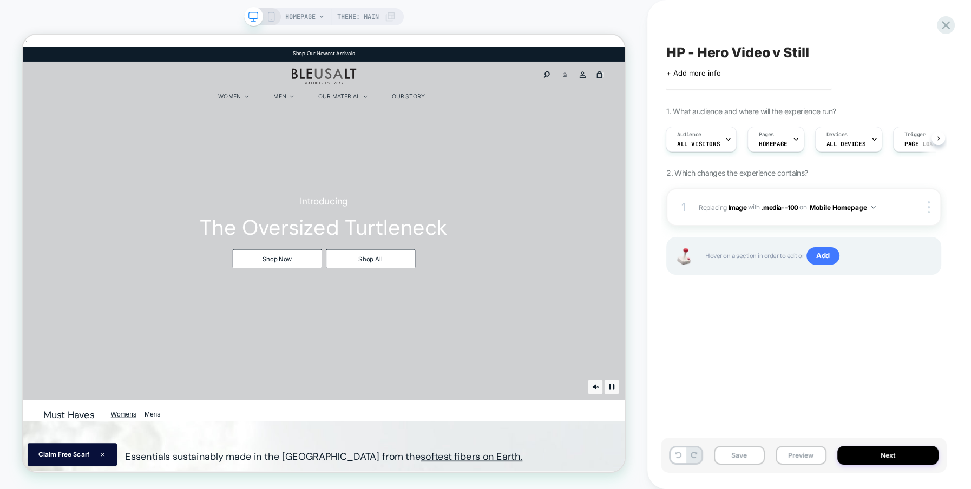
click at [268, 18] on rect at bounding box center [271, 16] width 6 height 9
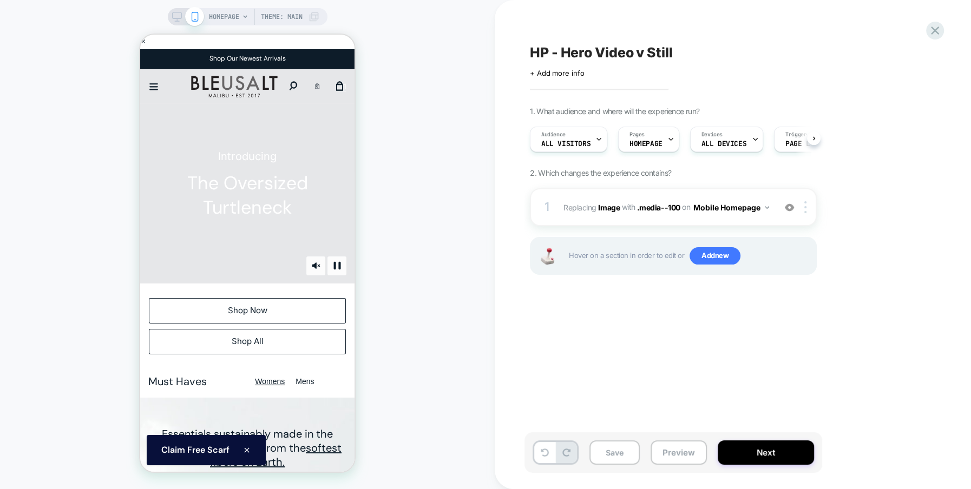
scroll to position [0, 1]
click at [935, 29] on icon at bounding box center [935, 30] width 15 height 15
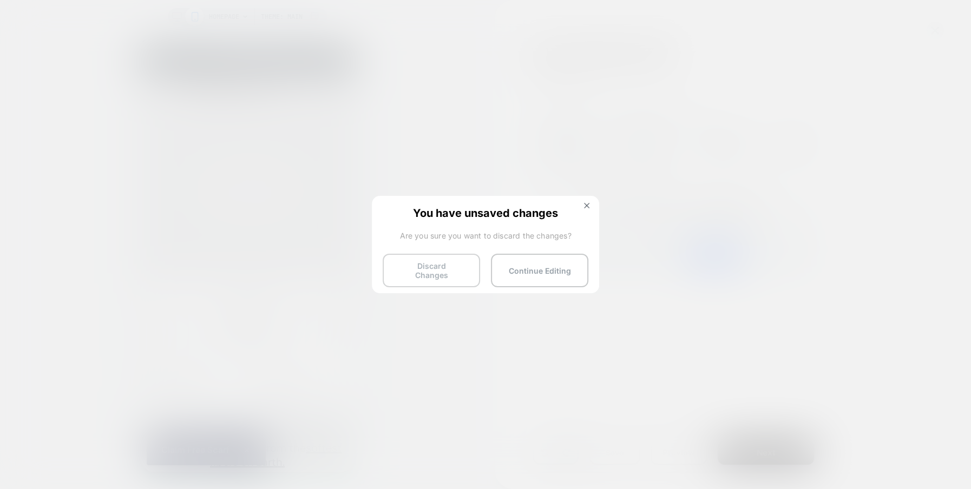
click at [442, 268] on button "Discard Changes" at bounding box center [431, 271] width 97 height 34
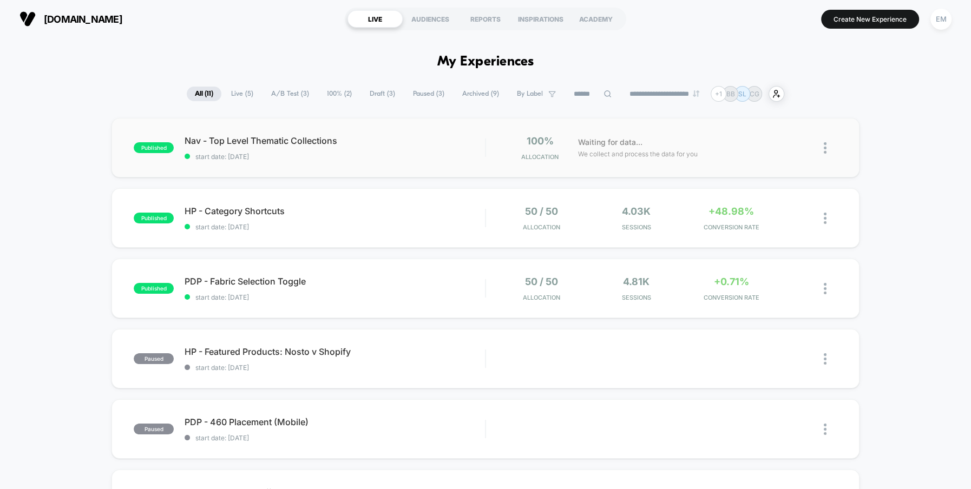
click at [825, 145] on img at bounding box center [825, 147] width 3 height 11
click at [765, 161] on div "Preview Link" at bounding box center [769, 160] width 97 height 24
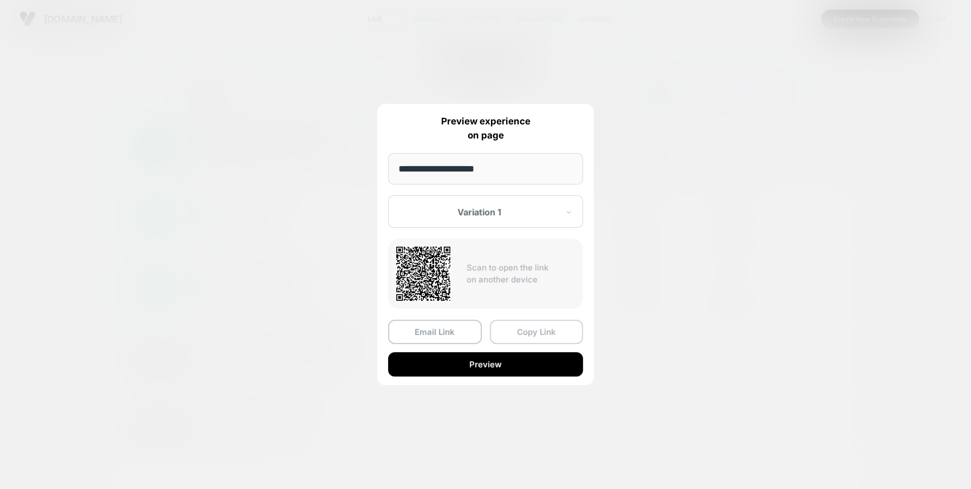
click at [521, 330] on button "Copy Link" at bounding box center [537, 332] width 94 height 24
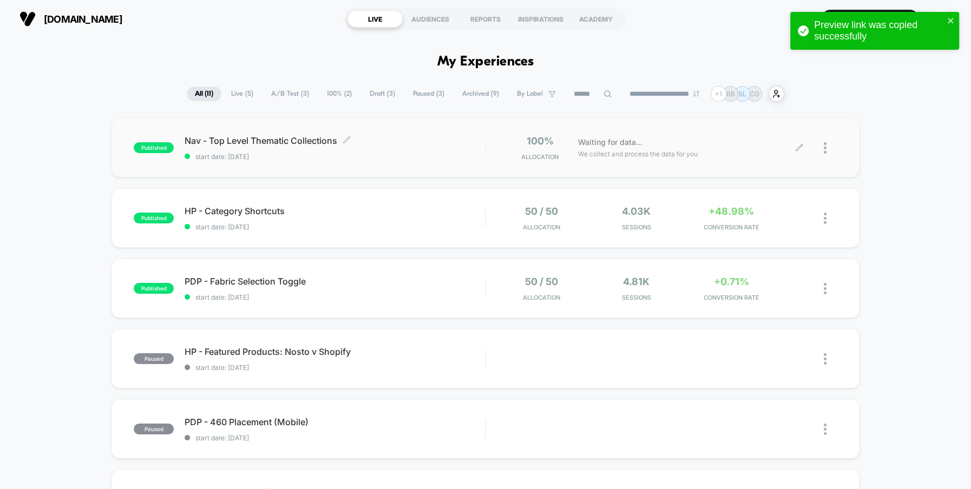
click at [282, 140] on span "Nav - Top Level Thematic Collections Click to edit experience details" at bounding box center [335, 140] width 300 height 11
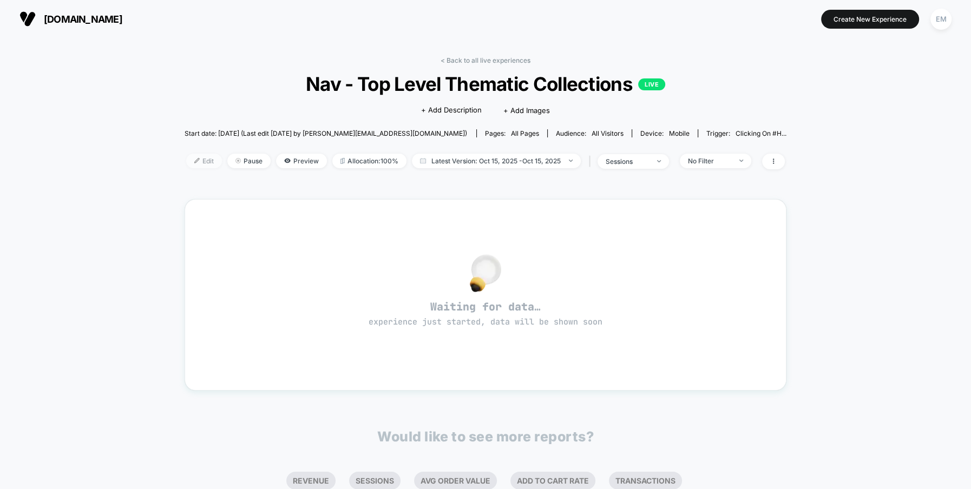
click at [198, 161] on span "Edit" at bounding box center [204, 161] width 36 height 15
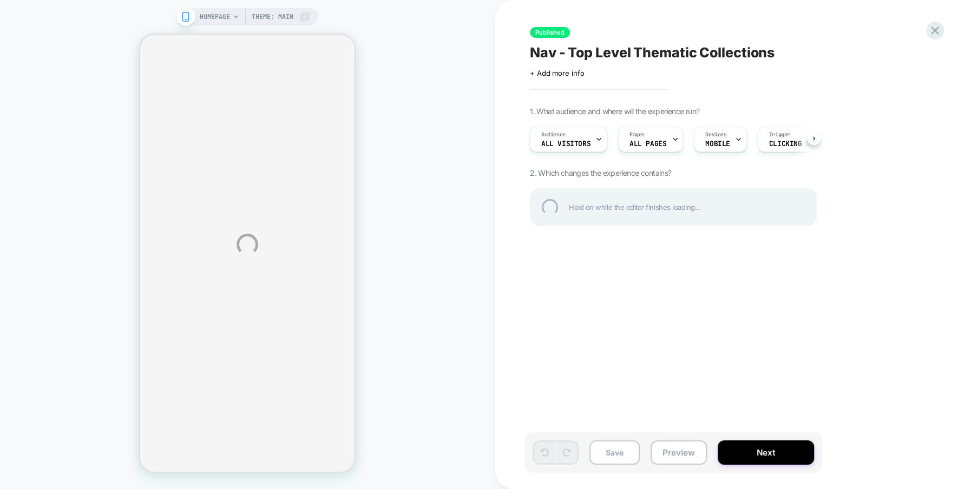
click at [782, 141] on div "HOMEPAGE Theme: MAIN Published Nav - Top Level Thematic Collections Click to ed…" at bounding box center [485, 244] width 971 height 489
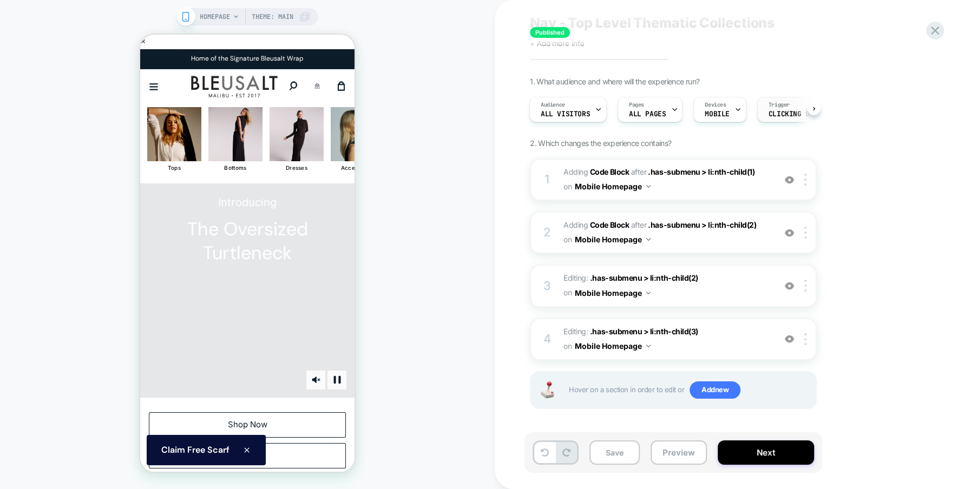
click at [778, 109] on div "Trigger Clicking on #header-drawer" at bounding box center [806, 109] width 97 height 24
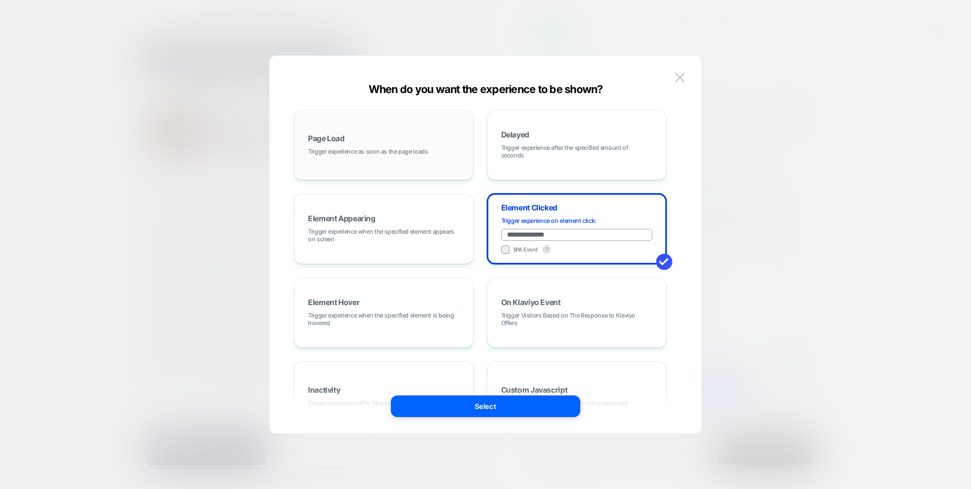
click at [366, 144] on div "Page Load Trigger experience as soon as the page loads" at bounding box center [384, 145] width 168 height 58
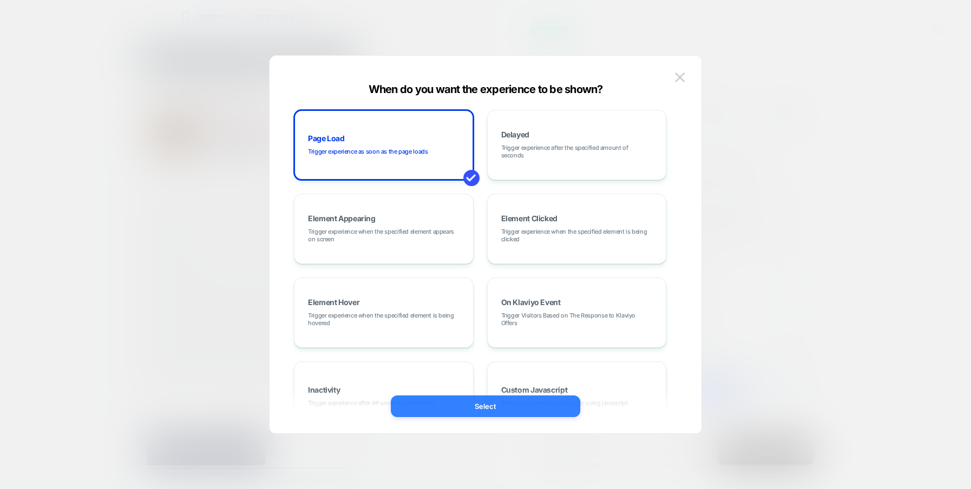
click at [510, 401] on button "Select" at bounding box center [485, 407] width 189 height 22
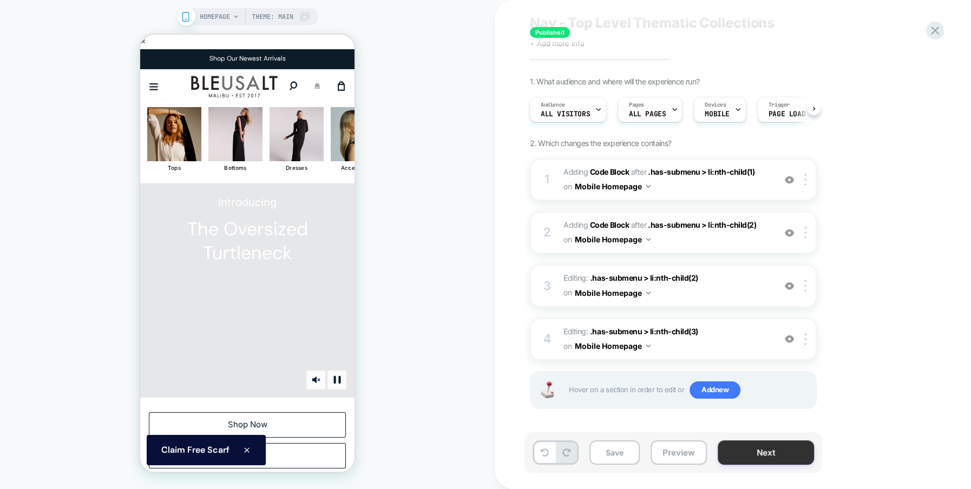
click at [753, 457] on button "Next" at bounding box center [766, 453] width 96 height 24
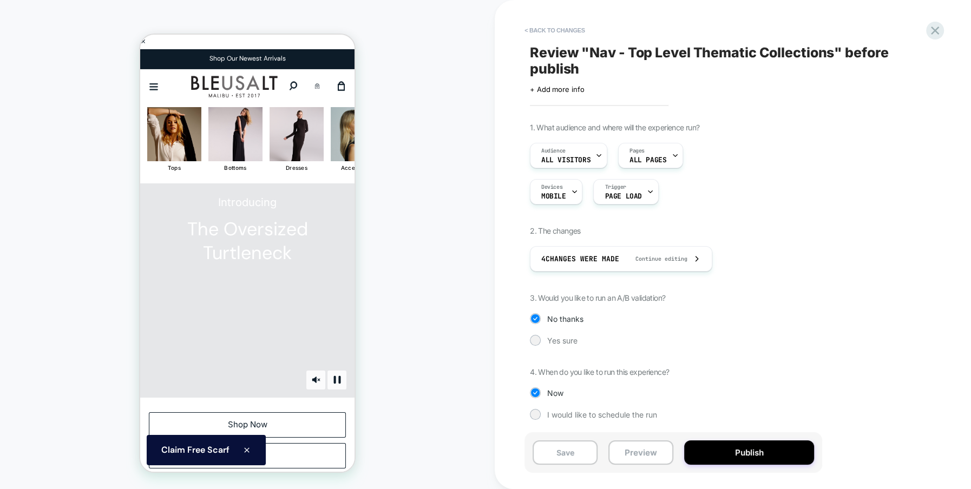
click at [753, 457] on button "Publish" at bounding box center [749, 453] width 130 height 24
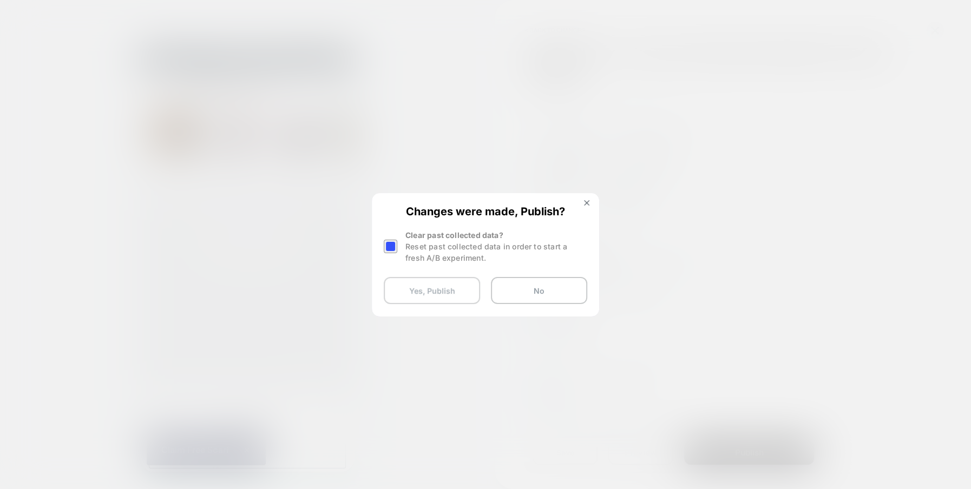
click at [440, 294] on button "Yes, Publish" at bounding box center [432, 290] width 96 height 27
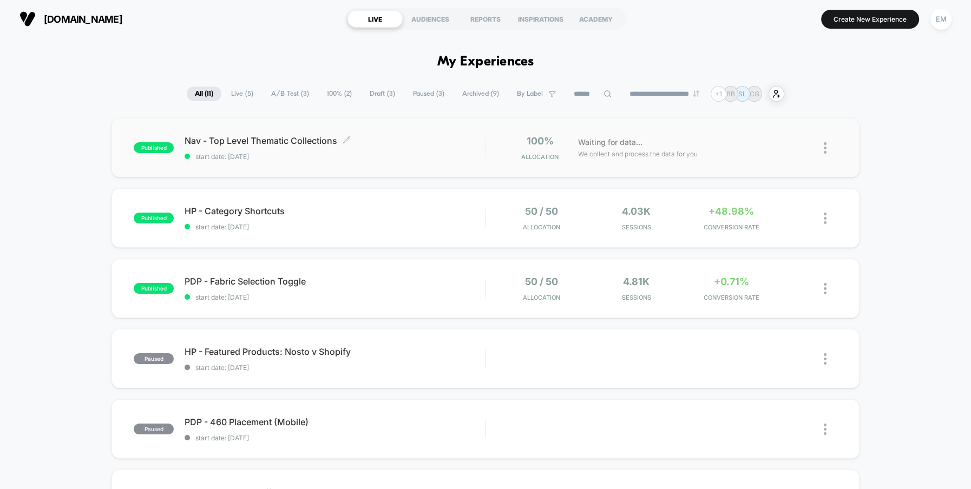
click at [266, 143] on span "Nav - Top Level Thematic Collections Click to edit experience details" at bounding box center [335, 140] width 300 height 11
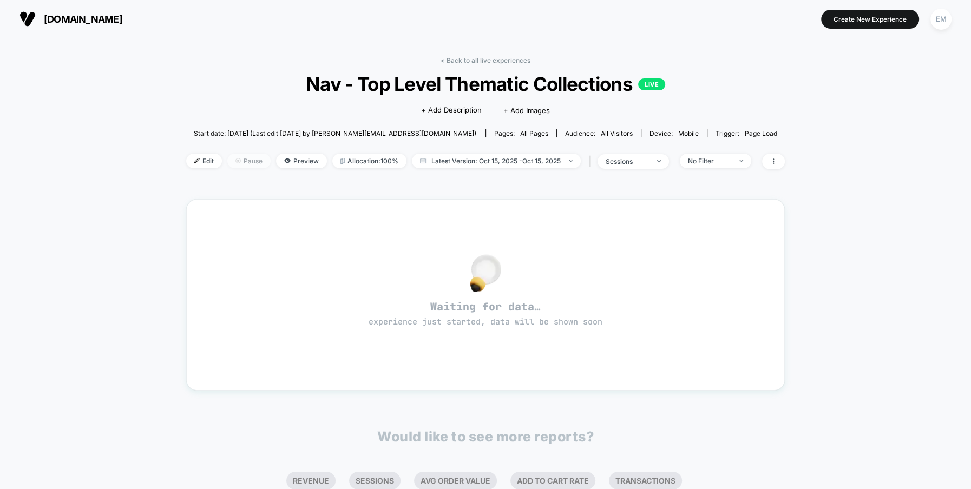
click at [239, 161] on img at bounding box center [237, 160] width 5 height 5
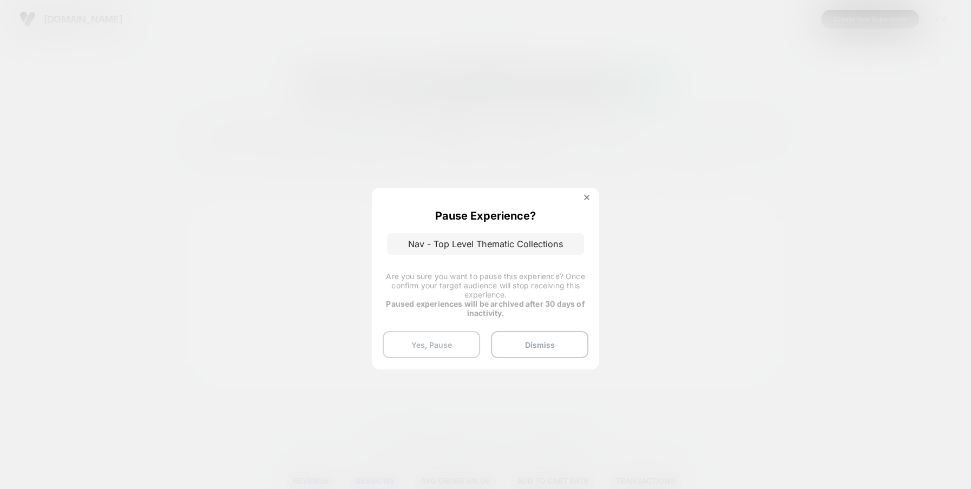
click at [438, 343] on button "Yes, Pause" at bounding box center [431, 344] width 97 height 27
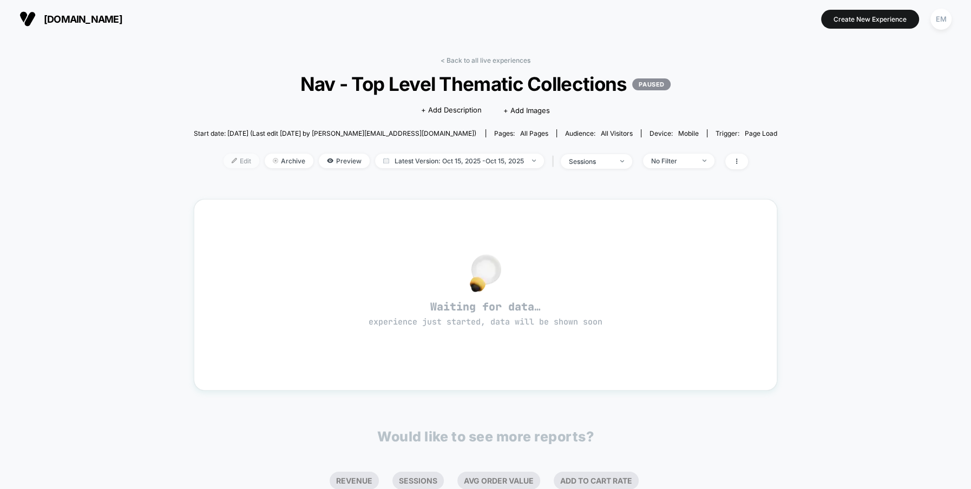
click at [243, 166] on span "Edit" at bounding box center [242, 161] width 36 height 15
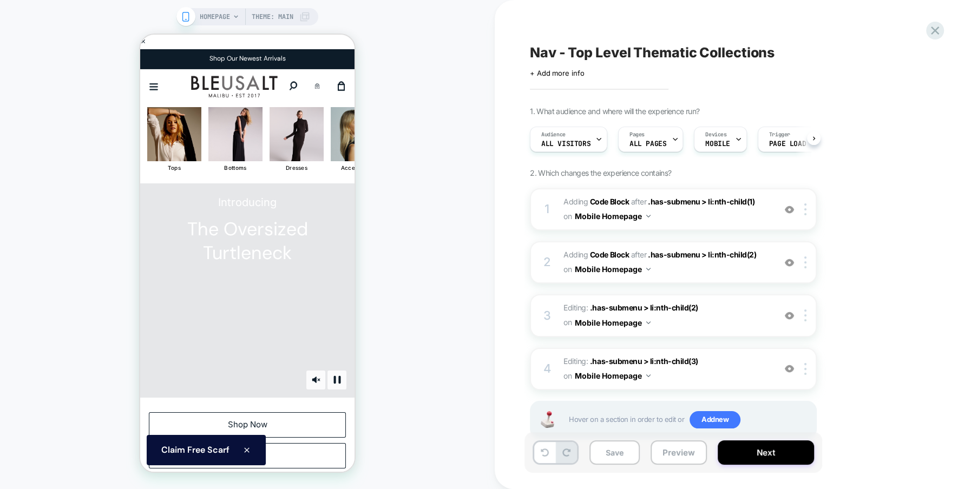
scroll to position [0, 1]
click at [805, 211] on img at bounding box center [805, 210] width 2 height 12
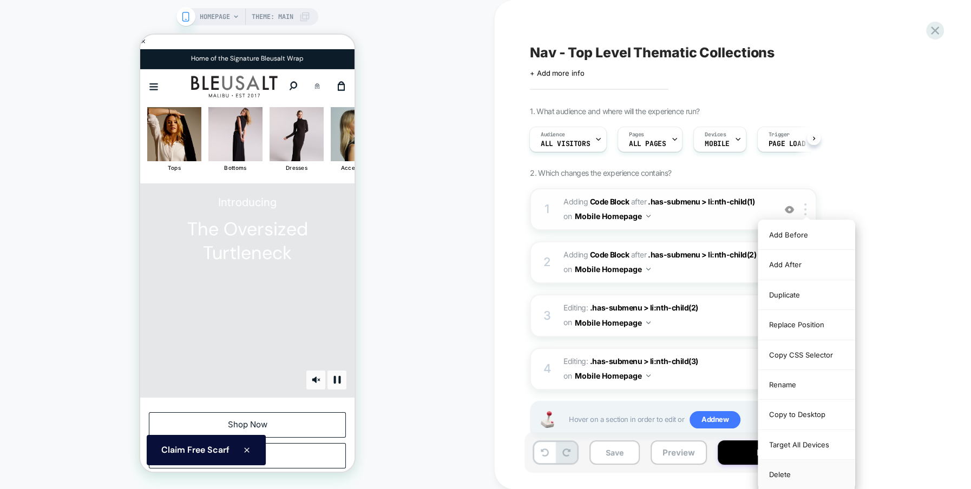
click at [792, 464] on div "Delete" at bounding box center [806, 474] width 96 height 29
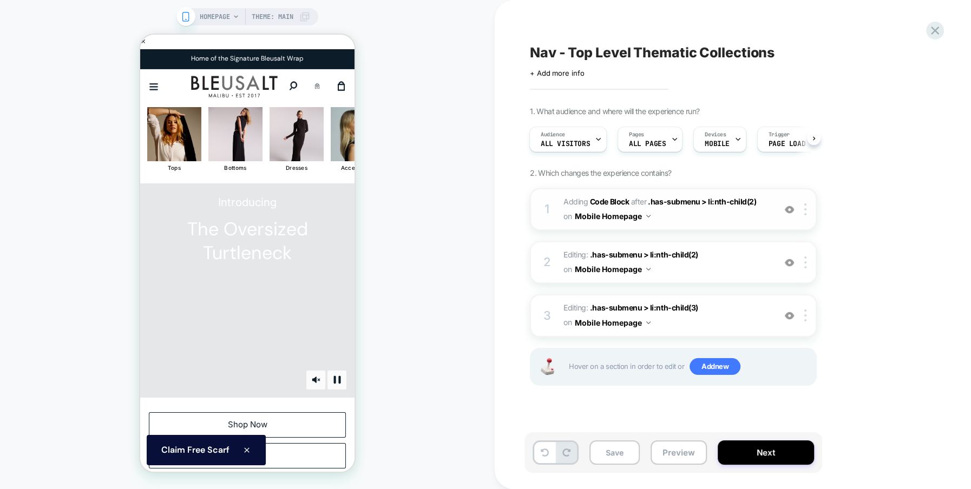
click at [805, 202] on div "1 Adding Code Block AFTER .has-submenu > li:nth-child(2) .has-submenu > li:nth-…" at bounding box center [673, 209] width 287 height 42
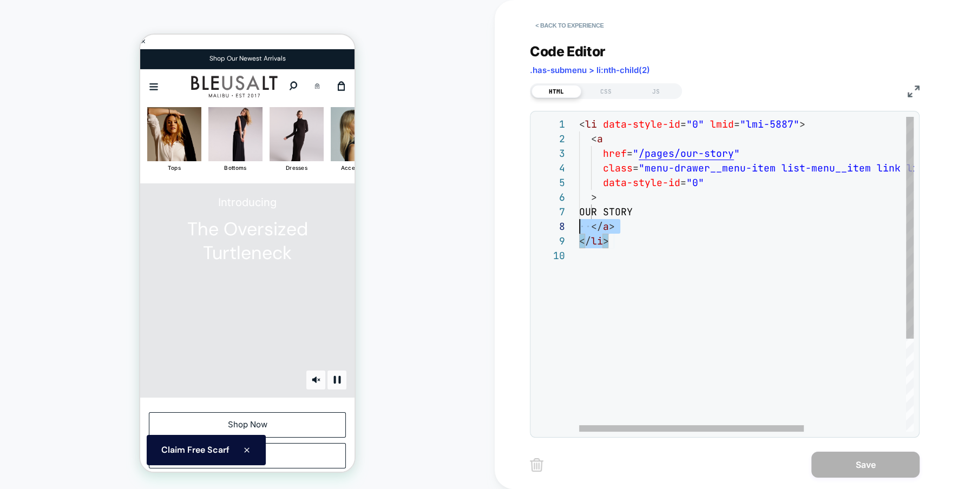
scroll to position [0, 0]
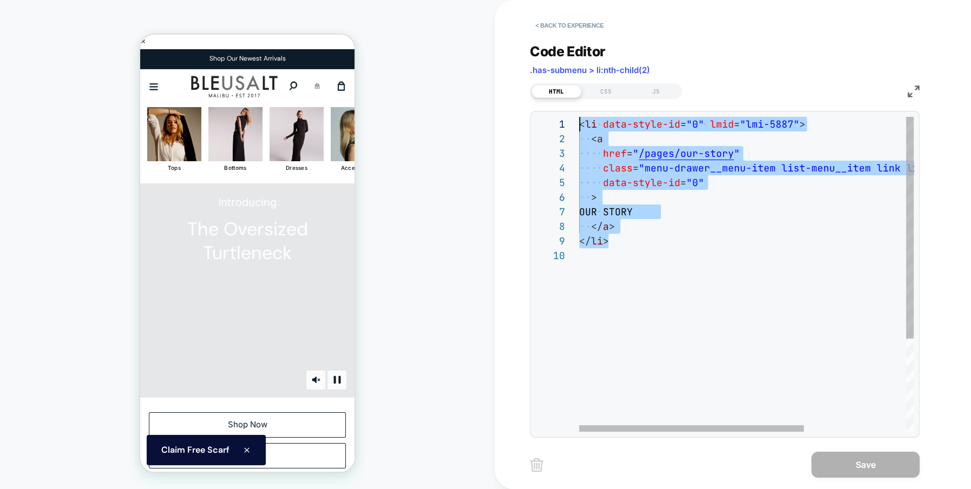
drag, startPoint x: 623, startPoint y: 240, endPoint x: 561, endPoint y: 120, distance: 135.8
click at [579, 120] on div "< li data-style-id = "0" lmid = "lmi-5887" > < a href = " /pages/our-story " cl…" at bounding box center [822, 340] width 487 height 447
click at [812, 279] on div "< li data-style-id = "0" lmid = "lmi-5887" > < a href = " /pages/our-story " cl…" at bounding box center [822, 340] width 487 height 447
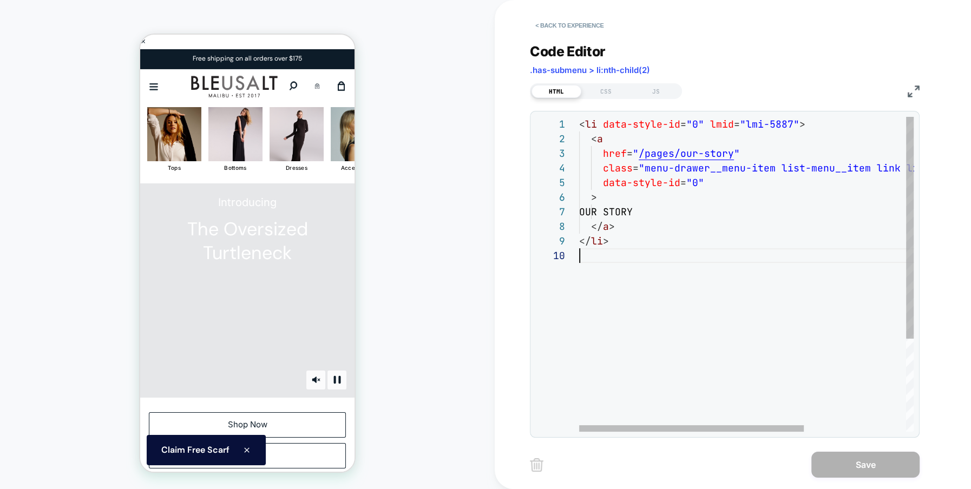
scroll to position [132, 0]
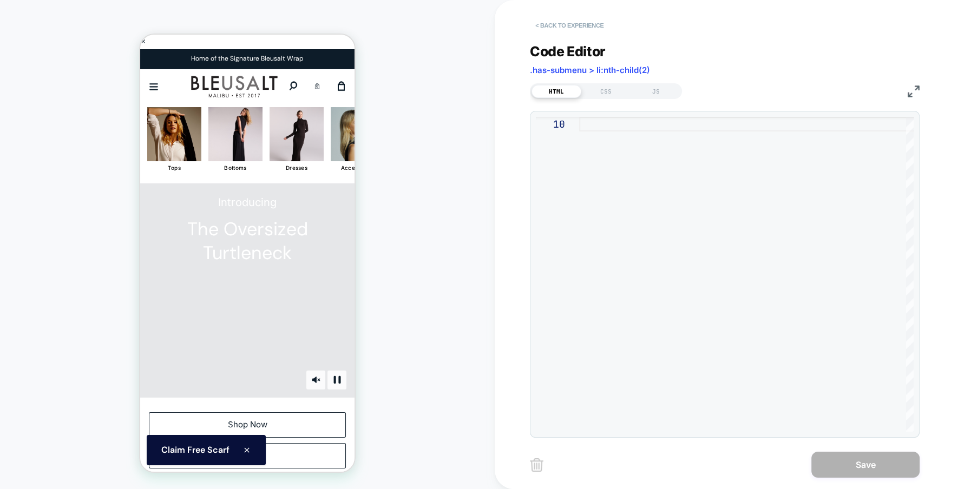
click at [580, 27] on button "< Back to experience" at bounding box center [569, 25] width 79 height 17
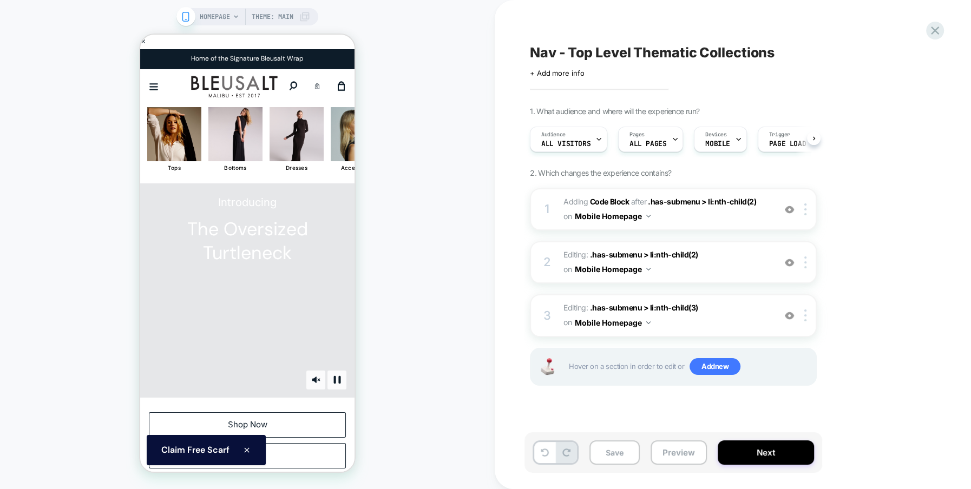
scroll to position [0, 1]
click at [618, 254] on span ".has-submenu > li:nth-child(2)" at bounding box center [644, 254] width 108 height 9
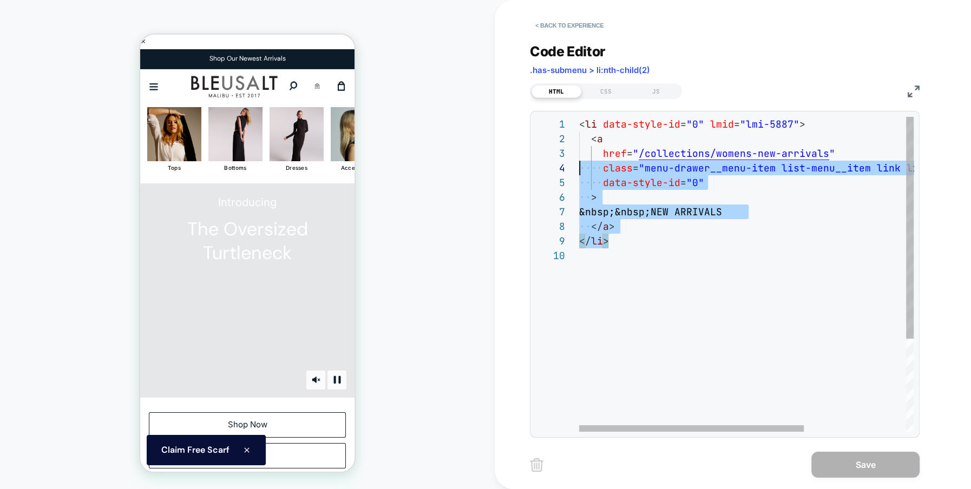
scroll to position [0, 0]
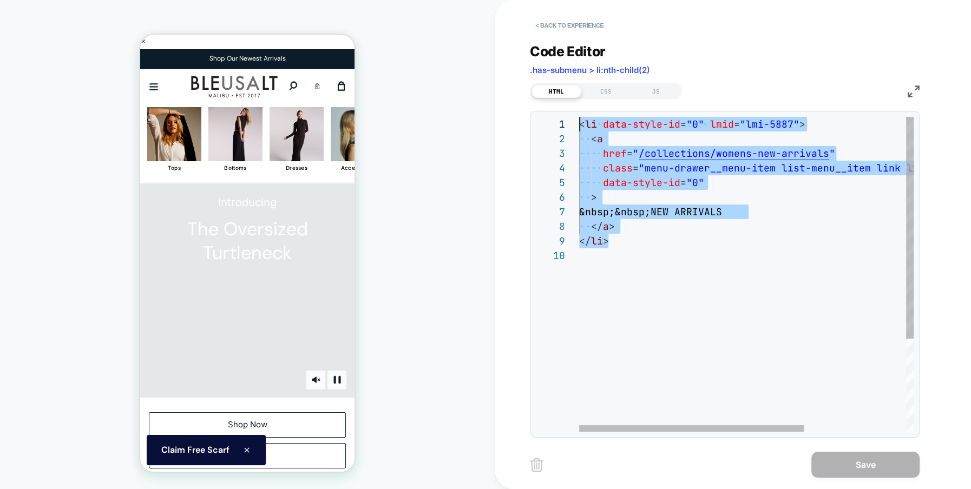
drag, startPoint x: 635, startPoint y: 245, endPoint x: 553, endPoint y: 95, distance: 171.5
click at [579, 117] on div "< li data-style-id = "0" lmid = "lmi-5887" > < a href = " /collections/womens-n…" at bounding box center [822, 340] width 487 height 447
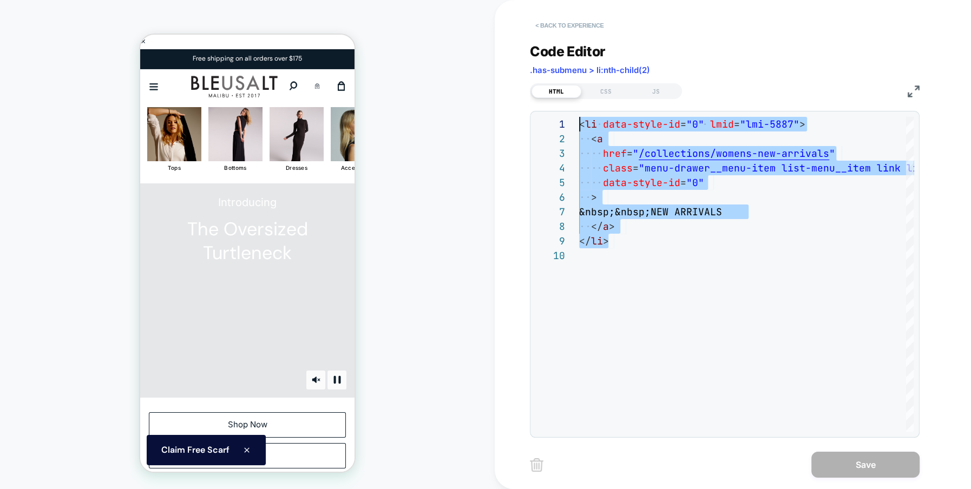
click at [559, 24] on button "< Back to experience" at bounding box center [569, 25] width 79 height 17
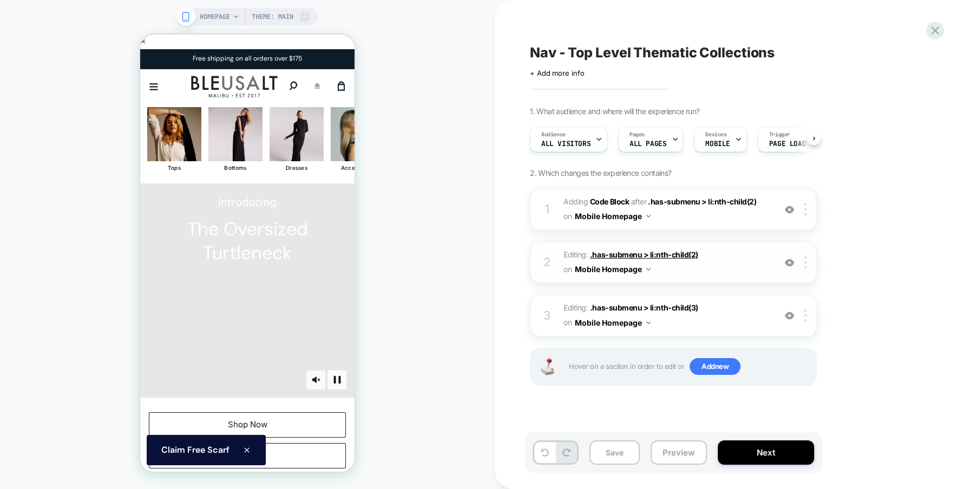
scroll to position [0, 1]
click at [803, 210] on div at bounding box center [807, 210] width 18 height 12
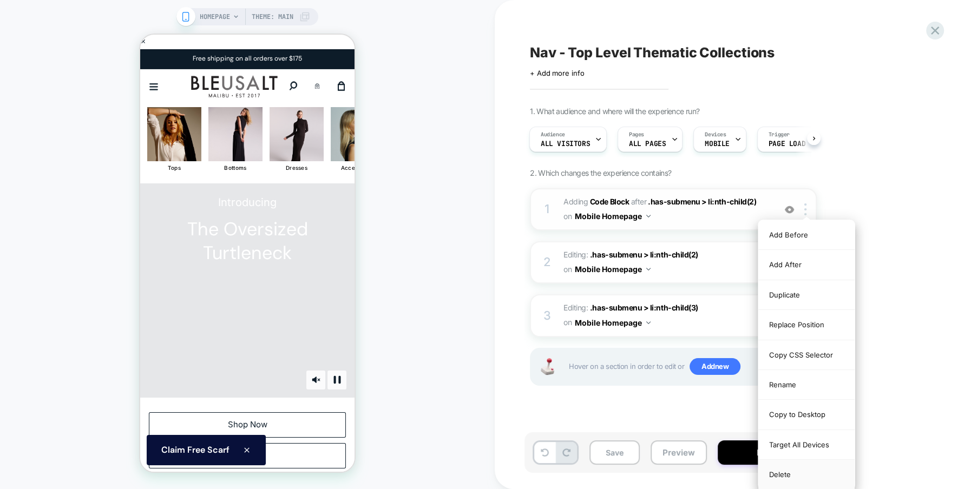
click at [783, 472] on div "Delete" at bounding box center [806, 474] width 96 height 29
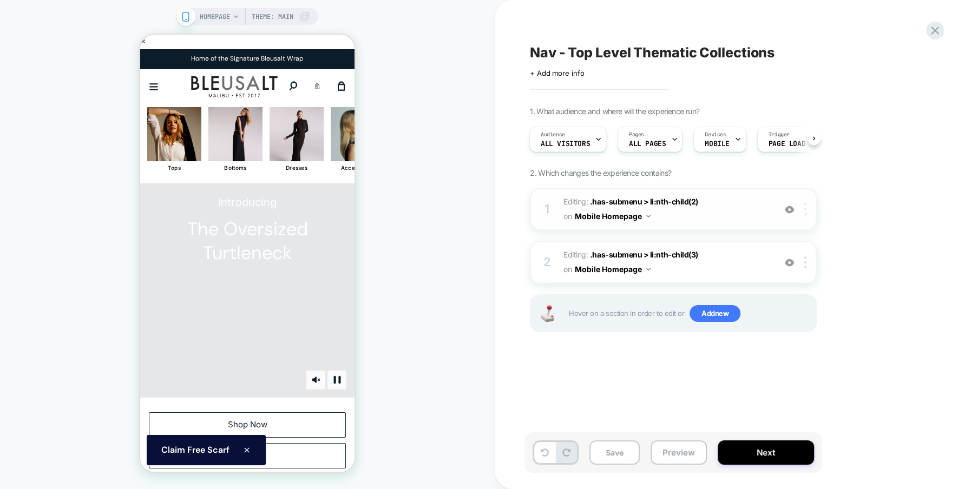
click at [805, 210] on img at bounding box center [805, 210] width 2 height 12
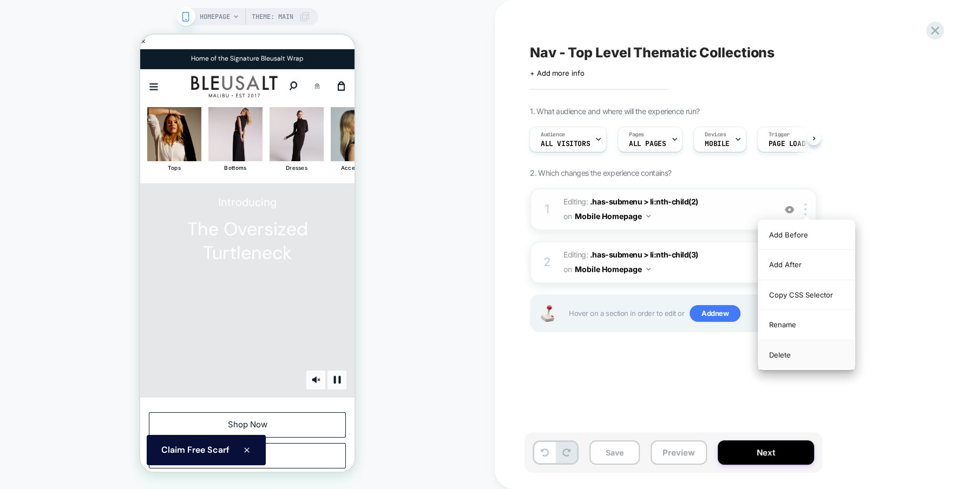
click at [776, 350] on div "Delete" at bounding box center [806, 354] width 96 height 29
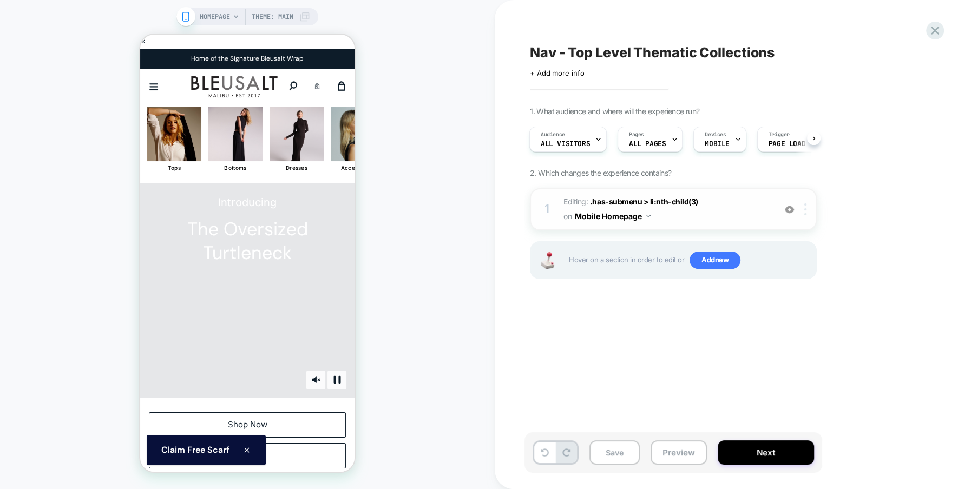
click at [808, 213] on div at bounding box center [807, 210] width 18 height 12
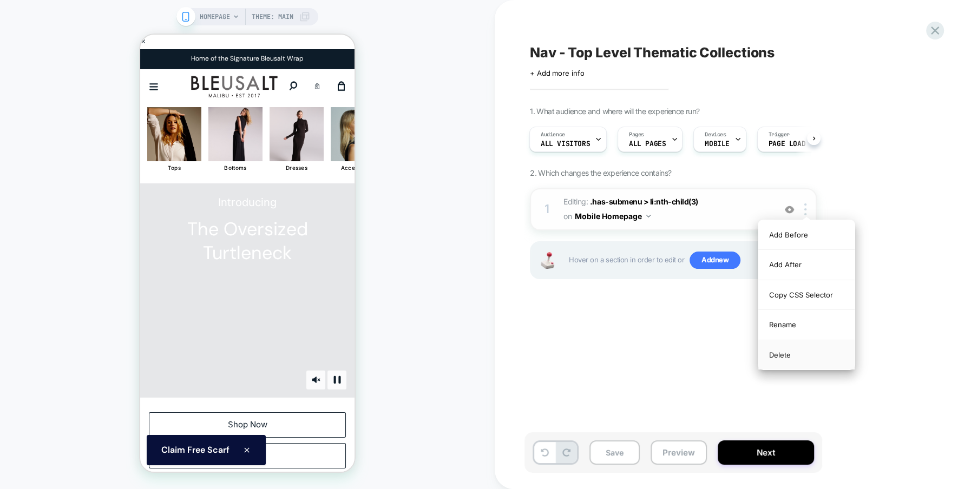
click at [789, 356] on div "Delete" at bounding box center [806, 354] width 96 height 29
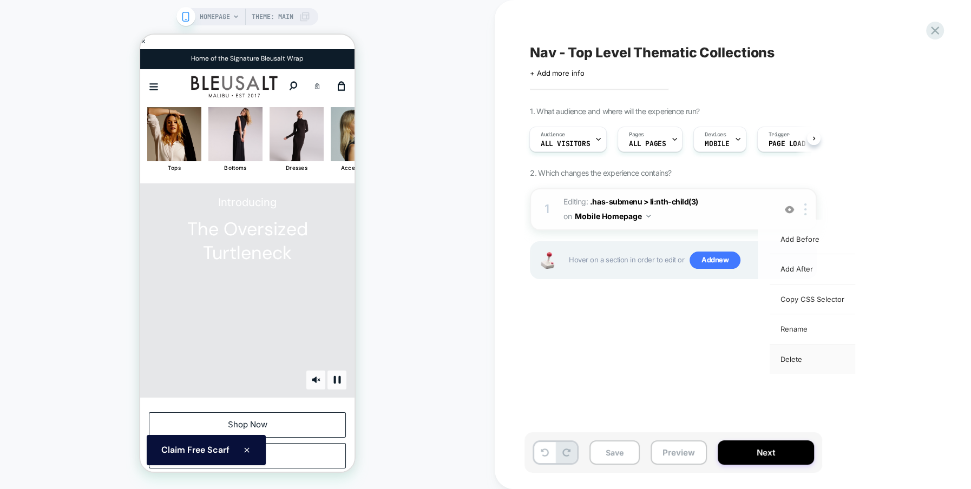
scroll to position [0, 0]
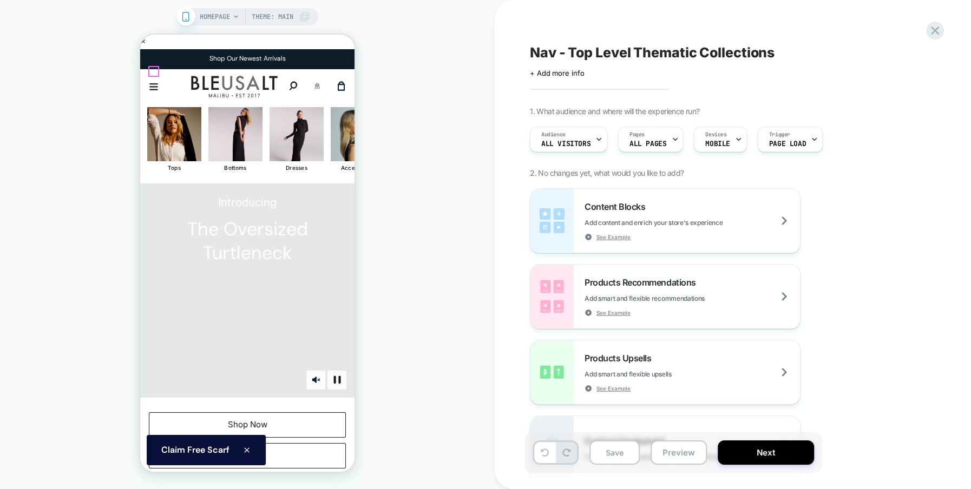
click at [153, 84] on icon "Menu" at bounding box center [153, 87] width 8 height 6
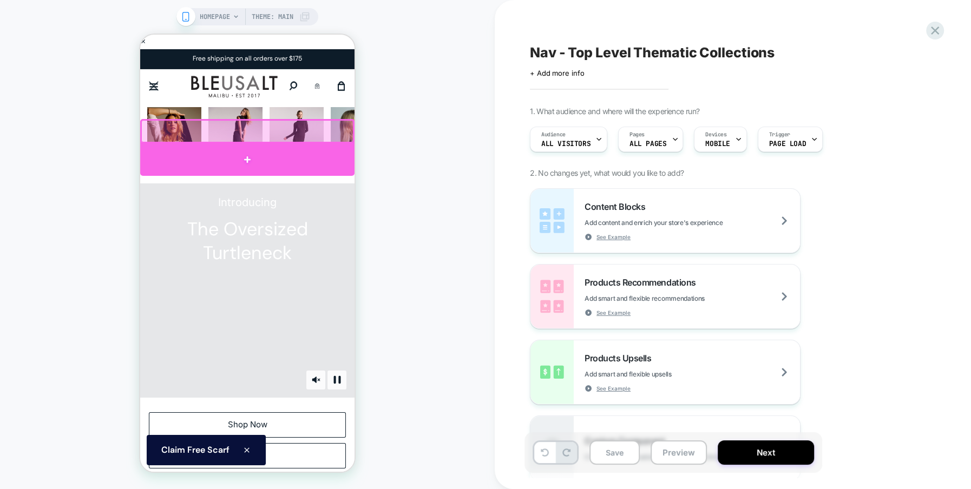
click at [242, 155] on div at bounding box center [247, 159] width 214 height 32
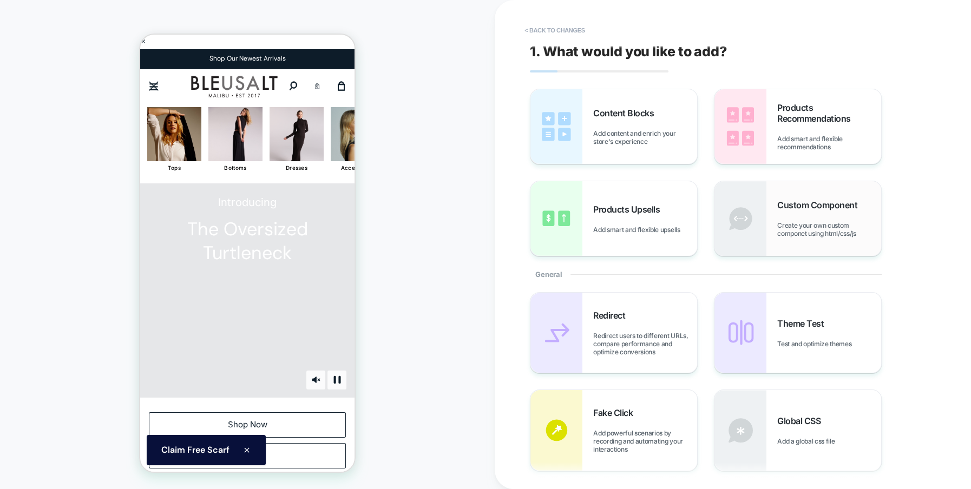
click at [789, 235] on span "Create your own custom componet using html/css/js" at bounding box center [829, 229] width 104 height 16
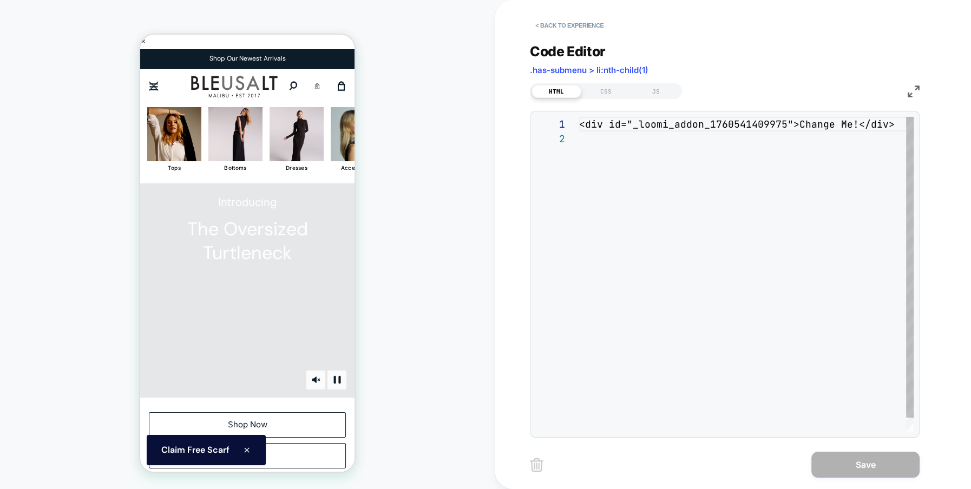
scroll to position [14, 0]
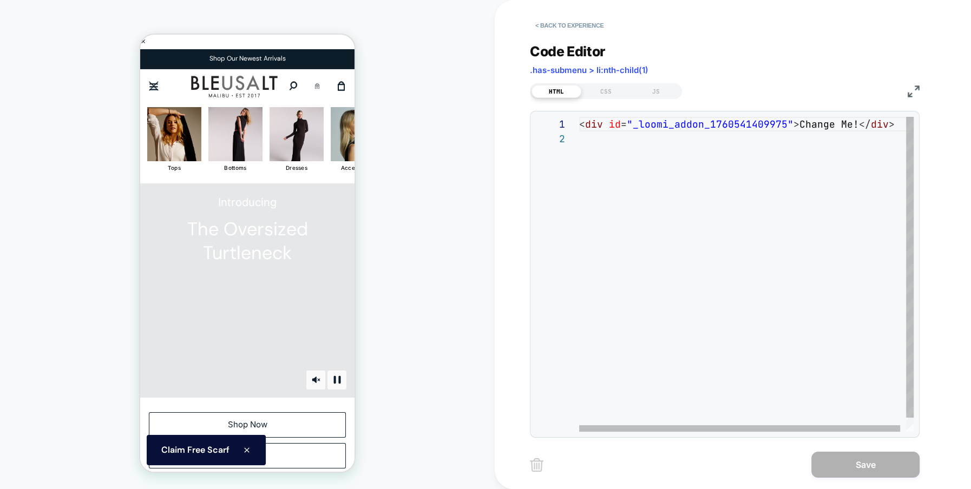
click at [622, 125] on div "< div id = "_loomi_addon_1760541409975" > Change Me! </ div >" at bounding box center [749, 282] width 340 height 330
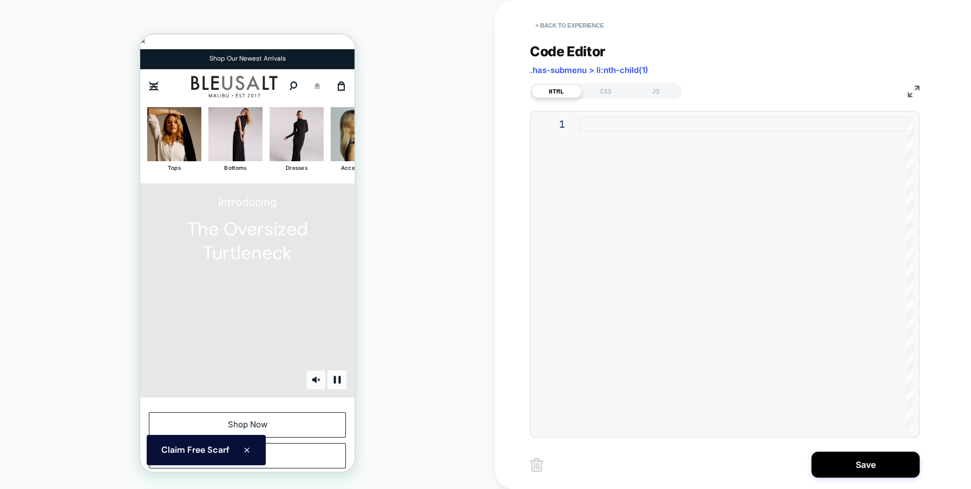
type textarea "**********"
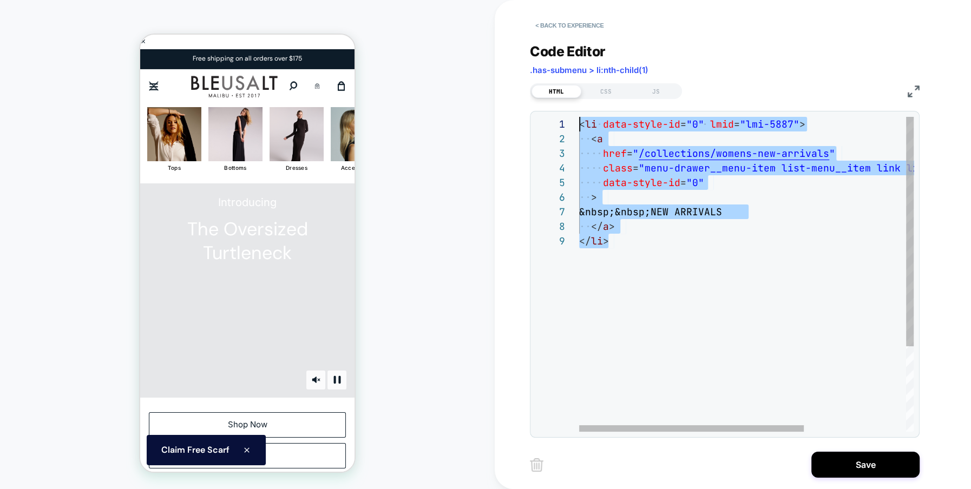
drag, startPoint x: 626, startPoint y: 239, endPoint x: 573, endPoint y: 103, distance: 146.2
click at [579, 117] on div "< li data-style-id = "0" lmid = "lmi-5887" > < a href = " /collections/womens-n…" at bounding box center [822, 333] width 487 height 432
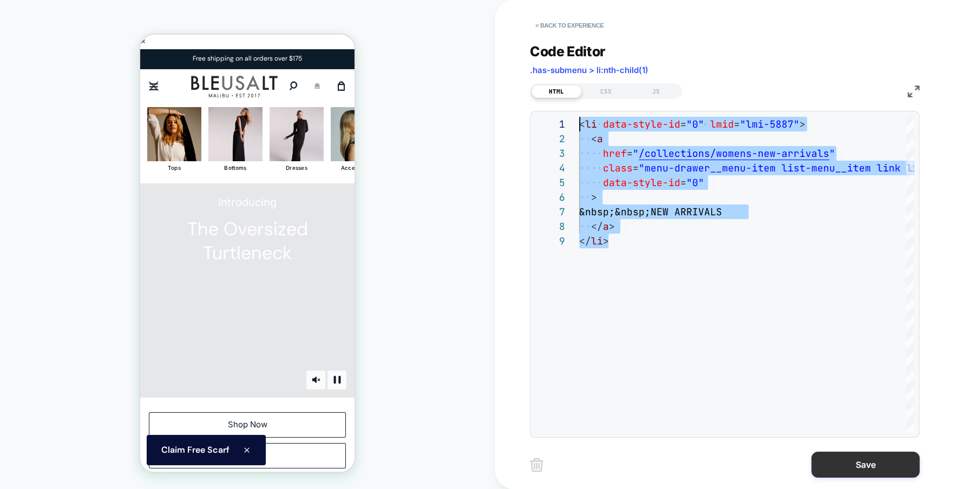
click at [877, 467] on button "Save" at bounding box center [865, 465] width 108 height 26
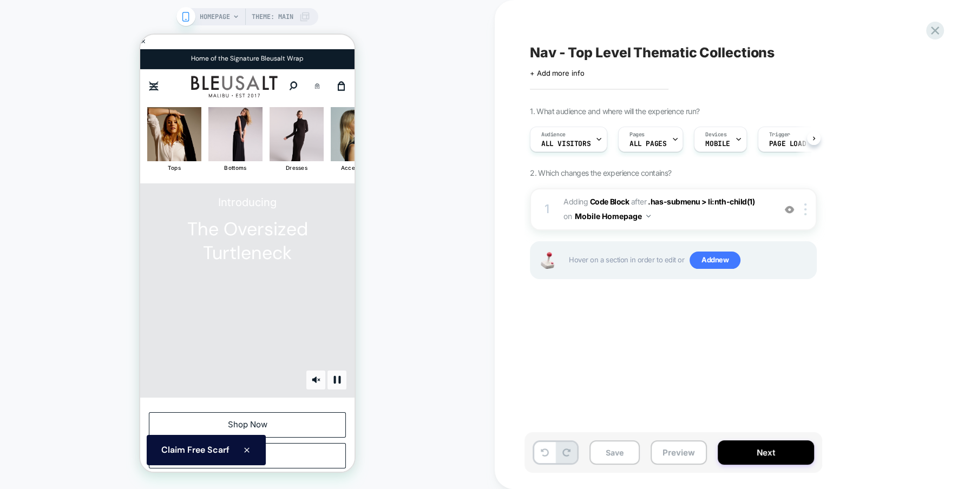
scroll to position [0, 1]
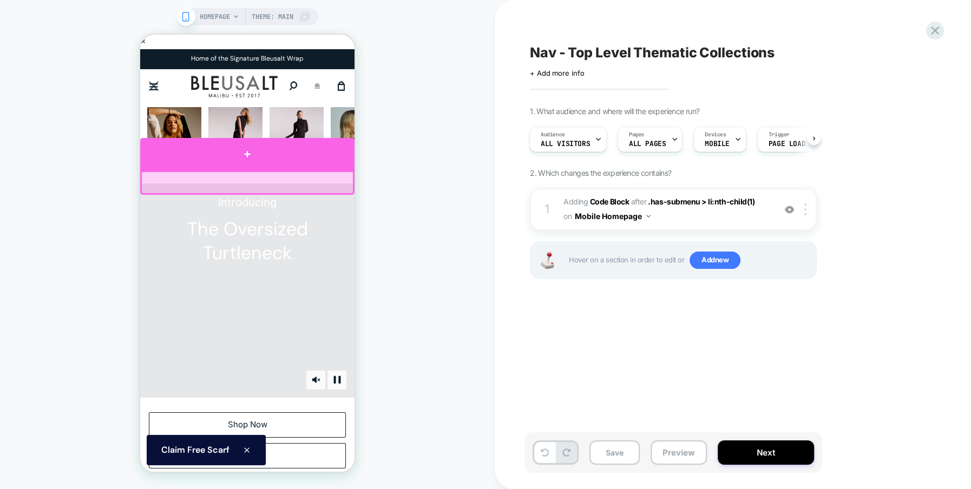
click at [267, 153] on div at bounding box center [247, 154] width 214 height 32
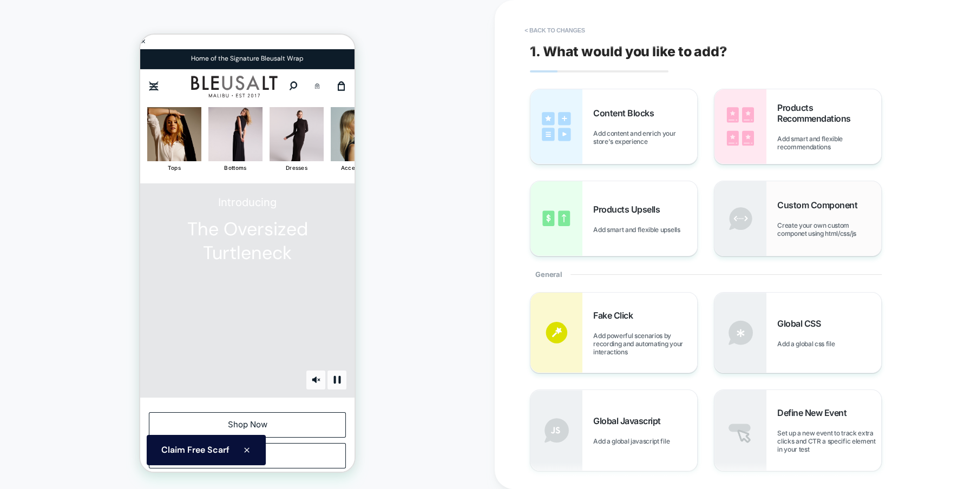
click at [829, 223] on span "Create your own custom componet using html/css/js" at bounding box center [829, 229] width 104 height 16
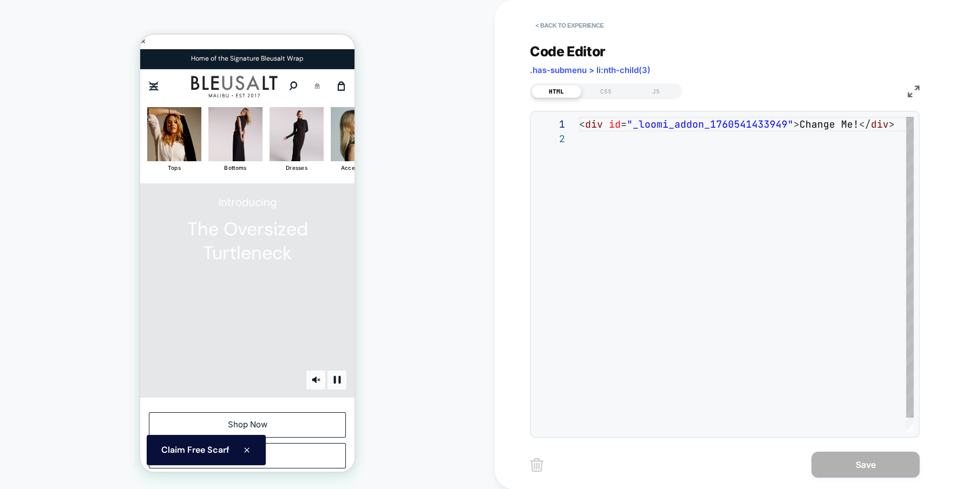
scroll to position [14, 0]
click at [639, 121] on div "< div id = "_loomi_addon_1760541433949" > Change Me! </ div >" at bounding box center [749, 282] width 340 height 330
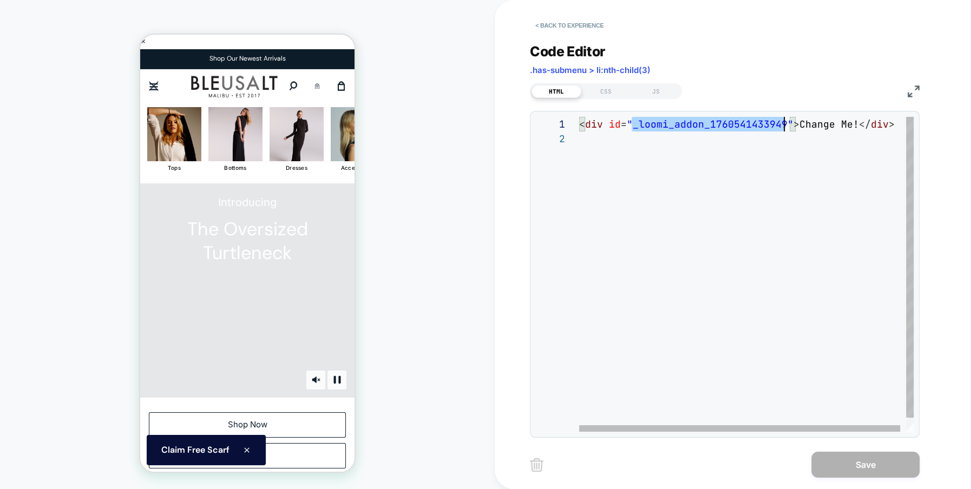
scroll to position [0, 205]
click at [639, 121] on div "< div id = "_loomi_addon_1760541433949" > Change Me! </ div >" at bounding box center [749, 282] width 340 height 330
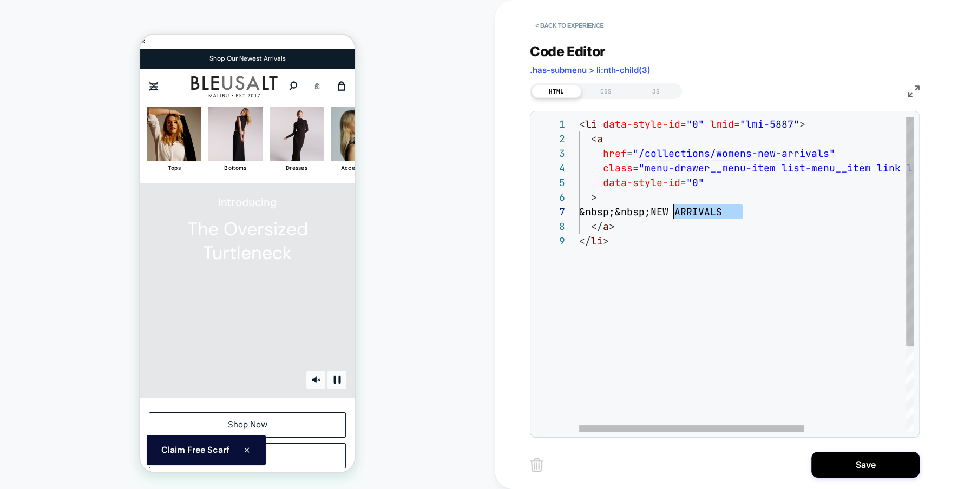
scroll to position [87, 94]
drag, startPoint x: 741, startPoint y: 213, endPoint x: 673, endPoint y: 209, distance: 67.8
click at [673, 209] on div "< li data-style-id = "0" lmid = "lmi-5887" > < a href = " /collections/womens-n…" at bounding box center [822, 333] width 487 height 432
drag, startPoint x: 749, startPoint y: 211, endPoint x: 672, endPoint y: 208, distance: 76.4
click at [672, 208] on div "< li data-style-id = "0" lmid = "lmi-5887" > < a href = " /collections/womens-n…" at bounding box center [822, 333] width 487 height 432
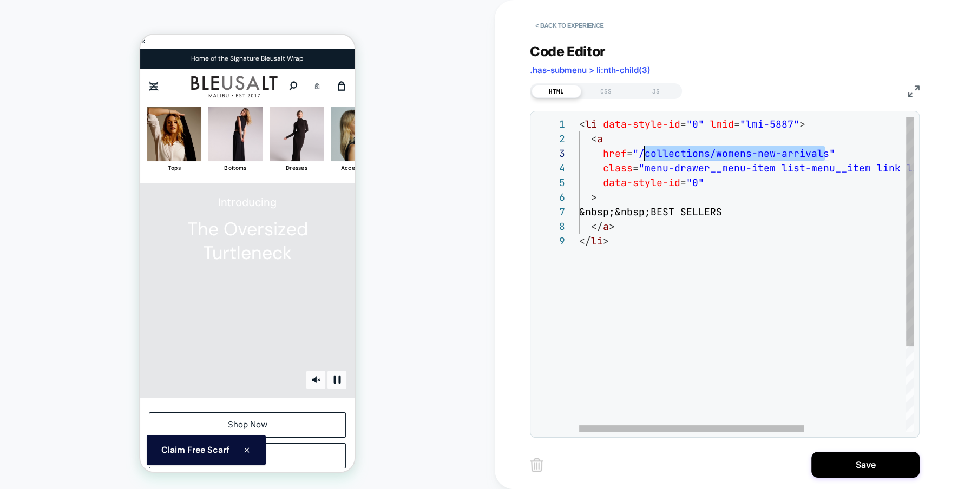
scroll to position [29, 58]
drag, startPoint x: 824, startPoint y: 156, endPoint x: 638, endPoint y: 156, distance: 186.7
click at [638, 156] on div "< li data-style-id = "0" lmid = "lmi-5887" > < a href = " /collections/womens-n…" at bounding box center [822, 333] width 487 height 432
click at [714, 154] on div "< li data-style-id = "0" lmid = "lmi-5887" > < a href = " /collections/womens-n…" at bounding box center [822, 333] width 487 height 432
type textarea "**********"
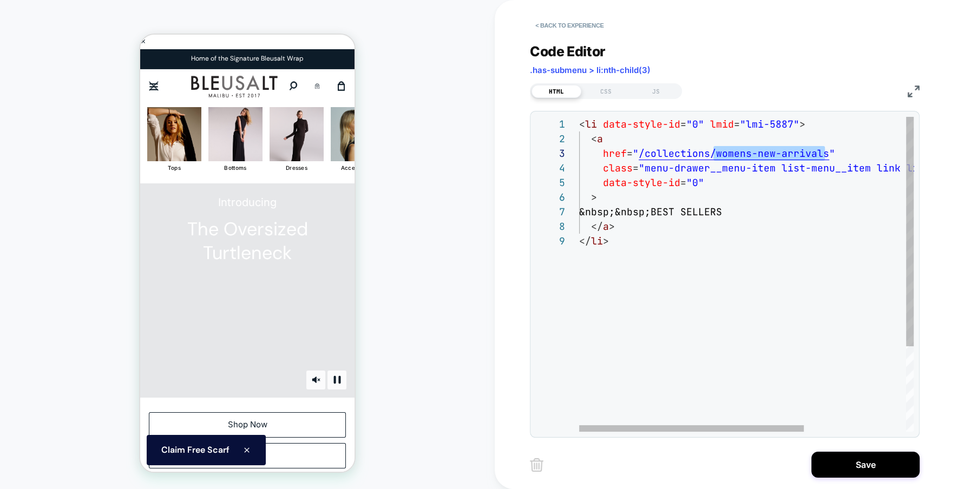
scroll to position [29, 245]
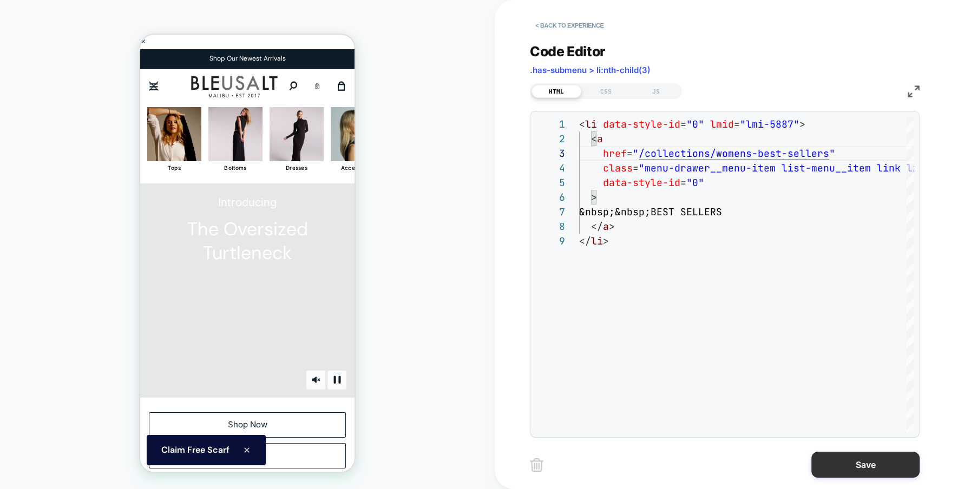
click at [842, 461] on button "Save" at bounding box center [865, 465] width 108 height 26
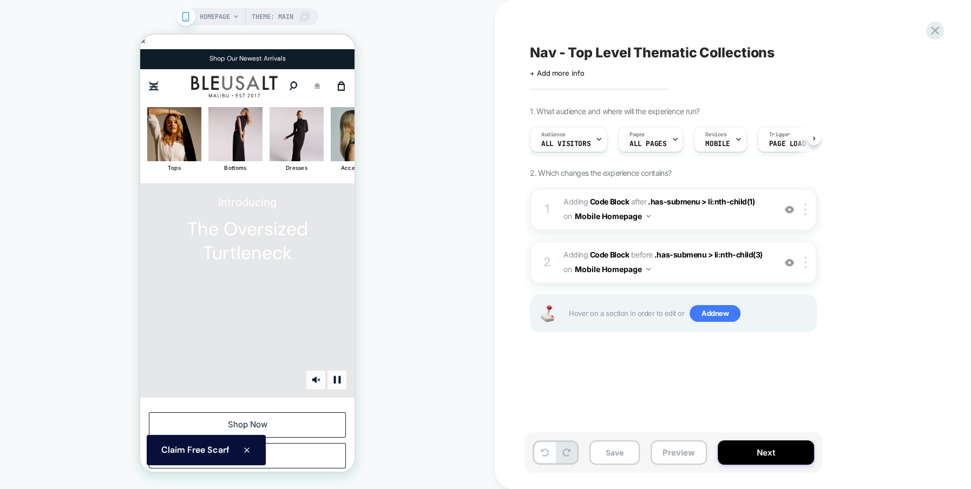
scroll to position [0, 1]
click at [762, 448] on button "Next" at bounding box center [766, 453] width 96 height 24
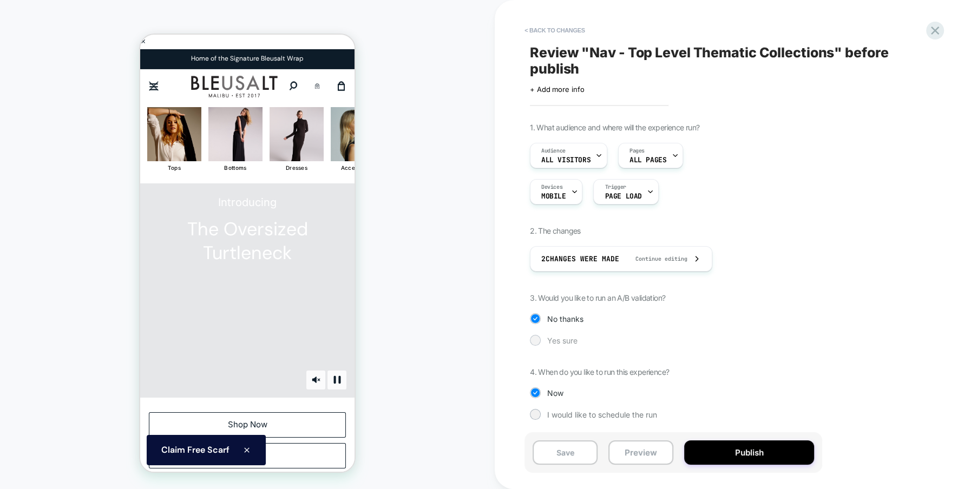
click at [532, 341] on div at bounding box center [535, 340] width 8 height 8
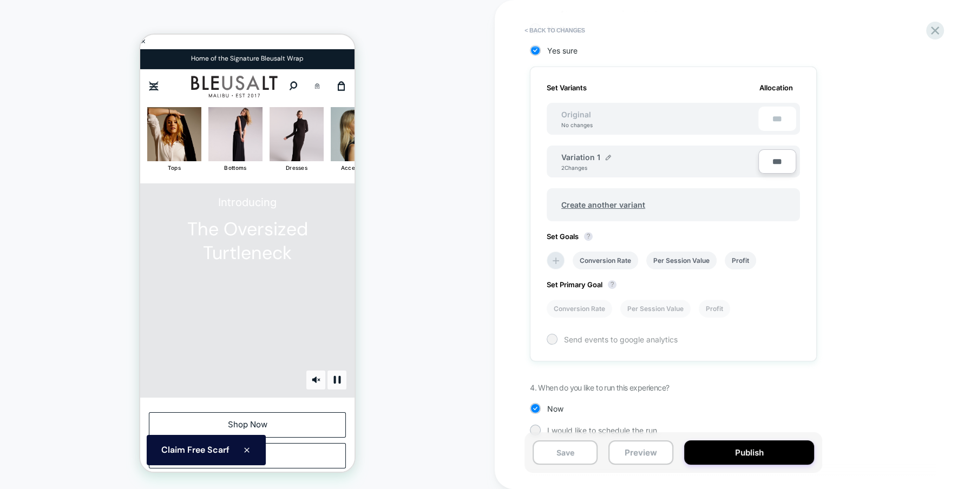
scroll to position [306, 0]
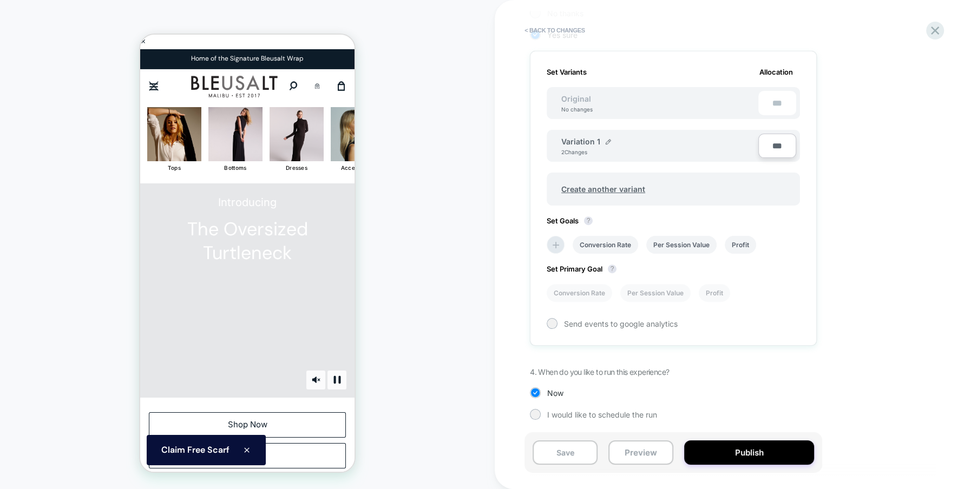
click at [773, 141] on input "***" at bounding box center [777, 146] width 38 height 24
type input "***"
type input "**"
type input "***"
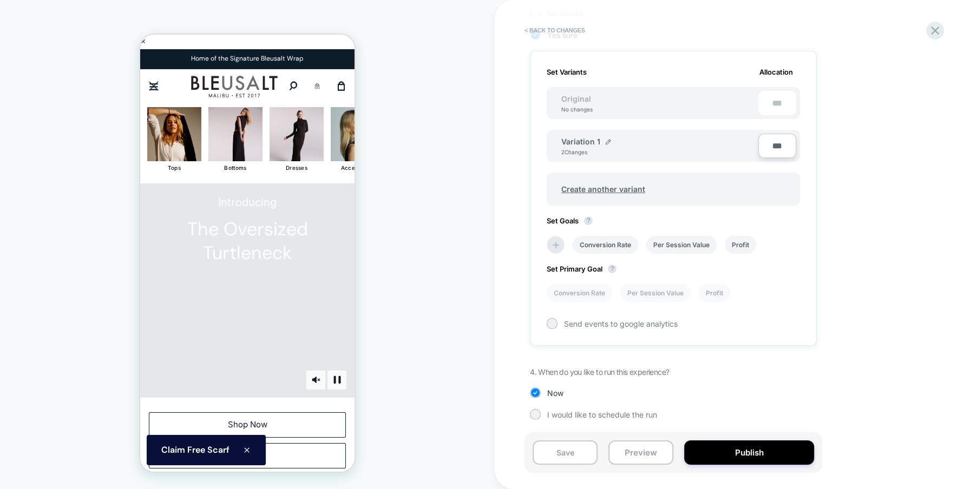
type input "**"
type input "****"
click at [867, 239] on div "1. What audience and where will the experience run? Audience All Visitors Pages…" at bounding box center [727, 126] width 395 height 619
click at [755, 455] on button "Publish" at bounding box center [749, 453] width 130 height 24
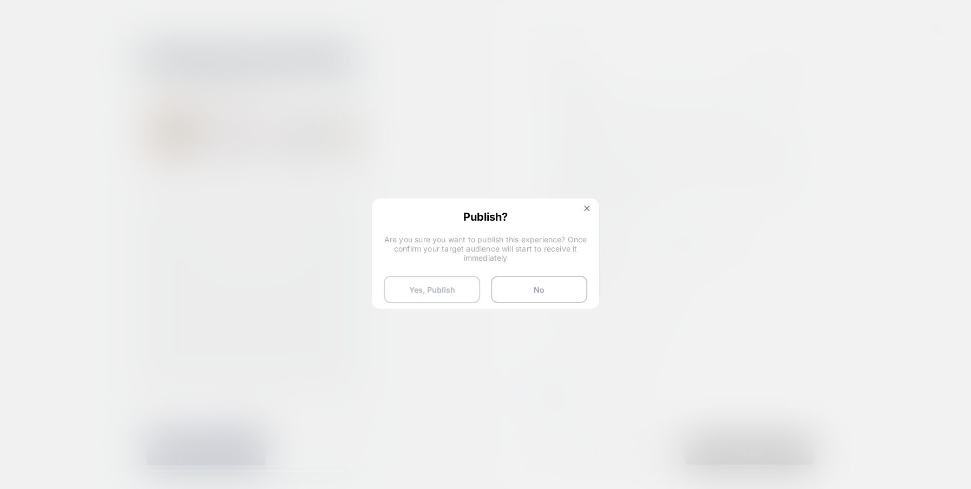
click at [441, 300] on button "Yes, Publish" at bounding box center [432, 289] width 96 height 27
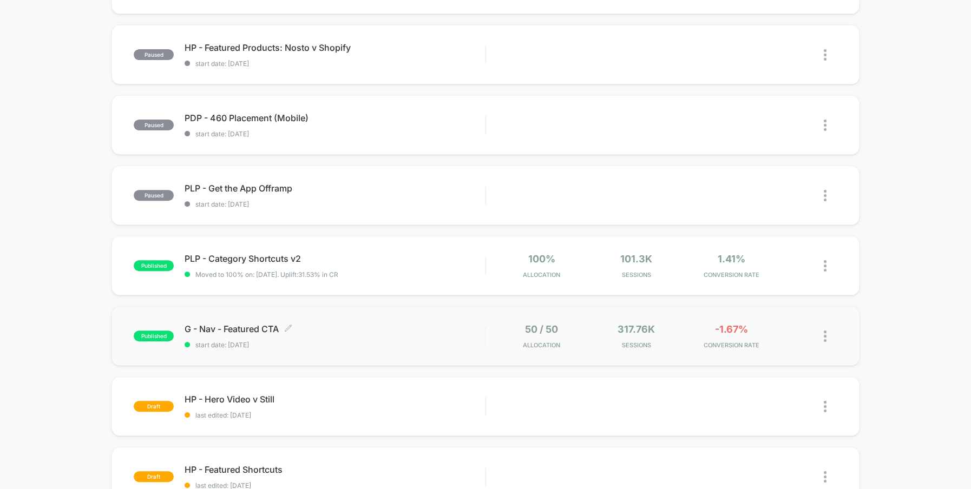
scroll to position [311, 0]
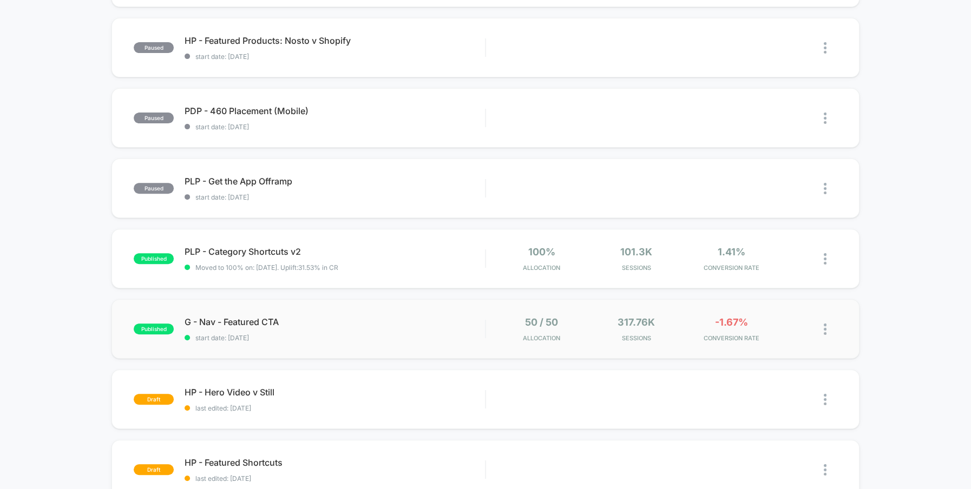
click at [824, 330] on img at bounding box center [825, 329] width 3 height 11
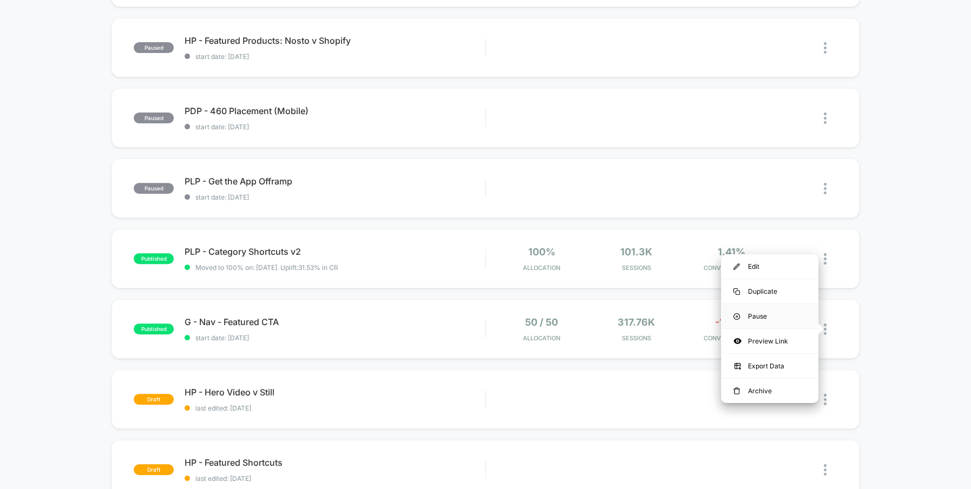
click at [770, 317] on div "Pause" at bounding box center [769, 316] width 97 height 24
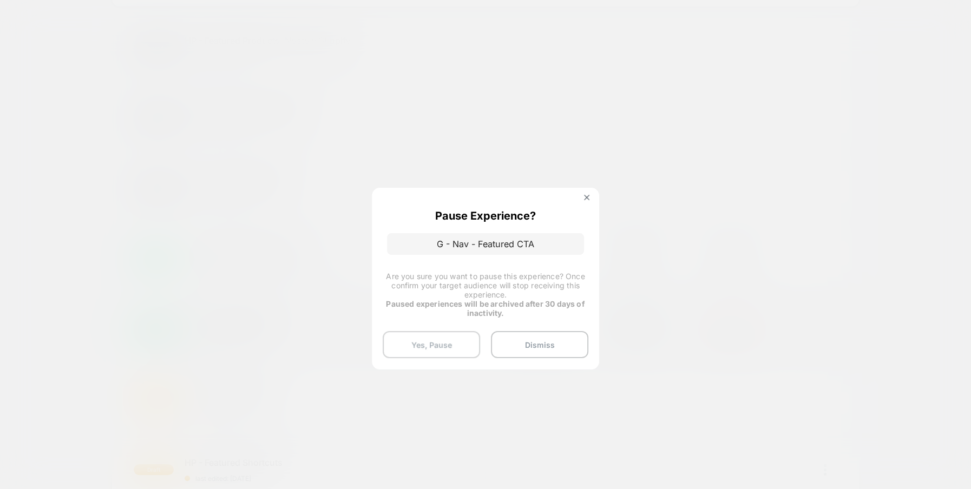
click at [447, 342] on button "Yes, Pause" at bounding box center [431, 344] width 97 height 27
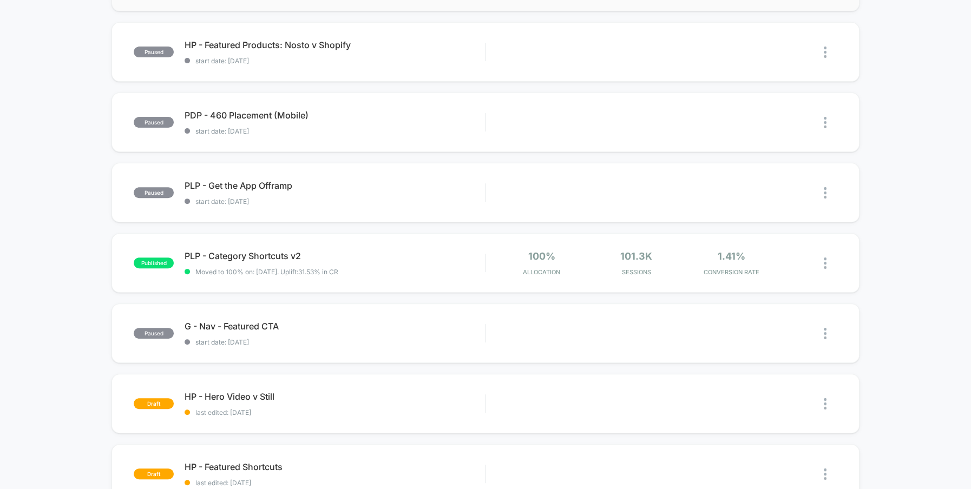
scroll to position [317, 0]
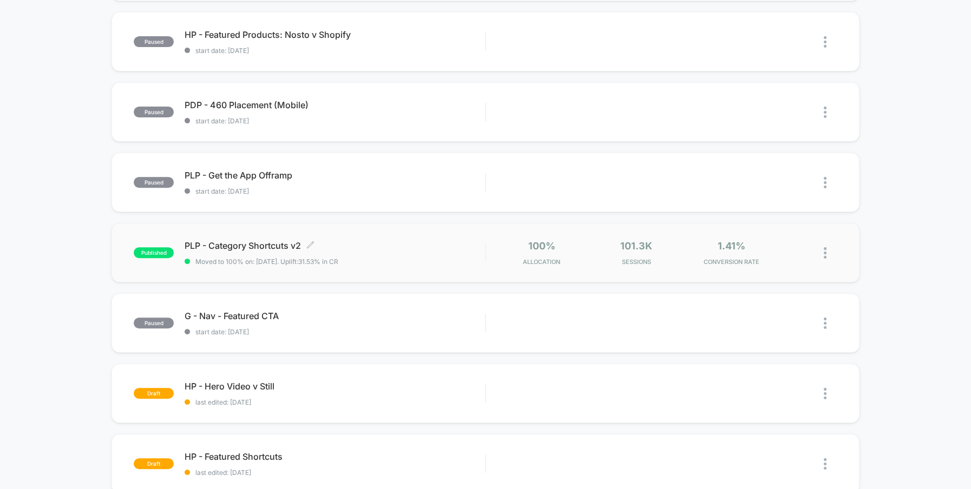
click at [242, 249] on span "PLP - Category Shortcuts v2 Click to edit experience details" at bounding box center [335, 245] width 300 height 11
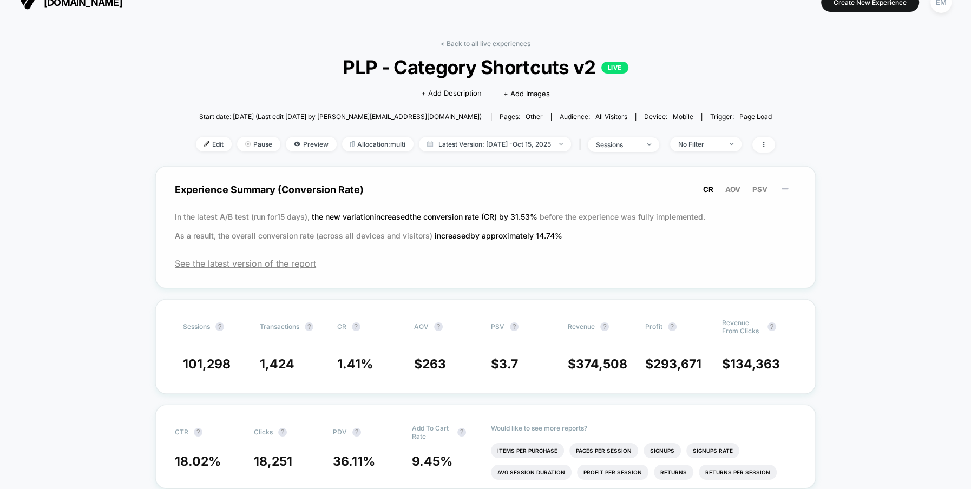
scroll to position [17, 0]
click at [204, 145] on span "Edit" at bounding box center [214, 143] width 36 height 15
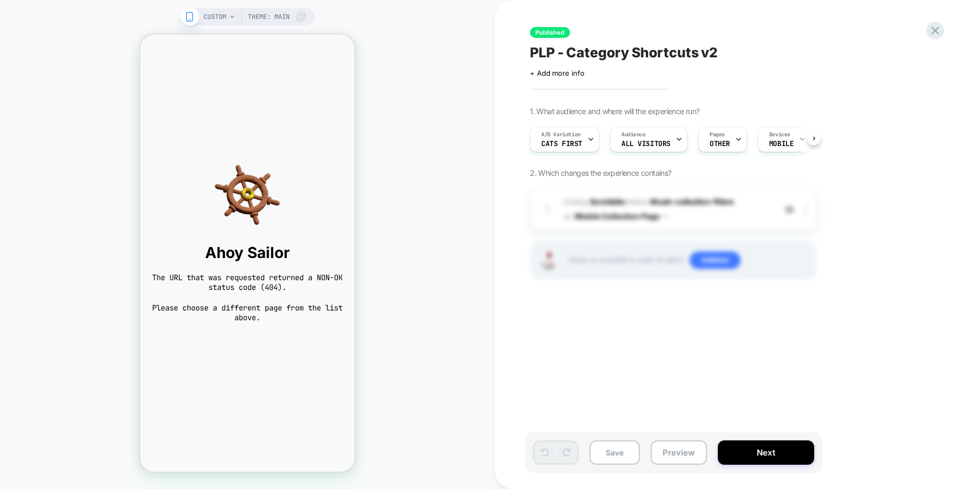
scroll to position [0, 1]
click at [735, 143] on div at bounding box center [738, 139] width 7 height 24
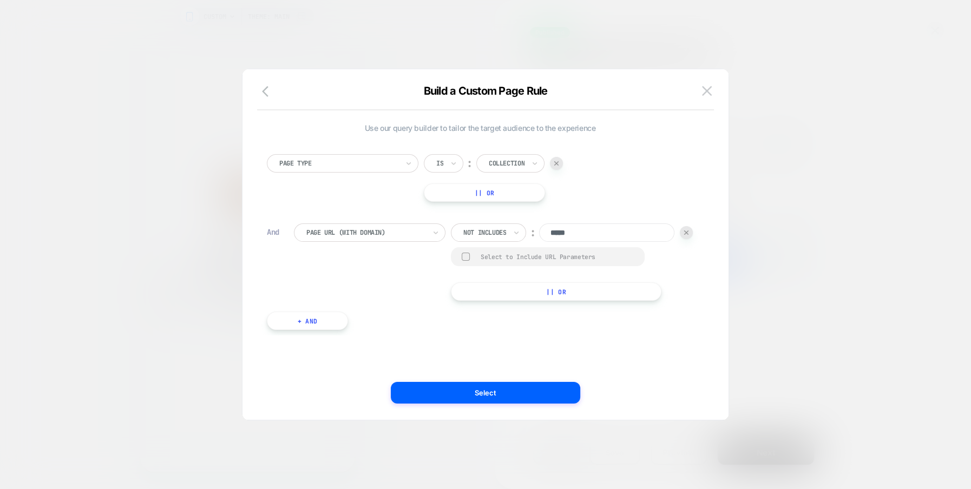
scroll to position [11, 0]
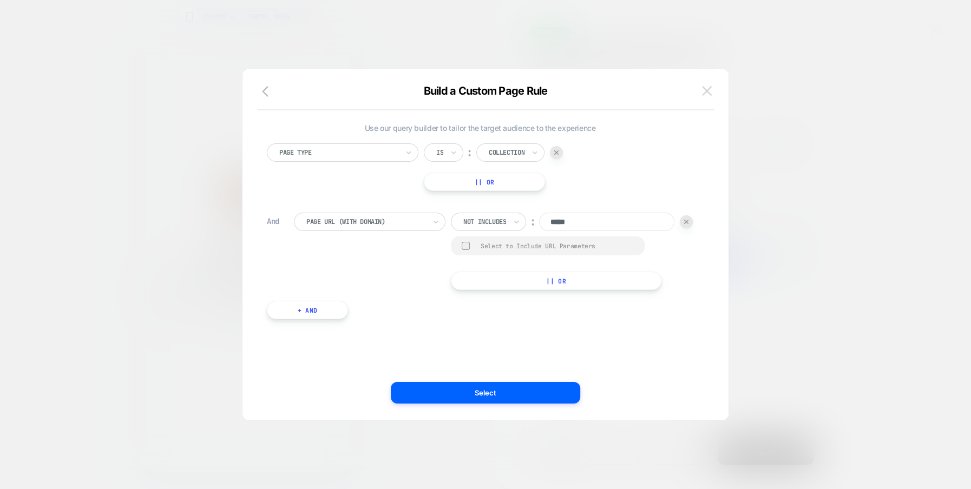
click at [705, 88] on img at bounding box center [707, 90] width 10 height 9
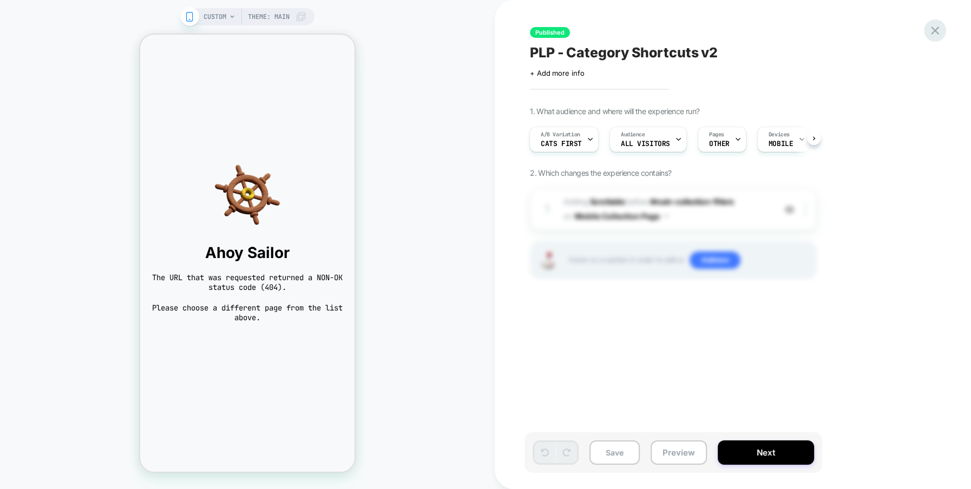
click at [934, 41] on div at bounding box center [935, 30] width 22 height 22
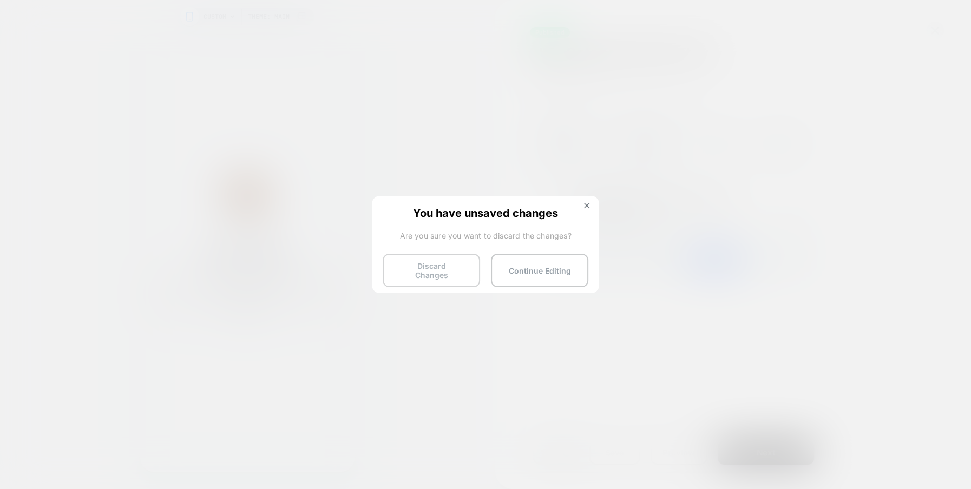
click at [430, 267] on button "Discard Changes" at bounding box center [431, 271] width 97 height 34
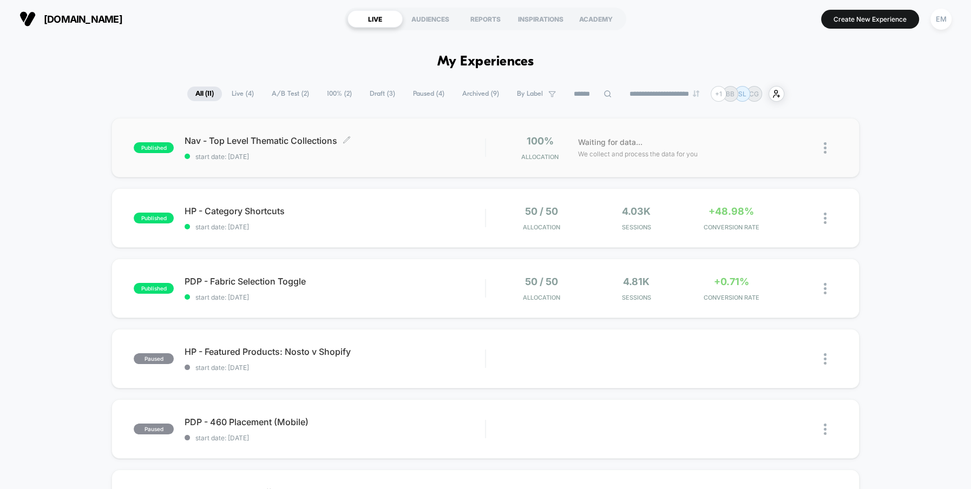
click at [290, 143] on span "Nav - Top Level Thematic Collections Click to edit experience details" at bounding box center [335, 140] width 300 height 11
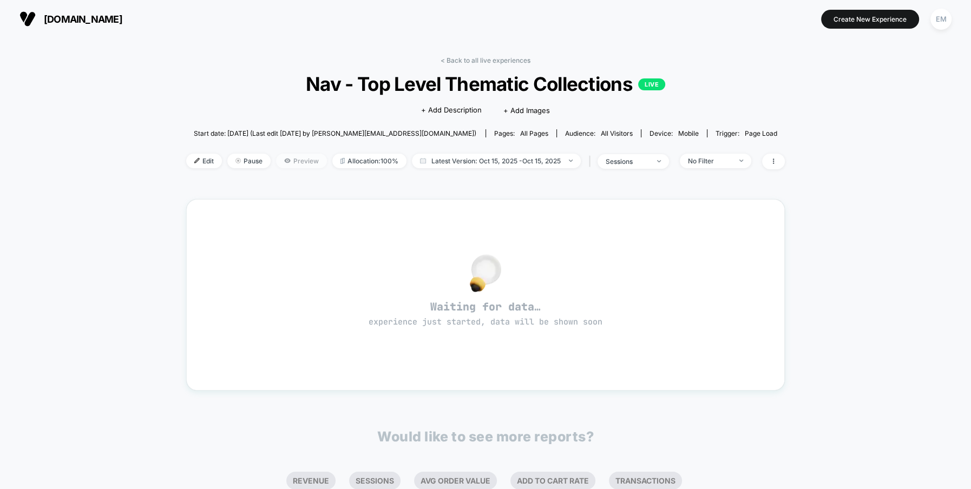
click at [306, 160] on span "Preview" at bounding box center [301, 161] width 51 height 15
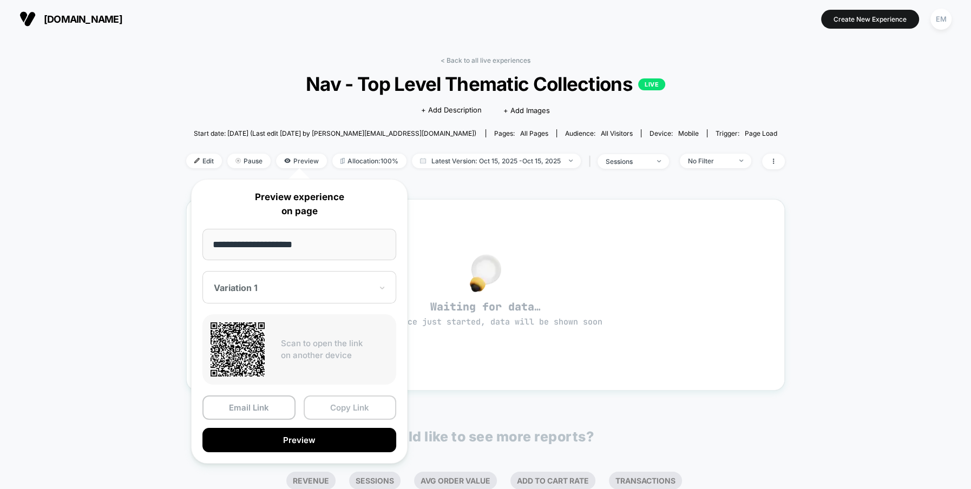
click at [345, 410] on button "Copy Link" at bounding box center [350, 408] width 93 height 24
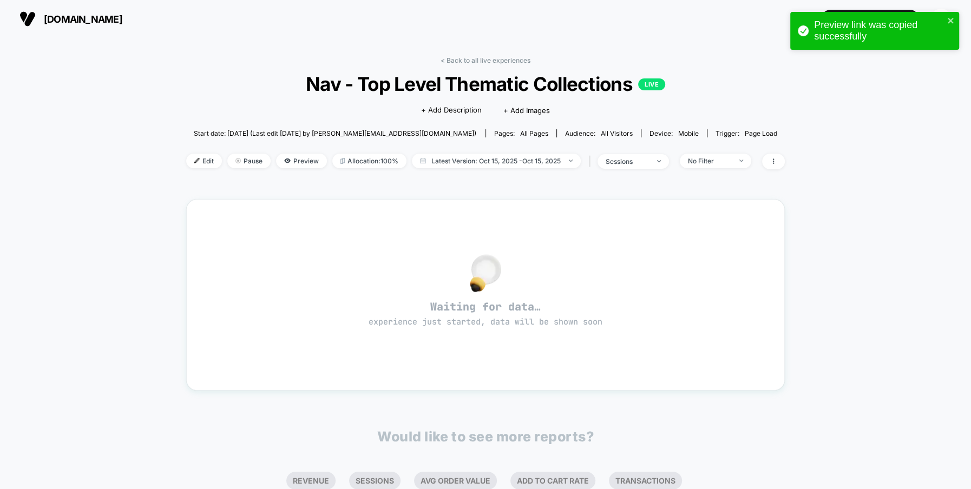
click at [377, 168] on div "Edit Pause Preview Allocation: 100% Latest Version: Oct 15, 2025 - Oct 15, 2025…" at bounding box center [485, 162] width 599 height 16
click at [383, 161] on span "Allocation: 100%" at bounding box center [369, 161] width 74 height 15
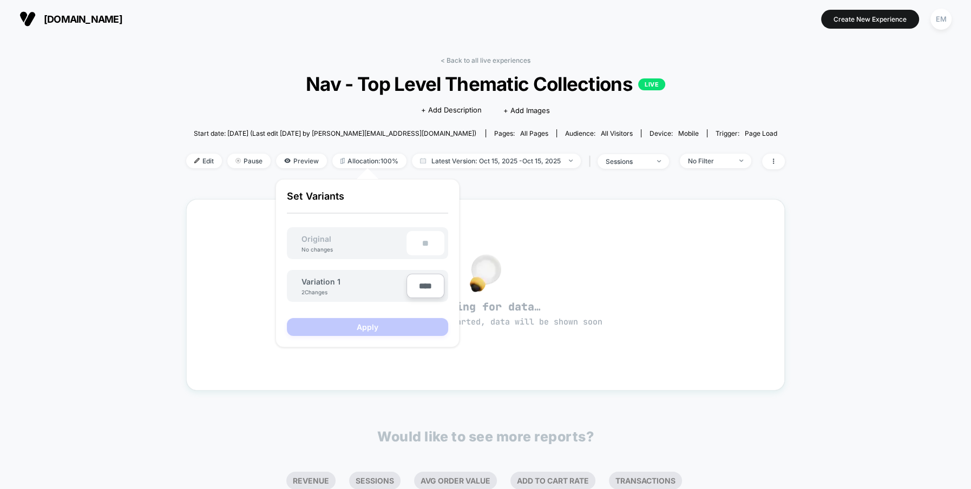
click at [424, 289] on input "****" at bounding box center [425, 286] width 38 height 24
type input "***"
type input "**"
type input "***"
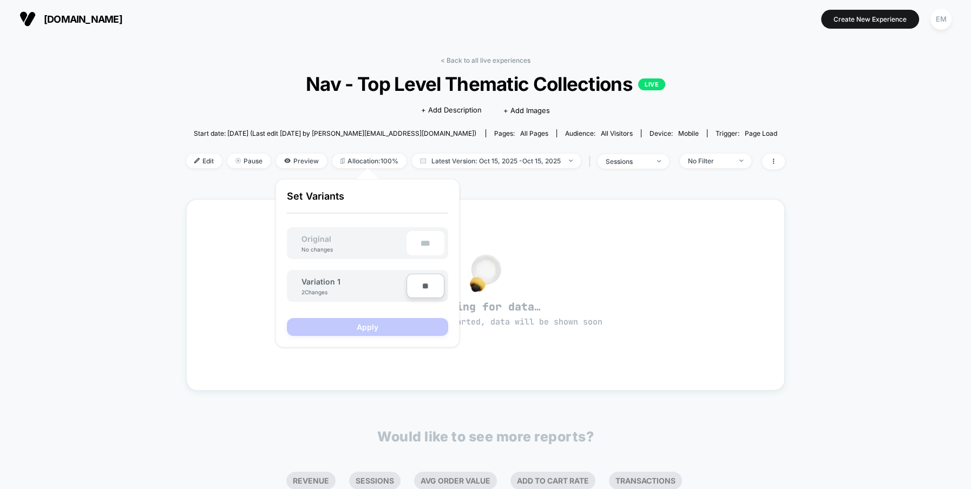
type input "***"
click at [411, 329] on button "Apply" at bounding box center [367, 327] width 161 height 18
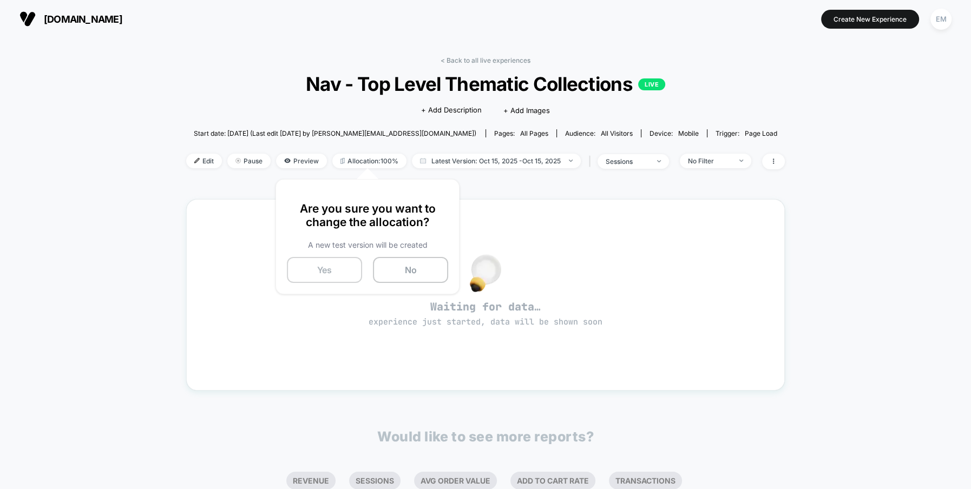
click at [333, 270] on button "Yes" at bounding box center [324, 270] width 75 height 26
click at [208, 164] on span "Edit" at bounding box center [206, 161] width 36 height 15
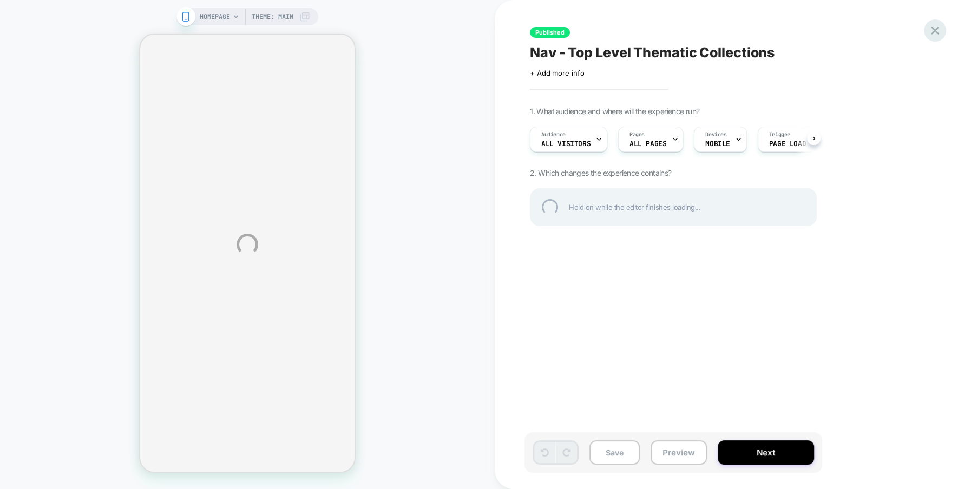
click at [935, 30] on div at bounding box center [935, 30] width 22 height 22
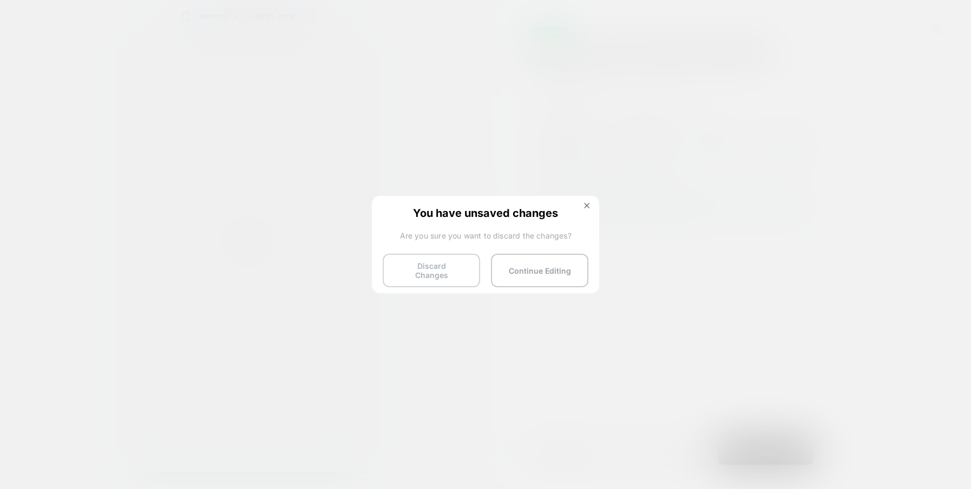
click at [458, 266] on button "Discard Changes" at bounding box center [431, 271] width 97 height 34
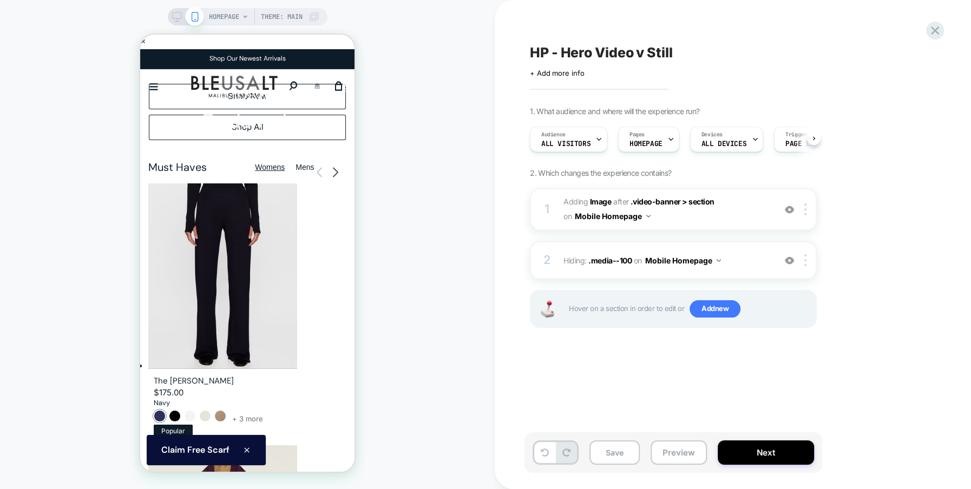
scroll to position [0, 1]
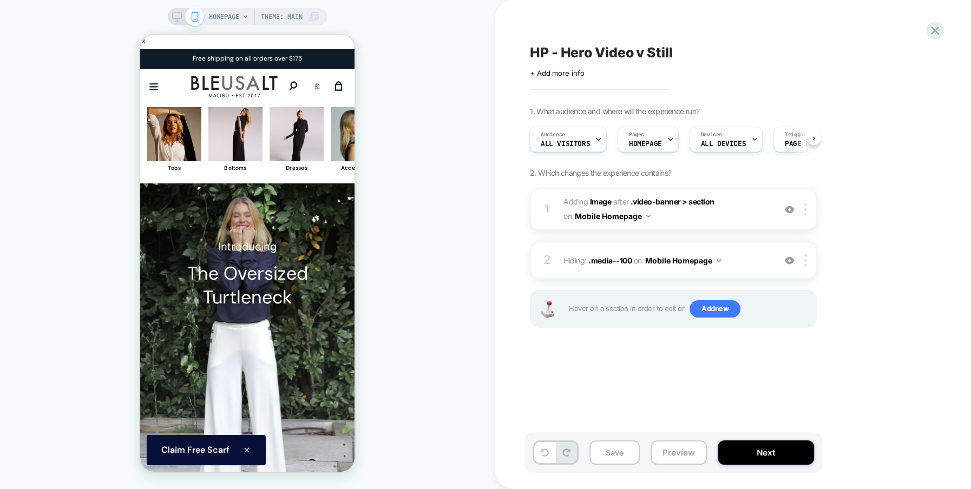
click at [438, 284] on div "HOMEPAGE Theme: MAIN" at bounding box center [247, 245] width 495 height 468
click at [532, 52] on icon "Close" at bounding box center [536, 51] width 8 height 8
